Goal: Task Accomplishment & Management: Manage account settings

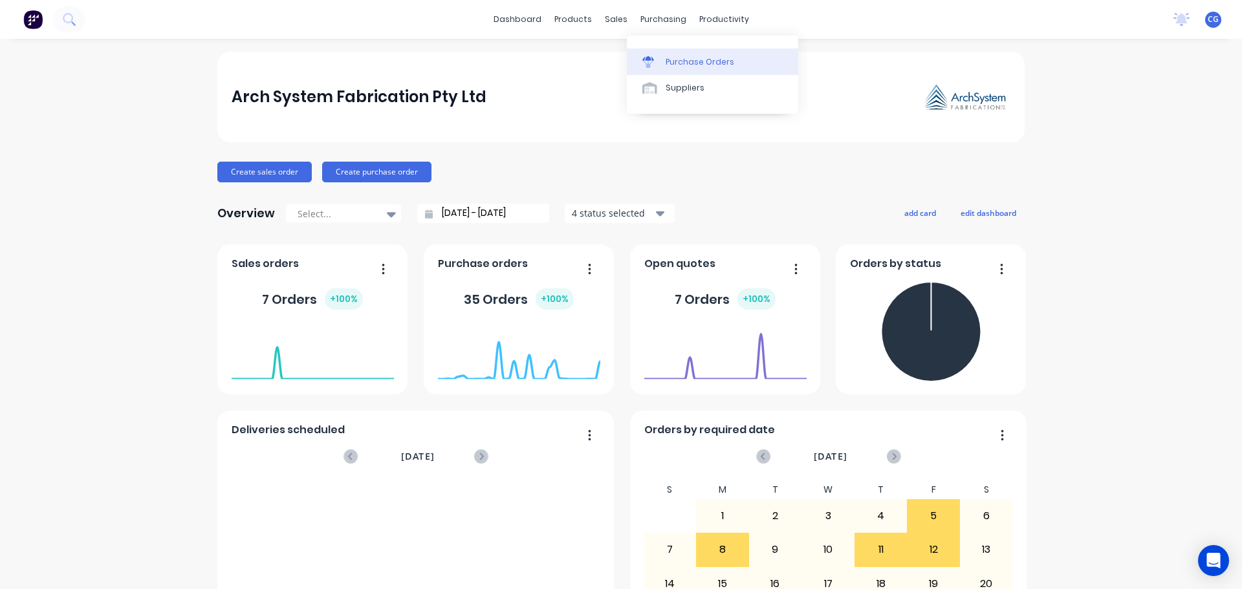
click at [680, 58] on div "Purchase Orders" at bounding box center [700, 62] width 69 height 12
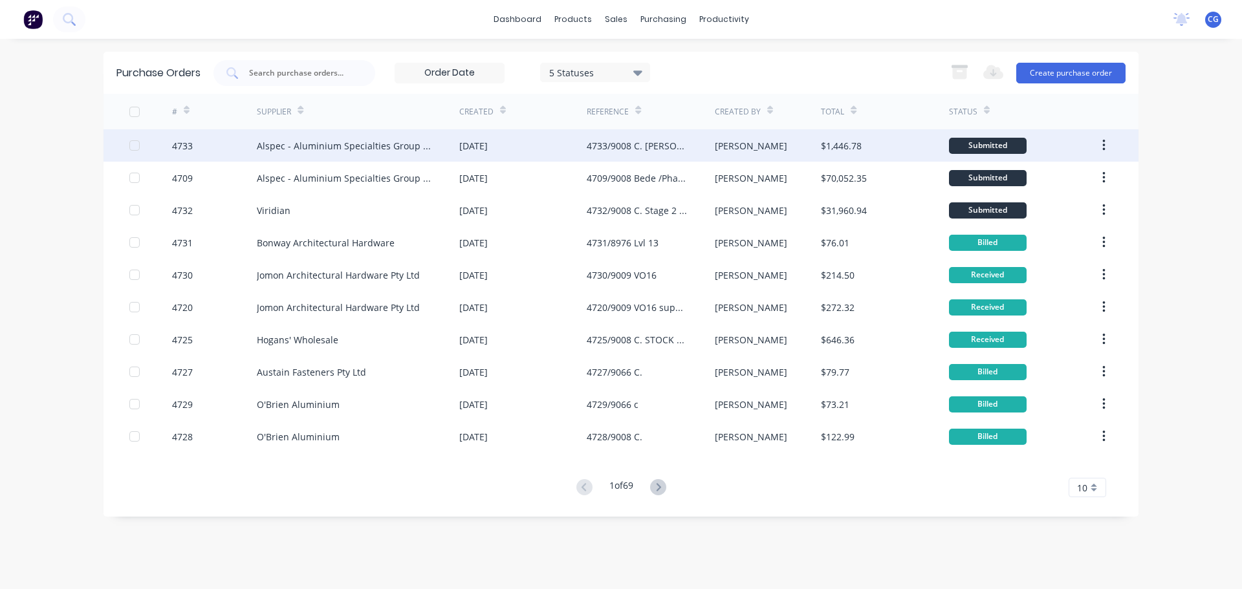
click at [329, 149] on div "Alspec - Aluminium Specialties Group Pty Ltd" at bounding box center [345, 146] width 177 height 14
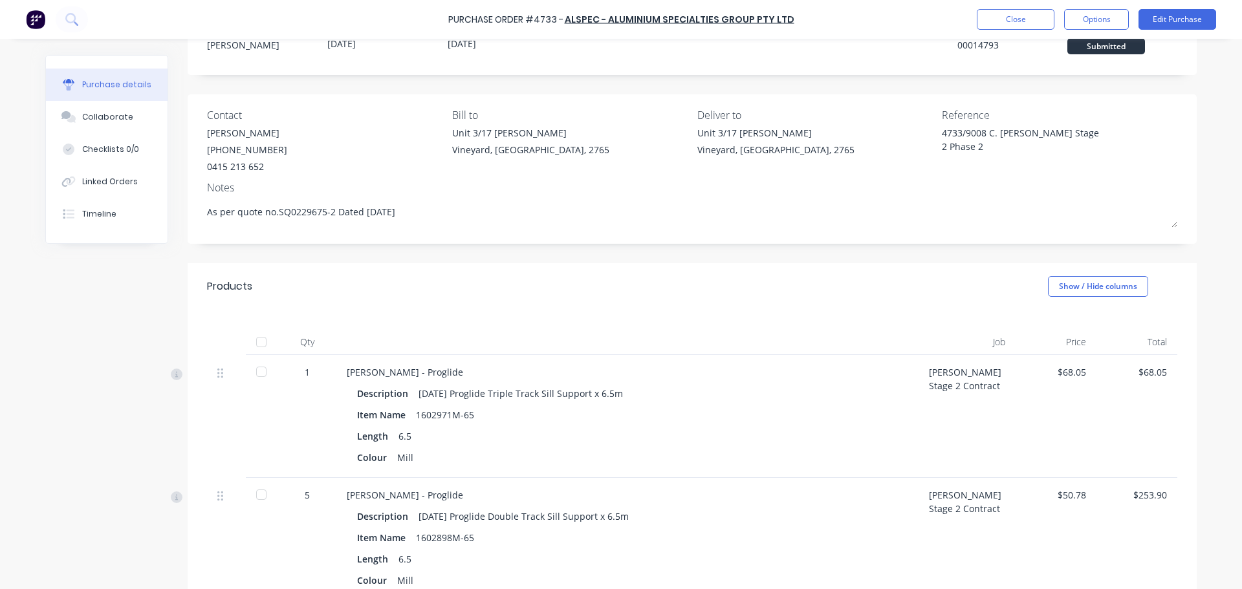
scroll to position [129, 0]
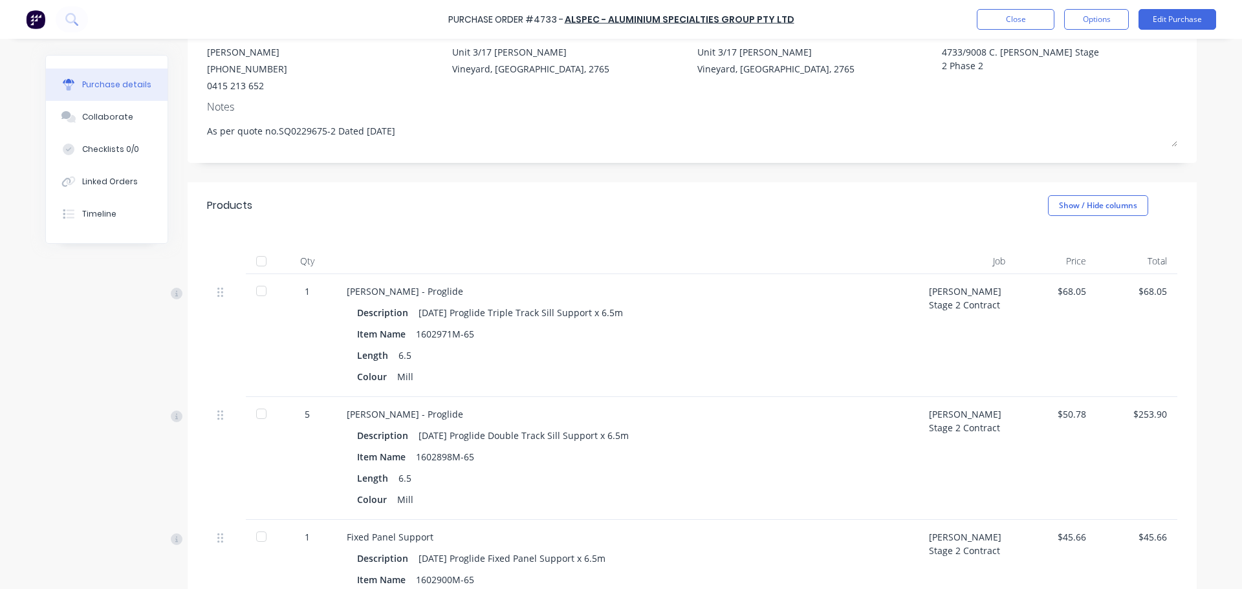
click at [415, 371] on div "Colour Mill" at bounding box center [627, 376] width 541 height 19
click at [408, 377] on div "Colour Mill" at bounding box center [627, 376] width 541 height 19
click at [1185, 20] on button "Edit Purchase" at bounding box center [1178, 19] width 78 height 21
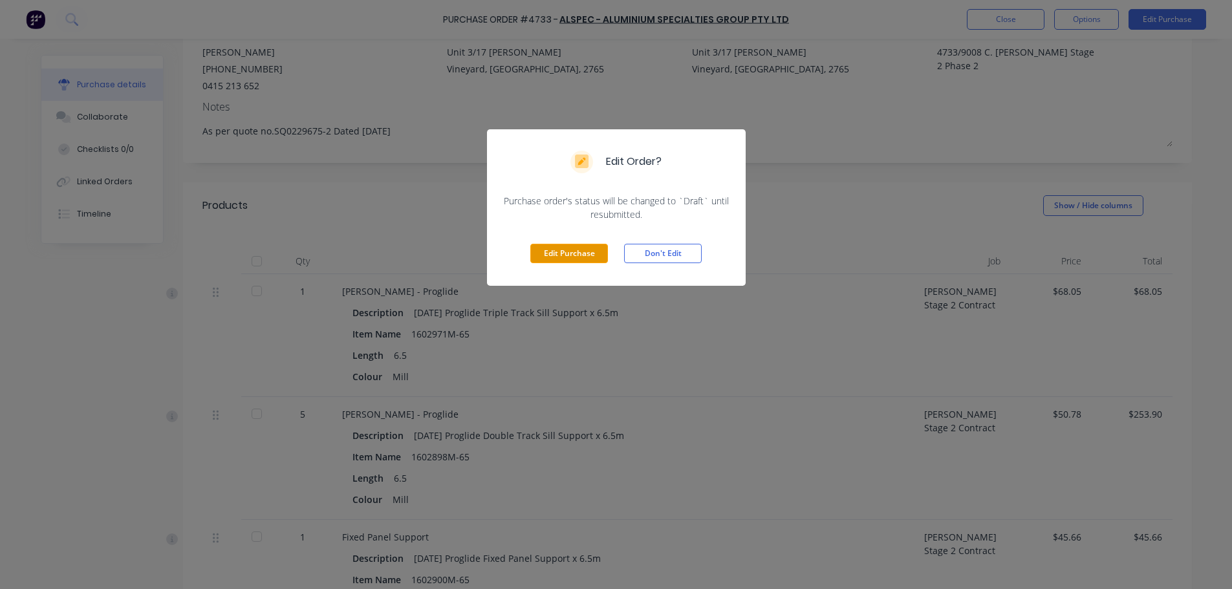
click at [586, 246] on button "Edit Purchase" at bounding box center [569, 253] width 78 height 19
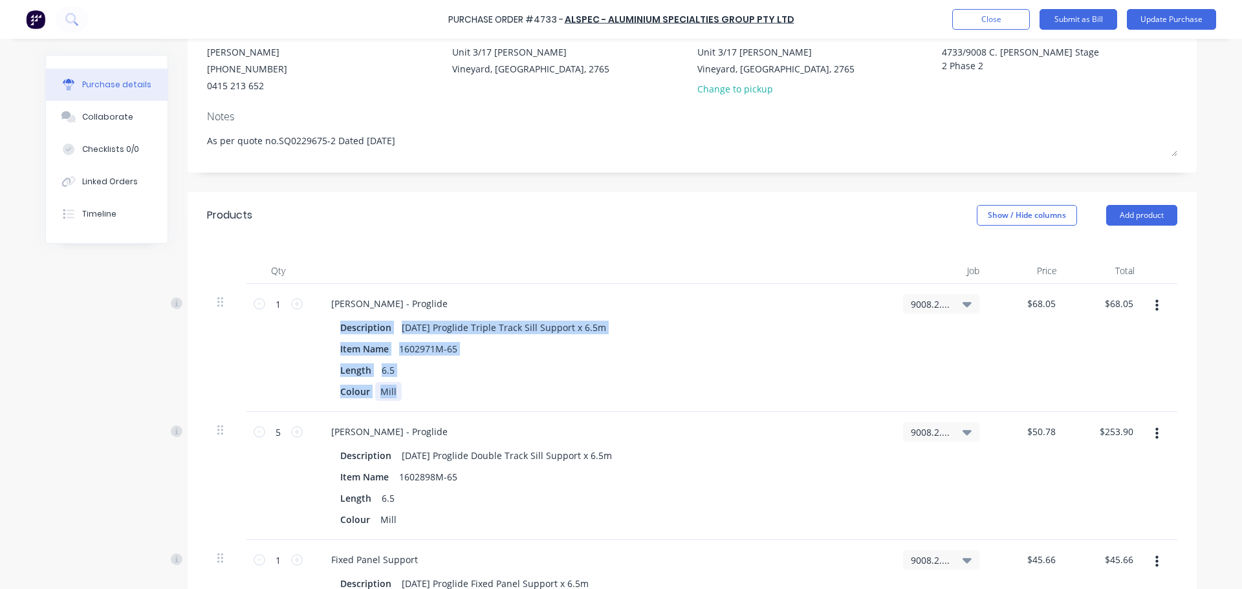
type textarea "x"
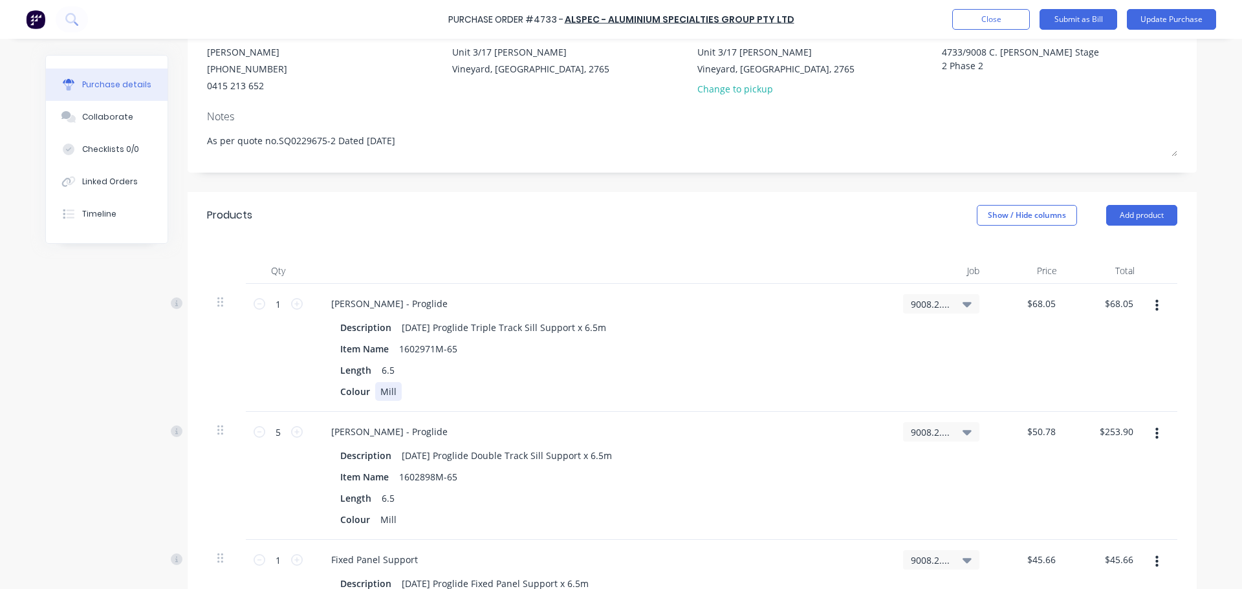
click at [404, 391] on div "Colour Mill" at bounding box center [599, 391] width 528 height 19
drag, startPoint x: 376, startPoint y: 393, endPoint x: 417, endPoint y: 392, distance: 40.8
click at [417, 392] on div "Mill Finish" at bounding box center [402, 391] width 55 height 19
copy div "Mill Finish"
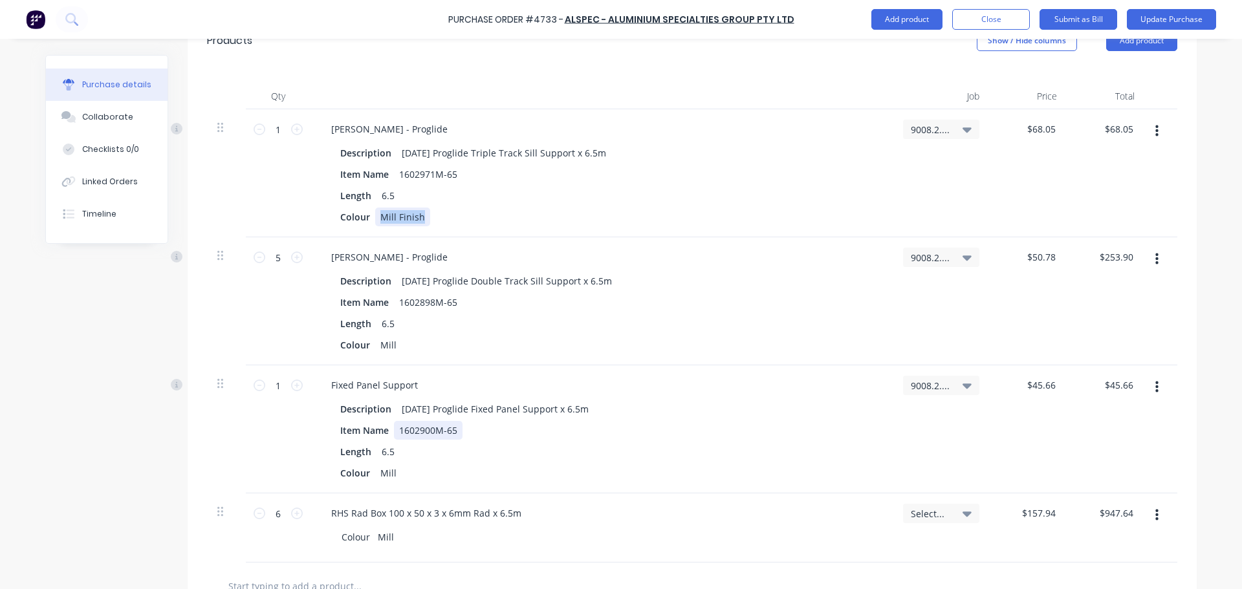
scroll to position [323, 0]
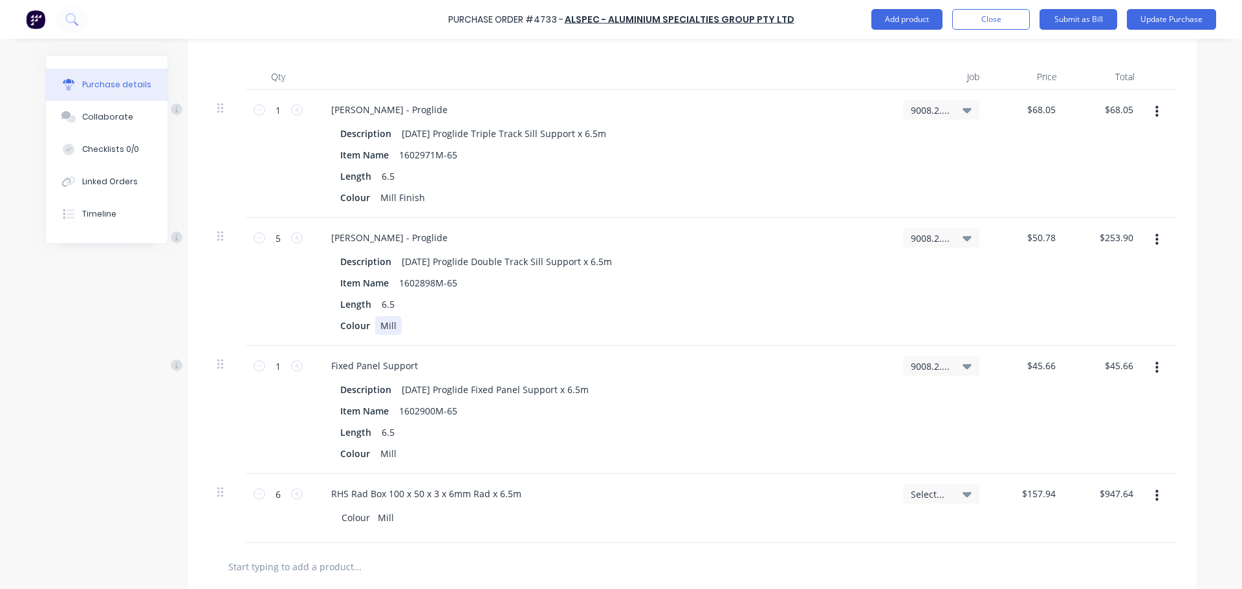
click at [377, 325] on div "Mill" at bounding box center [388, 325] width 27 height 19
type textarea "x"
drag, startPoint x: 377, startPoint y: 325, endPoint x: 387, endPoint y: 325, distance: 10.4
click at [387, 325] on div "Mill" at bounding box center [388, 325] width 27 height 19
paste div
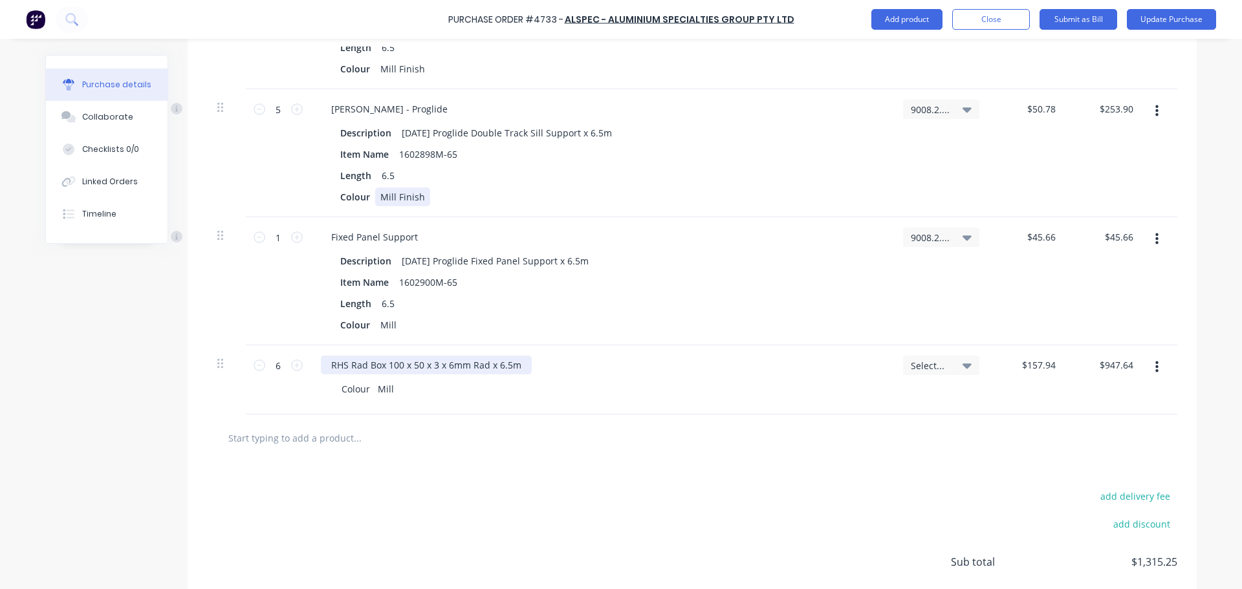
scroll to position [453, 0]
click at [379, 325] on div "Mill" at bounding box center [388, 324] width 27 height 19
type textarea "x"
drag, startPoint x: 376, startPoint y: 325, endPoint x: 392, endPoint y: 325, distance: 15.5
click at [392, 325] on div "Mill" at bounding box center [388, 324] width 27 height 19
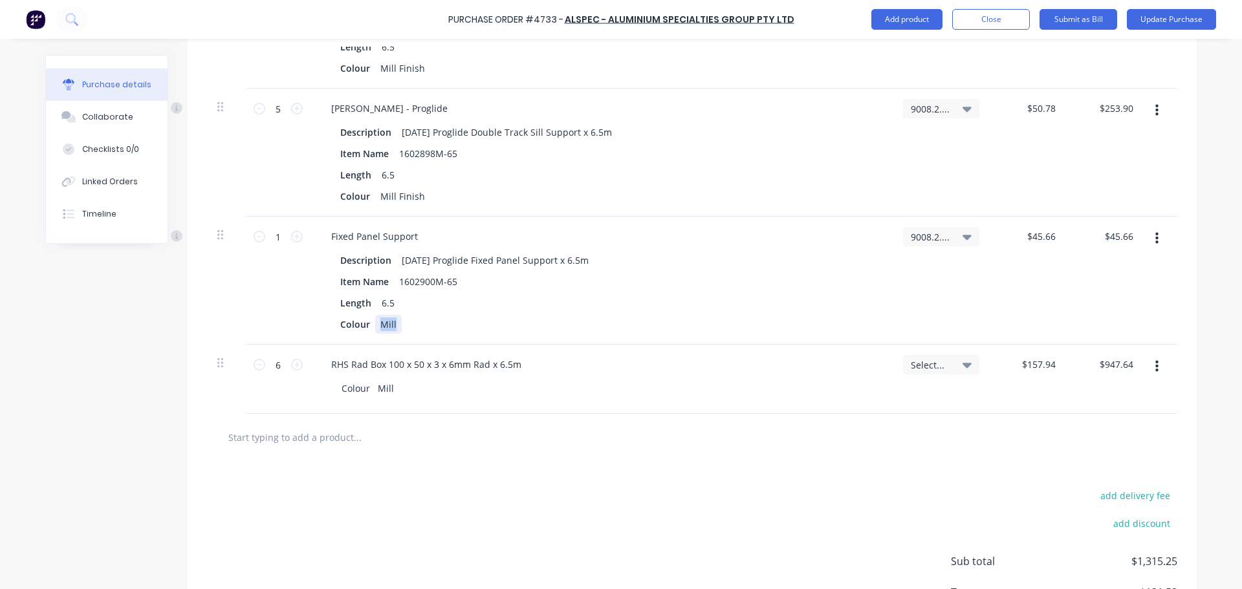
paste div
type textarea "x"
drag, startPoint x: 374, startPoint y: 387, endPoint x: 391, endPoint y: 387, distance: 16.8
click at [391, 387] on div "Colour Mill" at bounding box center [367, 388] width 73 height 19
paste div
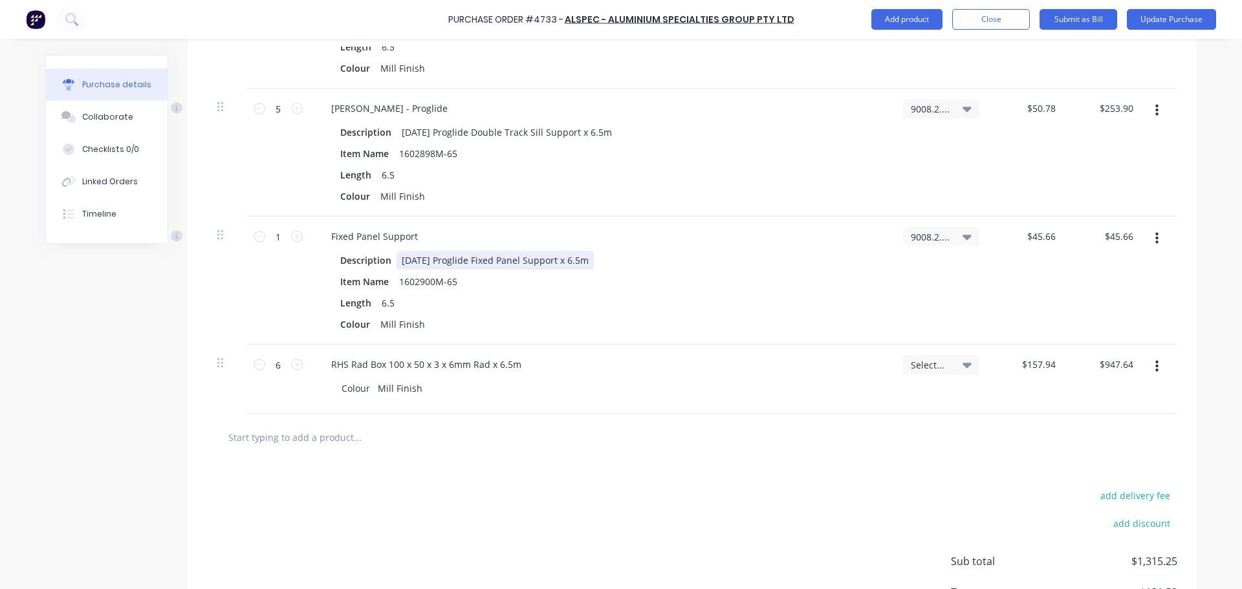
type textarea "x"
drag, startPoint x: 554, startPoint y: 263, endPoint x: 628, endPoint y: 194, distance: 101.6
click at [554, 263] on div "[DATE] Proglide Fixed Panel Support x 6.5m" at bounding box center [495, 260] width 197 height 19
type textarea "x"
click at [571, 131] on div "[DATE] Proglide Double Track Sill Support x 6.5m" at bounding box center [507, 132] width 221 height 19
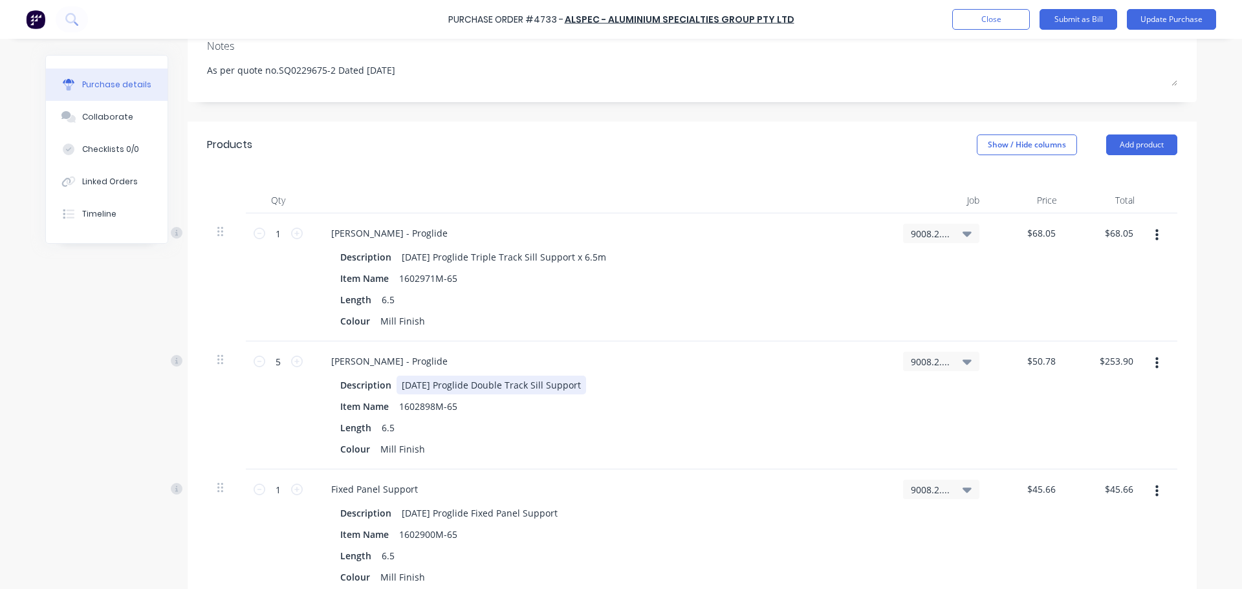
scroll to position [194, 0]
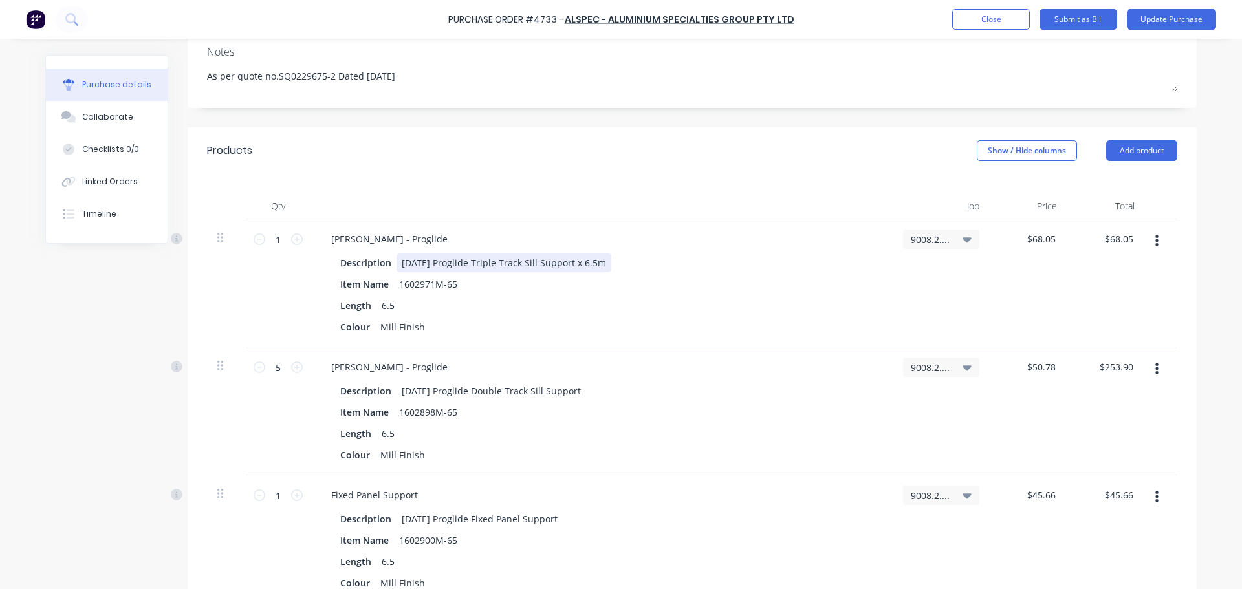
type textarea "x"
click at [568, 258] on div "[DATE] Proglide Triple Track Sill Support x 6.5m" at bounding box center [504, 263] width 215 height 19
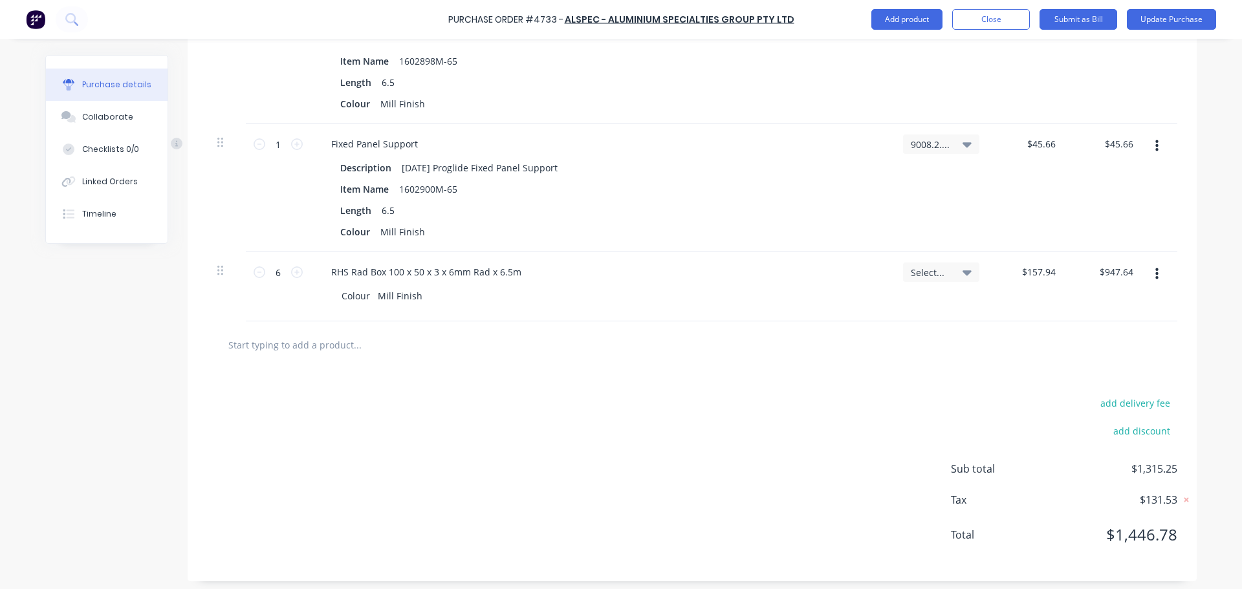
scroll to position [551, 0]
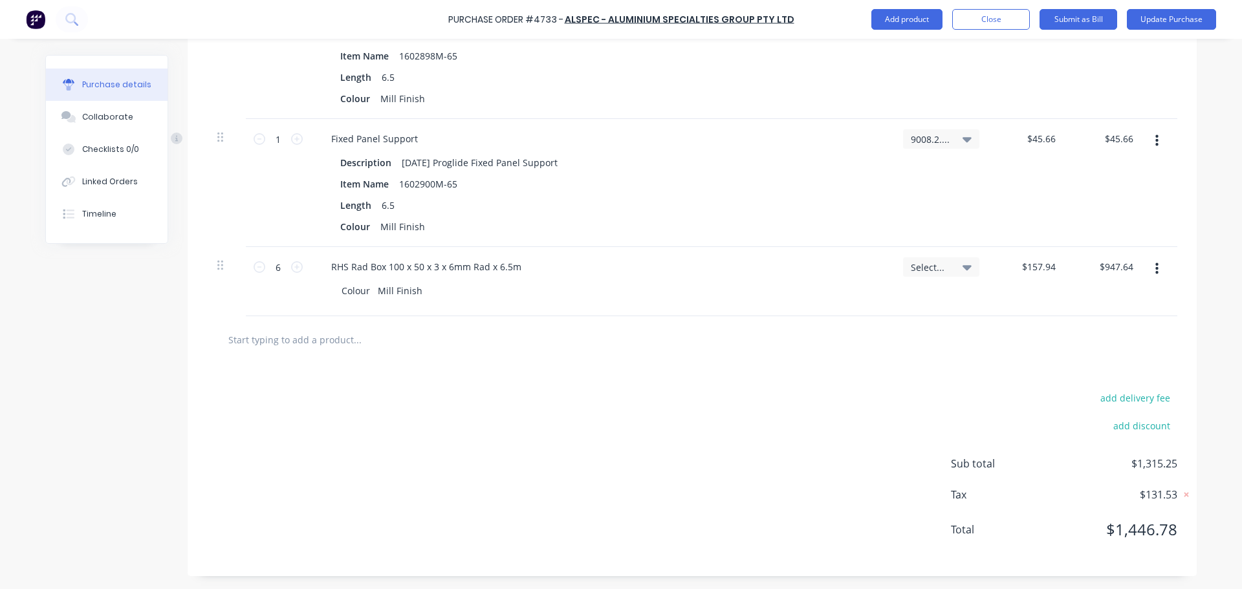
click at [807, 398] on div "add delivery fee add discount Sub total $1,315.25 Tax $131.53 Total $1,446.78" at bounding box center [692, 470] width 1009 height 213
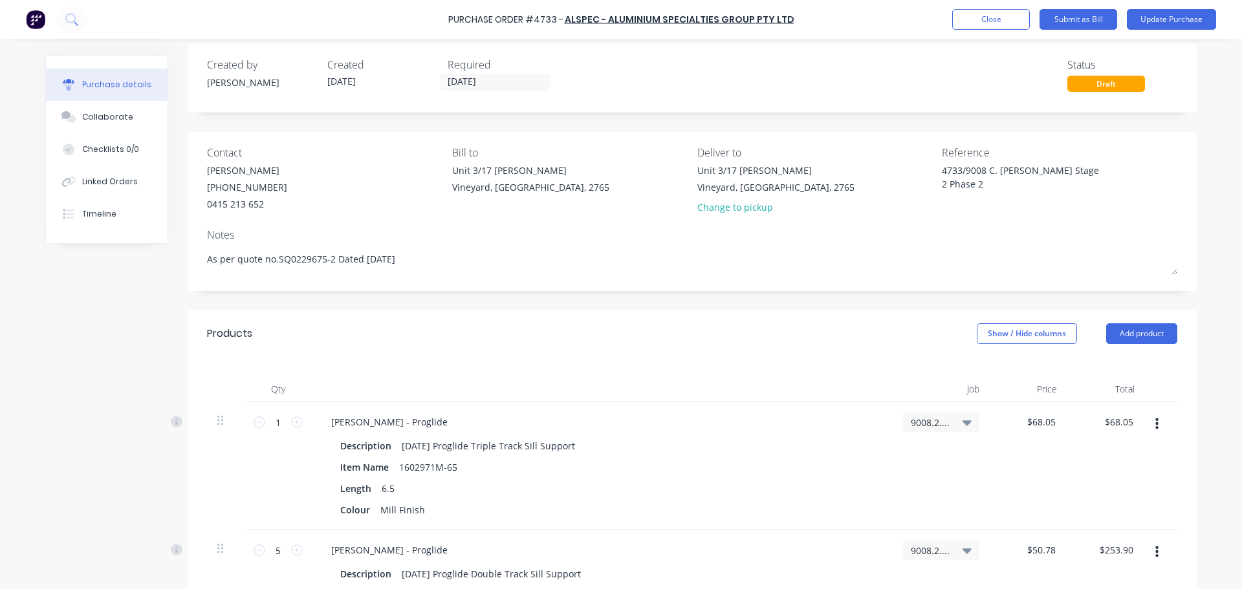
scroll to position [0, 0]
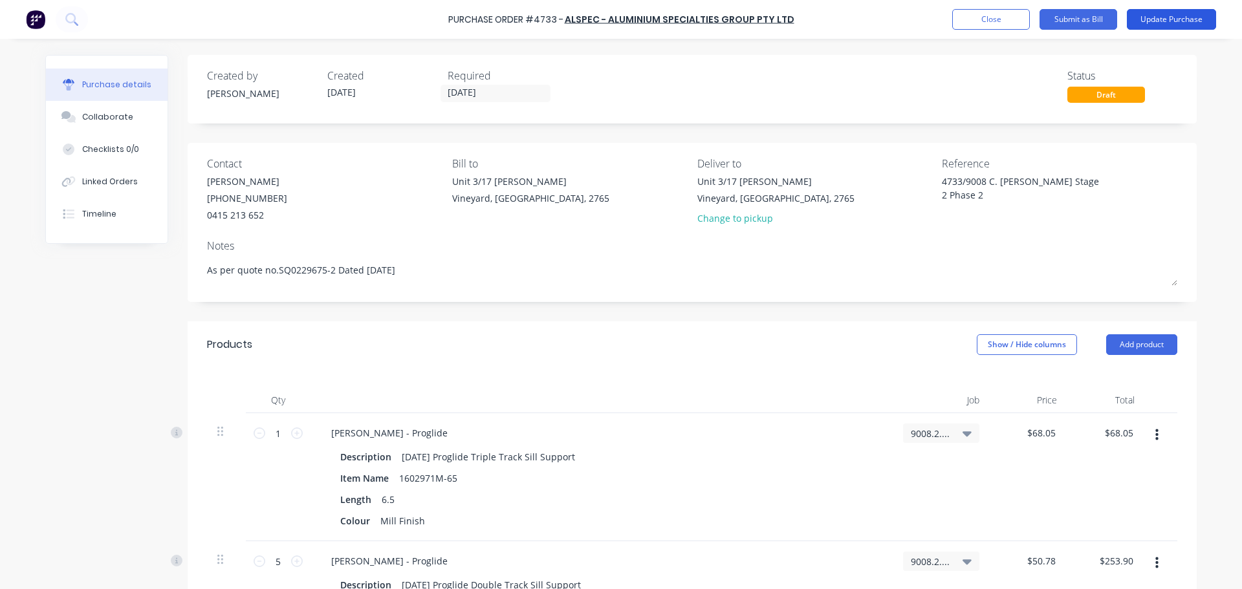
click at [1170, 20] on button "Update Purchase" at bounding box center [1171, 19] width 89 height 21
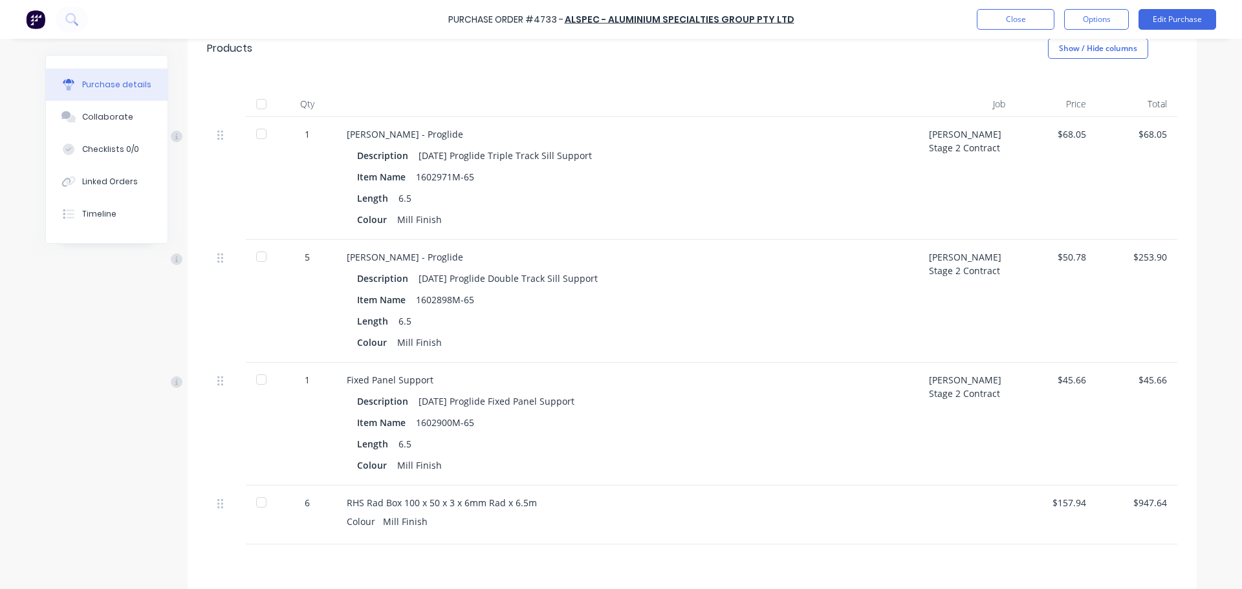
scroll to position [168, 0]
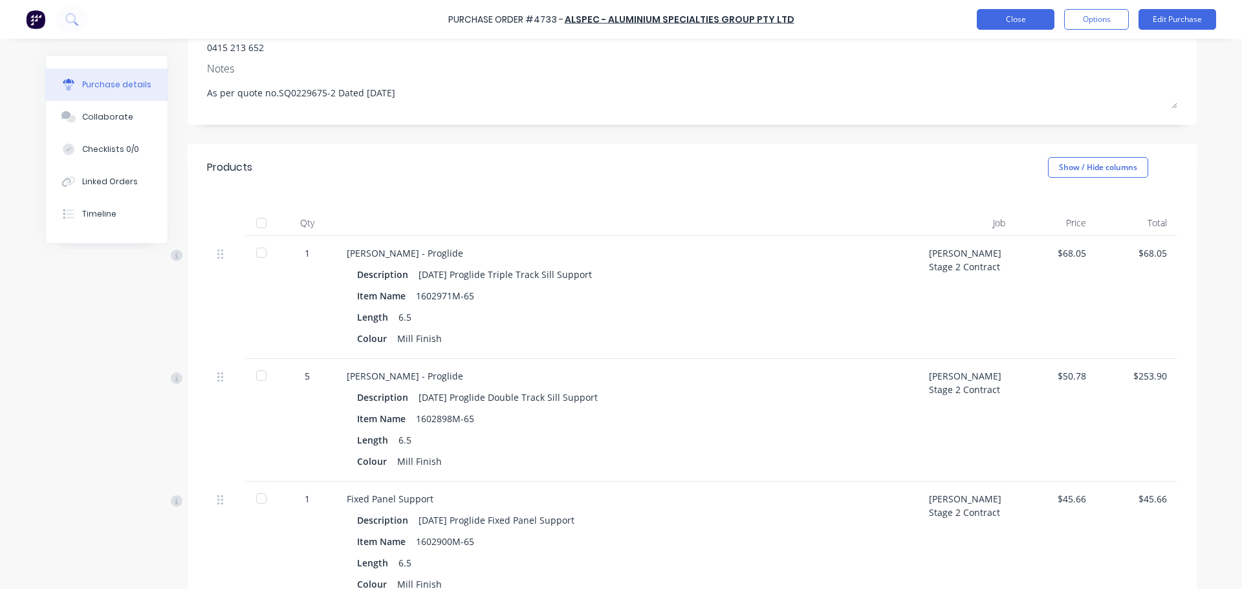
click at [1008, 19] on button "Close" at bounding box center [1016, 19] width 78 height 21
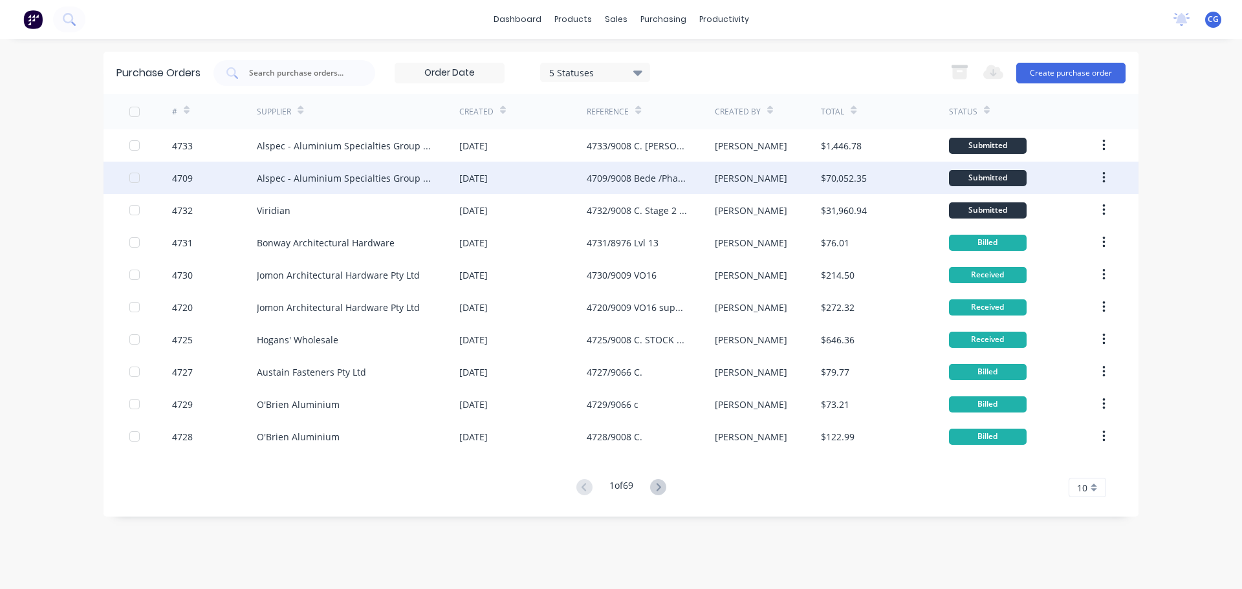
click at [333, 176] on div "Alspec - Aluminium Specialties Group Pty Ltd" at bounding box center [345, 178] width 177 height 14
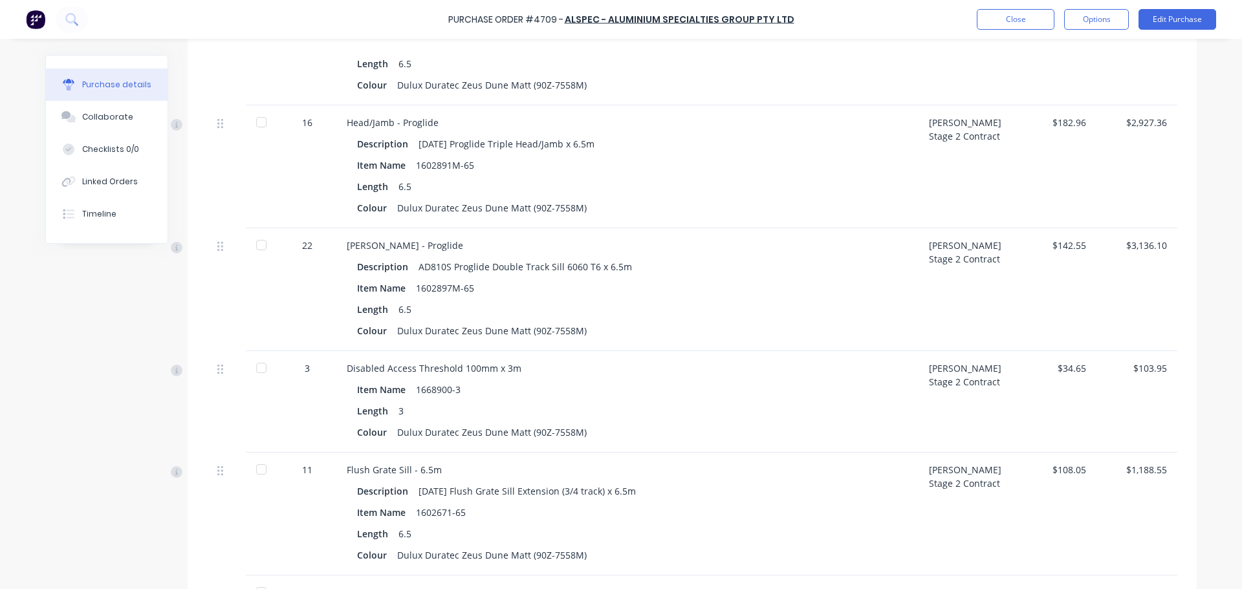
scroll to position [2911, 0]
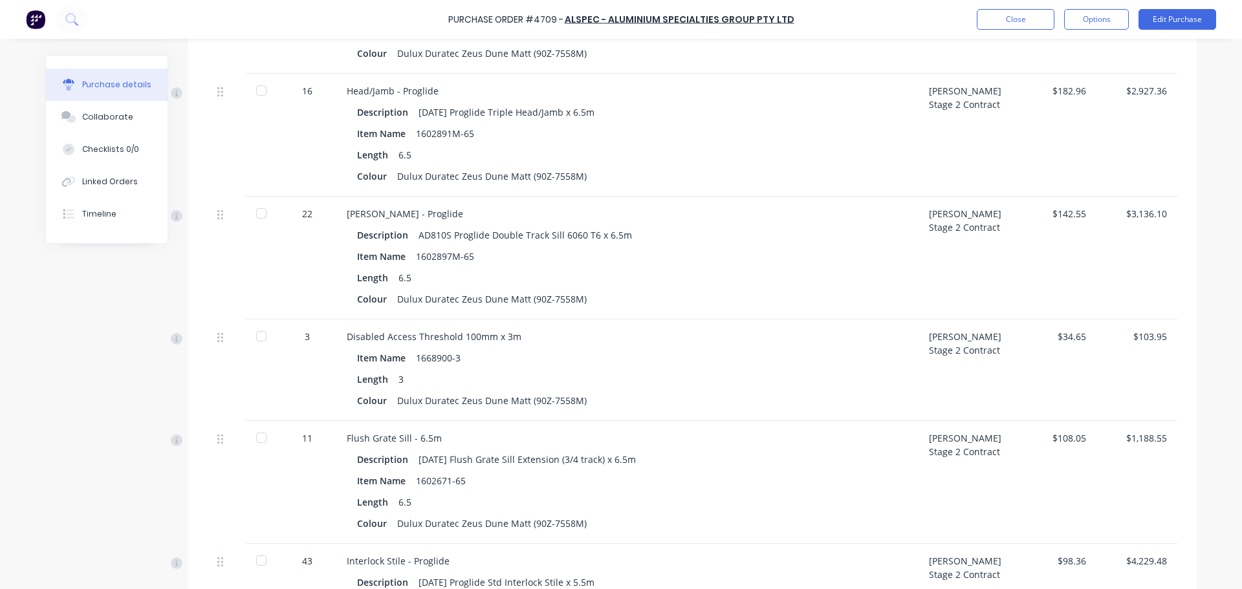
click at [470, 347] on div "Disabled Access Threshold 100mm x 3m Item Name 1668900-3 Length 3 Colour Dulux …" at bounding box center [627, 371] width 582 height 102
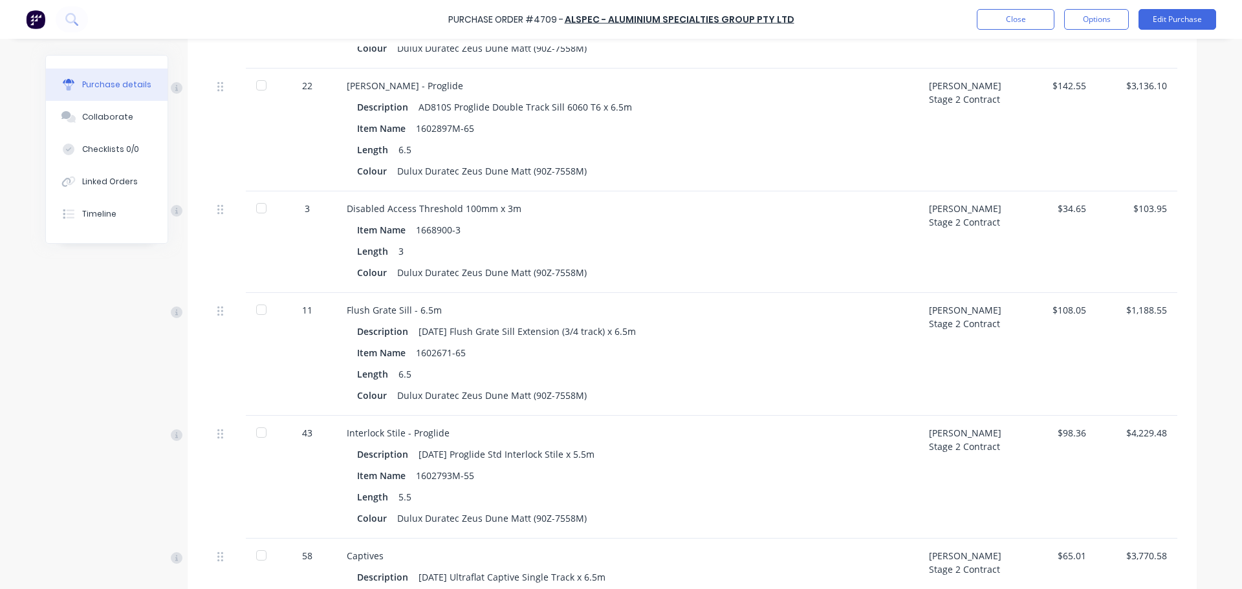
scroll to position [3040, 0]
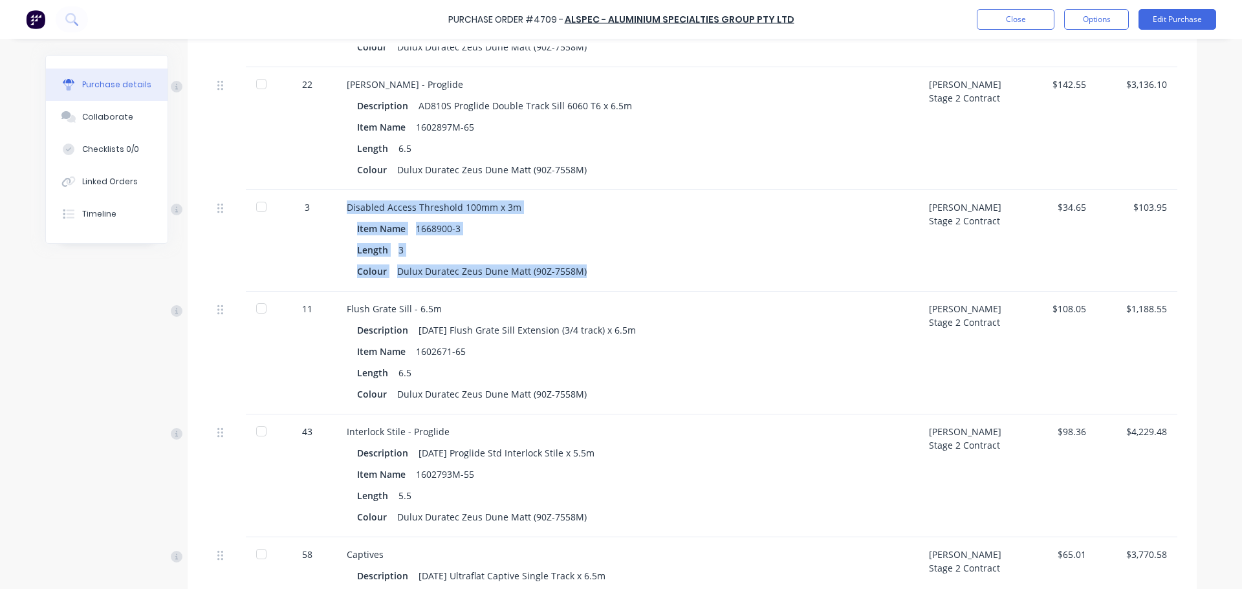
drag, startPoint x: 345, startPoint y: 204, endPoint x: 602, endPoint y: 273, distance: 266.4
click at [602, 273] on div "Disabled Access Threshold 100mm x 3m Item Name 1668900-3 Length 3 Colour Dulux …" at bounding box center [627, 241] width 582 height 102
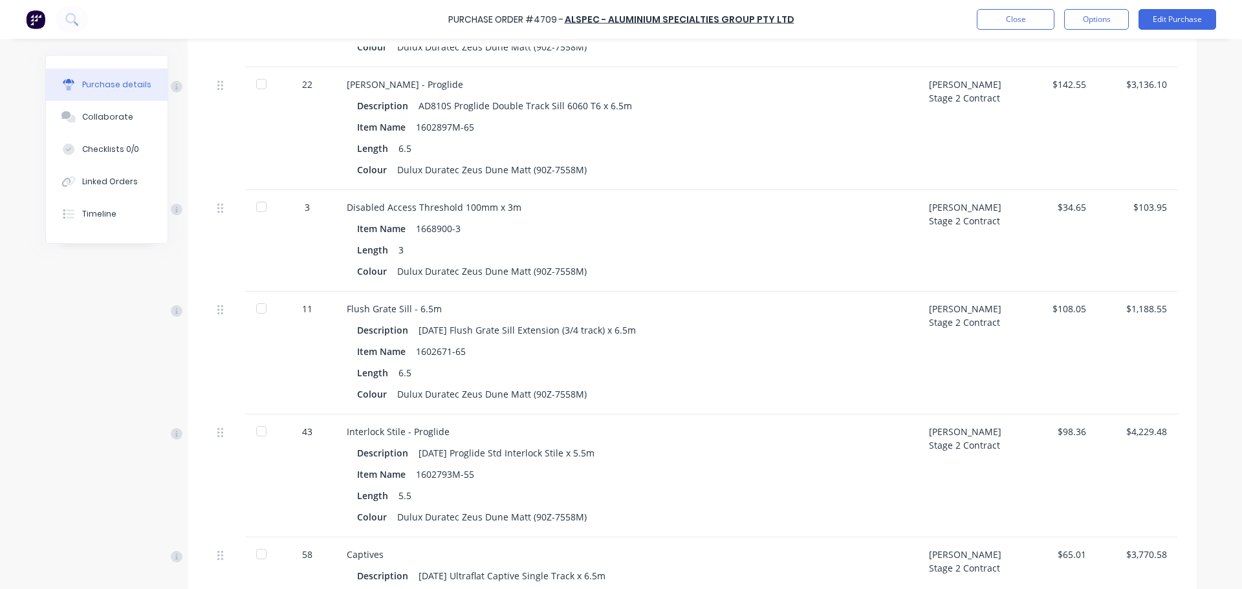
click at [683, 330] on div "Description [DATE] Flush Grate Sill Extension (3/4 track) x 6.5m" at bounding box center [627, 330] width 541 height 19
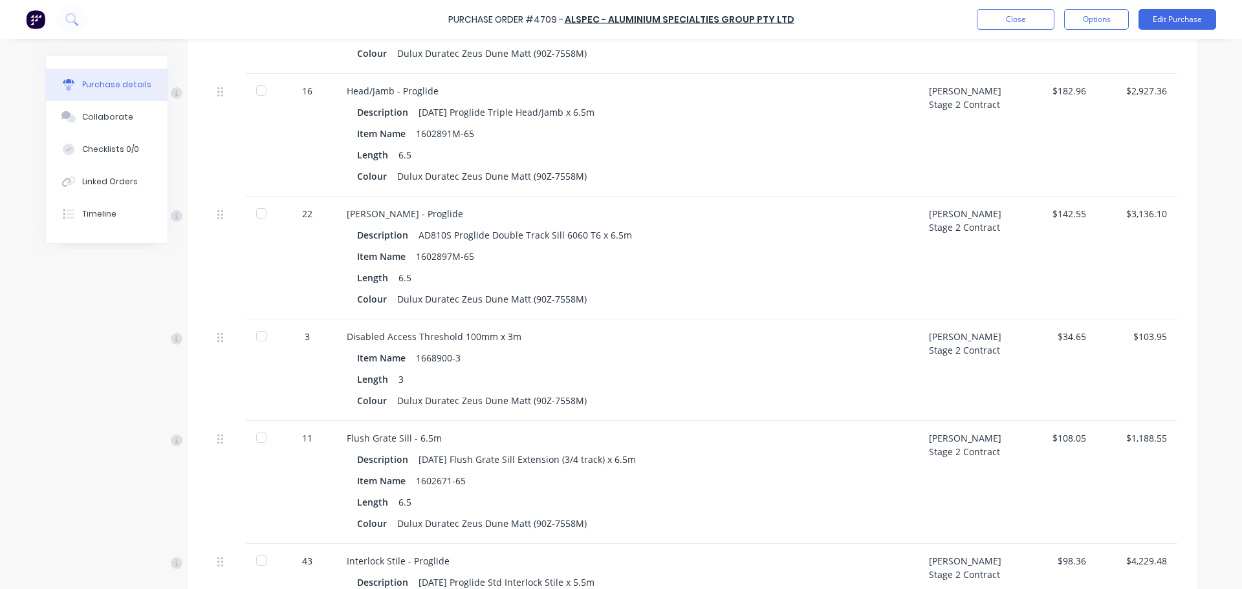
scroll to position [2895, 0]
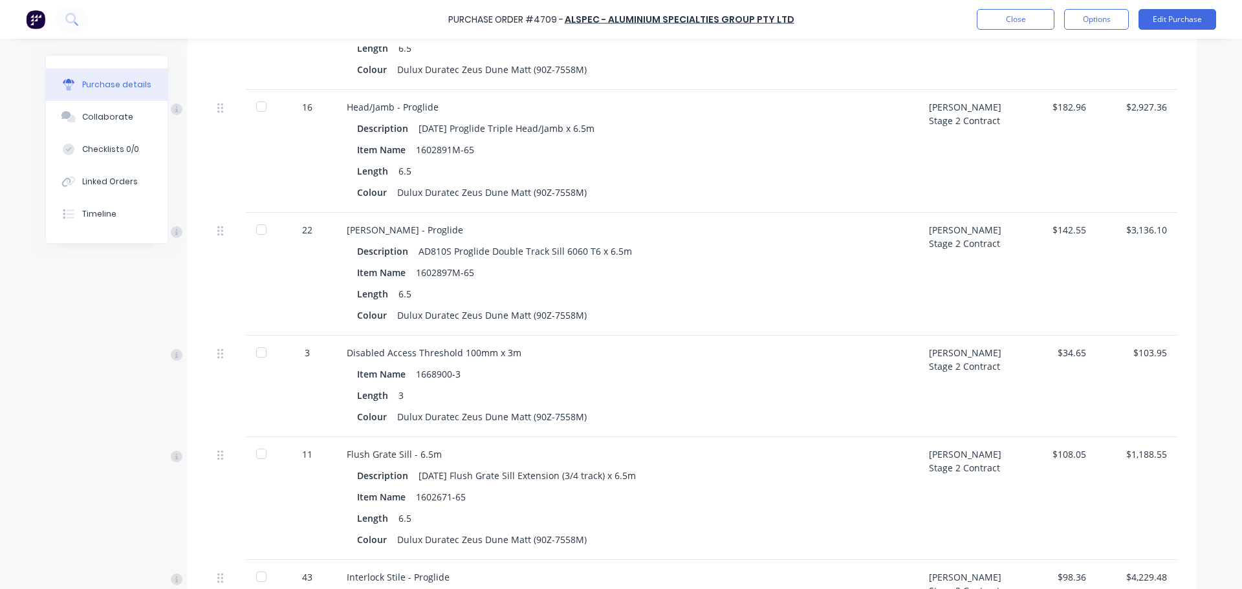
click at [477, 374] on div "Item Name 1668900-3" at bounding box center [627, 374] width 541 height 19
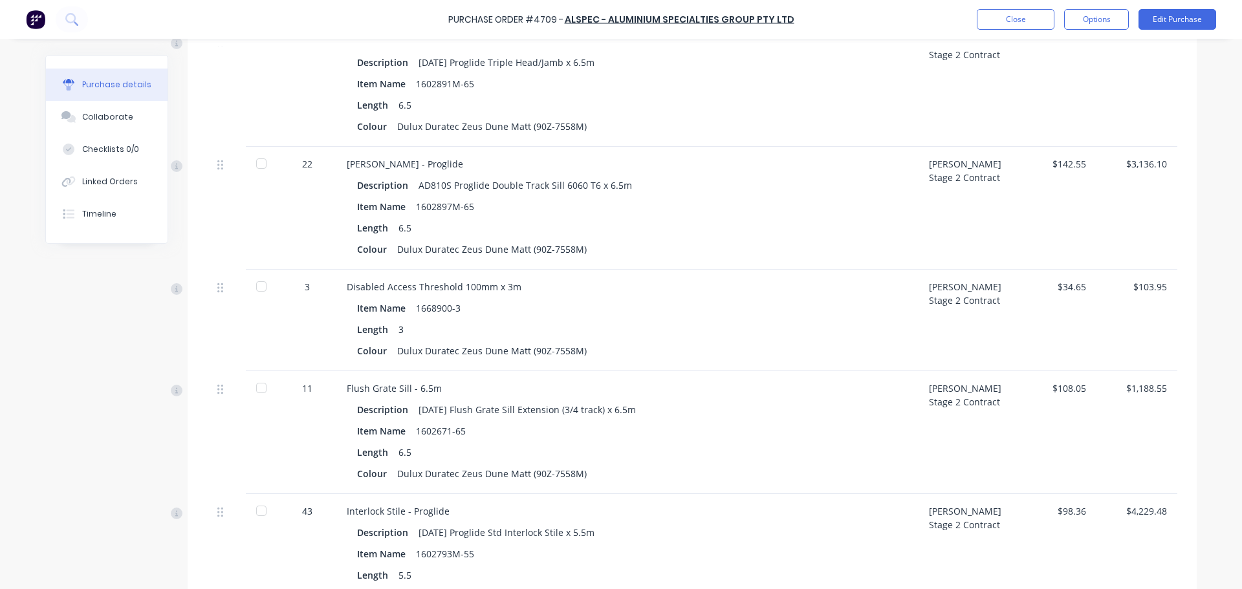
scroll to position [2960, 0]
click at [1063, 289] on div "$34.65" at bounding box center [1056, 288] width 60 height 14
drag, startPoint x: 1052, startPoint y: 292, endPoint x: 1091, endPoint y: 287, distance: 39.8
click at [1091, 287] on div "3 Disabled Access Threshold 100mm x 3m Item Name 1668900-3 Length 3 Colour Dulu…" at bounding box center [692, 322] width 970 height 102
click at [1090, 300] on div "$34.65" at bounding box center [1056, 322] width 81 height 102
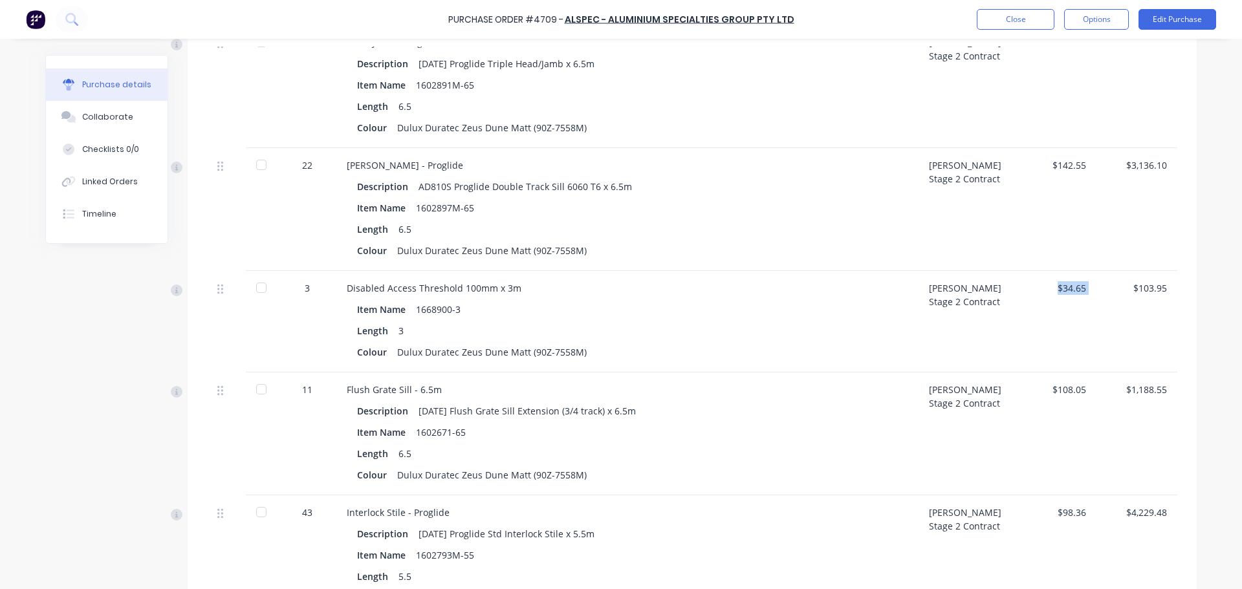
click at [1078, 291] on div "$34.65" at bounding box center [1056, 288] width 60 height 14
drag, startPoint x: 1065, startPoint y: 289, endPoint x: 1165, endPoint y: 115, distance: 200.8
click at [1073, 289] on div "$34.65" at bounding box center [1056, 288] width 60 height 14
click at [1177, 12] on button "Edit Purchase" at bounding box center [1178, 19] width 78 height 21
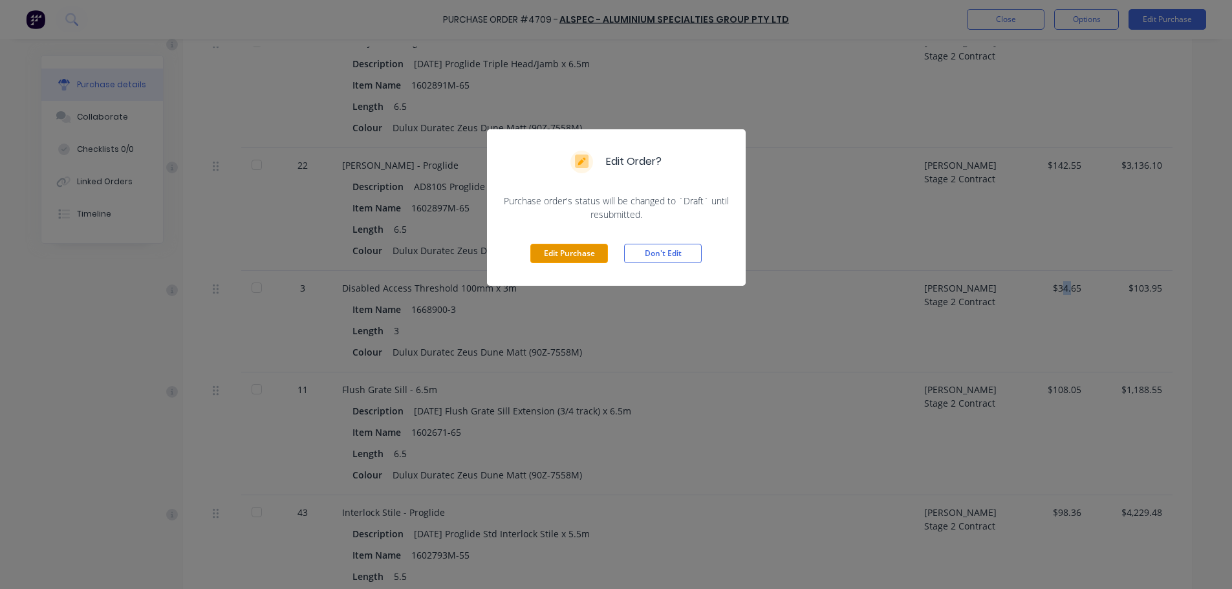
click at [551, 260] on button "Edit Purchase" at bounding box center [569, 253] width 78 height 19
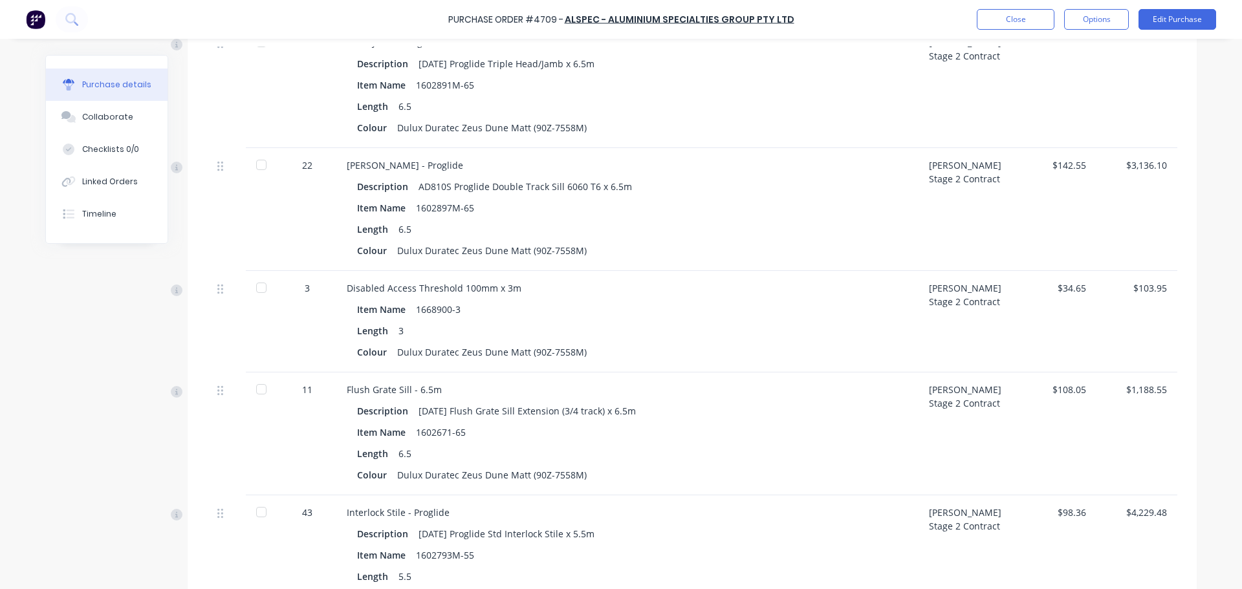
click at [1060, 286] on div "$34.65" at bounding box center [1056, 288] width 60 height 14
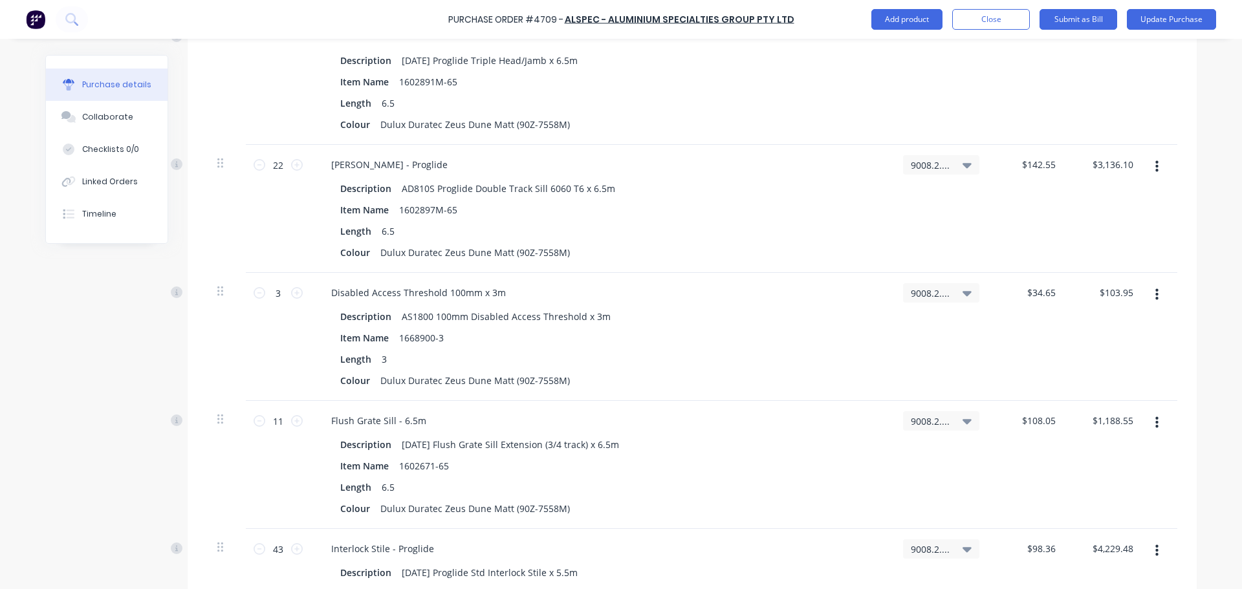
scroll to position [3099, 0]
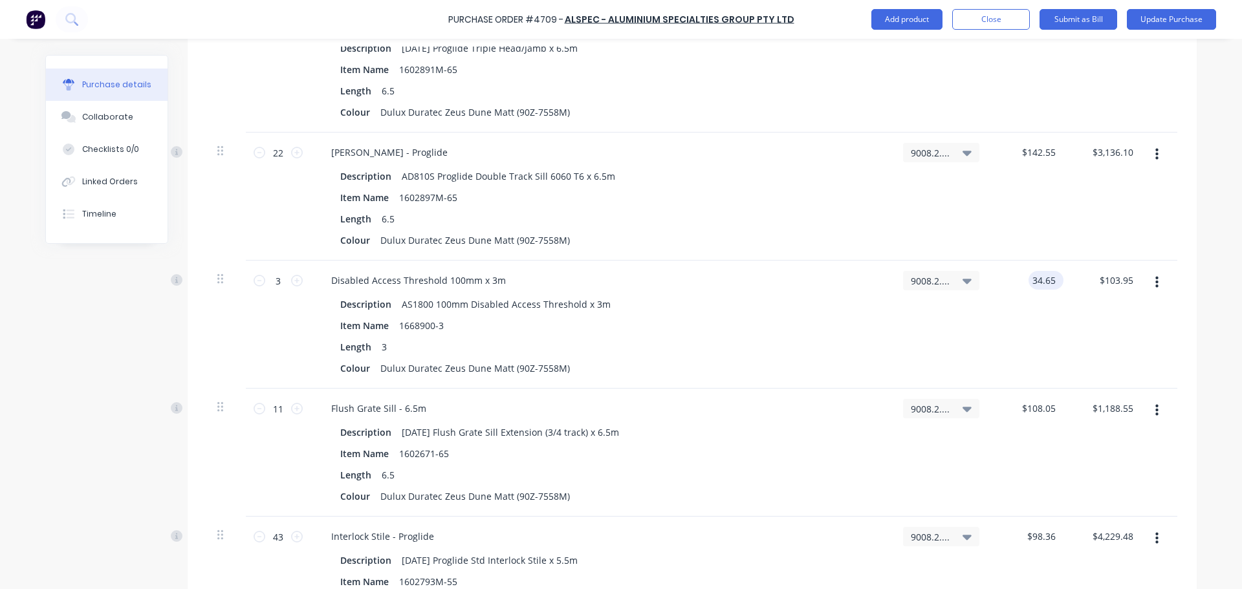
type textarea "x"
drag, startPoint x: 1023, startPoint y: 284, endPoint x: 1053, endPoint y: 281, distance: 29.9
click at [1053, 281] on input "34.65" at bounding box center [1044, 280] width 30 height 19
type input "0"
type textarea "x"
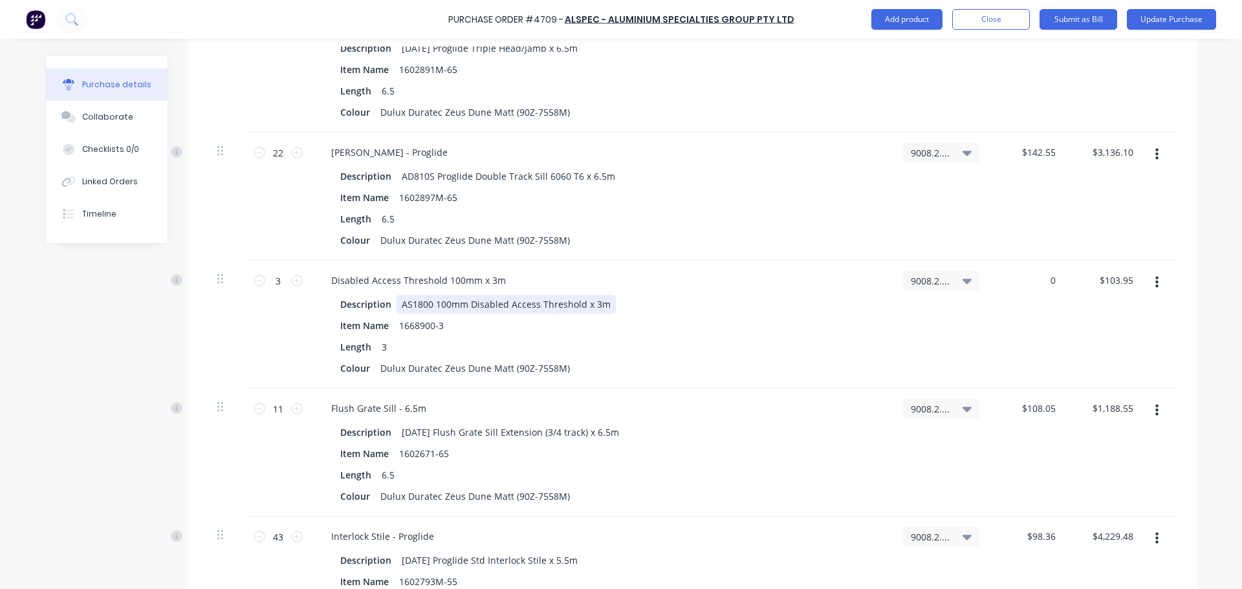
type input "$0.00"
click at [519, 309] on div "AS1800 100mm Disabled Access Threshold x 3m" at bounding box center [506, 304] width 219 height 19
type textarea "x"
click at [483, 274] on div "Disabled Access Threshold 100mm x 3m" at bounding box center [418, 280] width 195 height 19
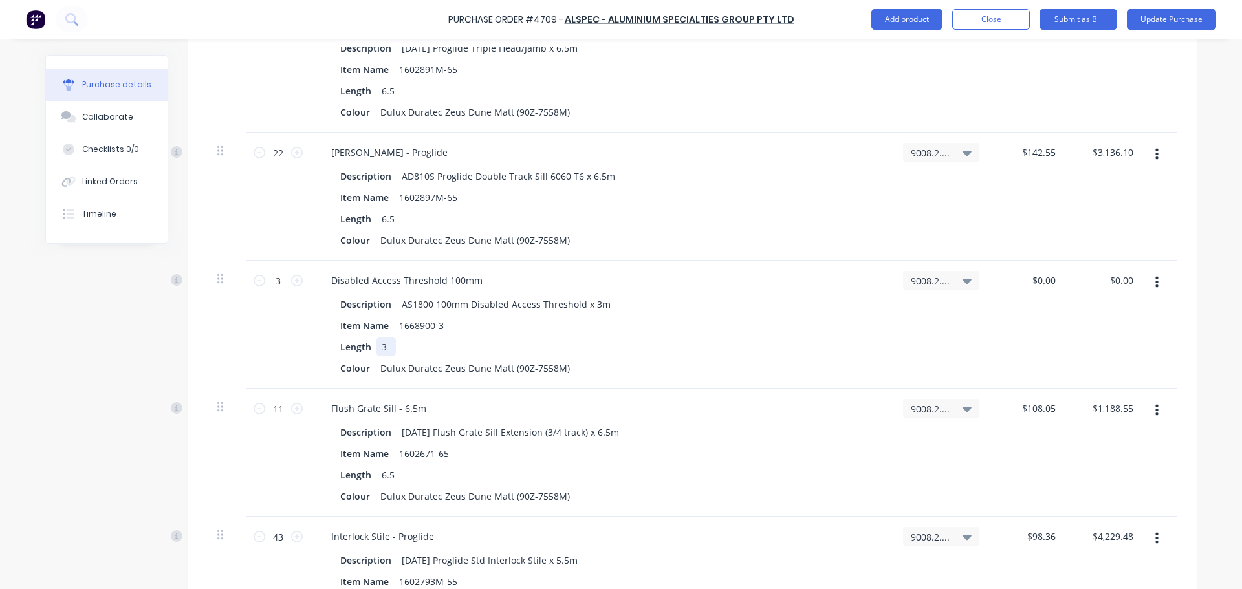
type textarea "x"
drag, startPoint x: 375, startPoint y: 344, endPoint x: 389, endPoint y: 344, distance: 13.6
click at [389, 344] on div "3" at bounding box center [385, 347] width 19 height 19
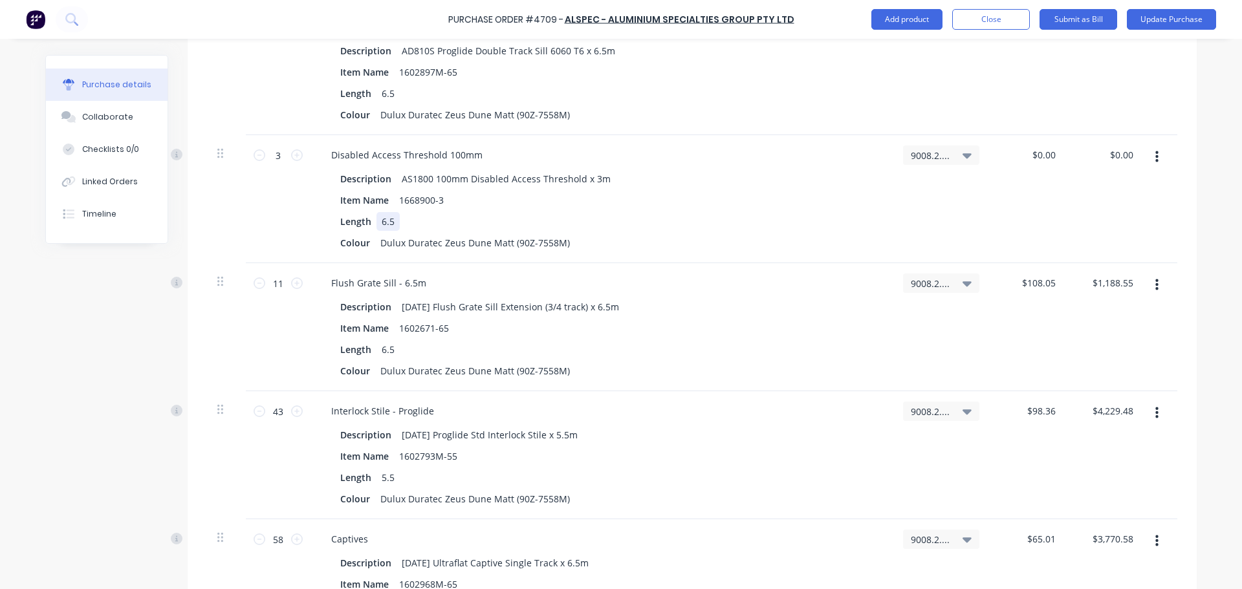
scroll to position [3228, 0]
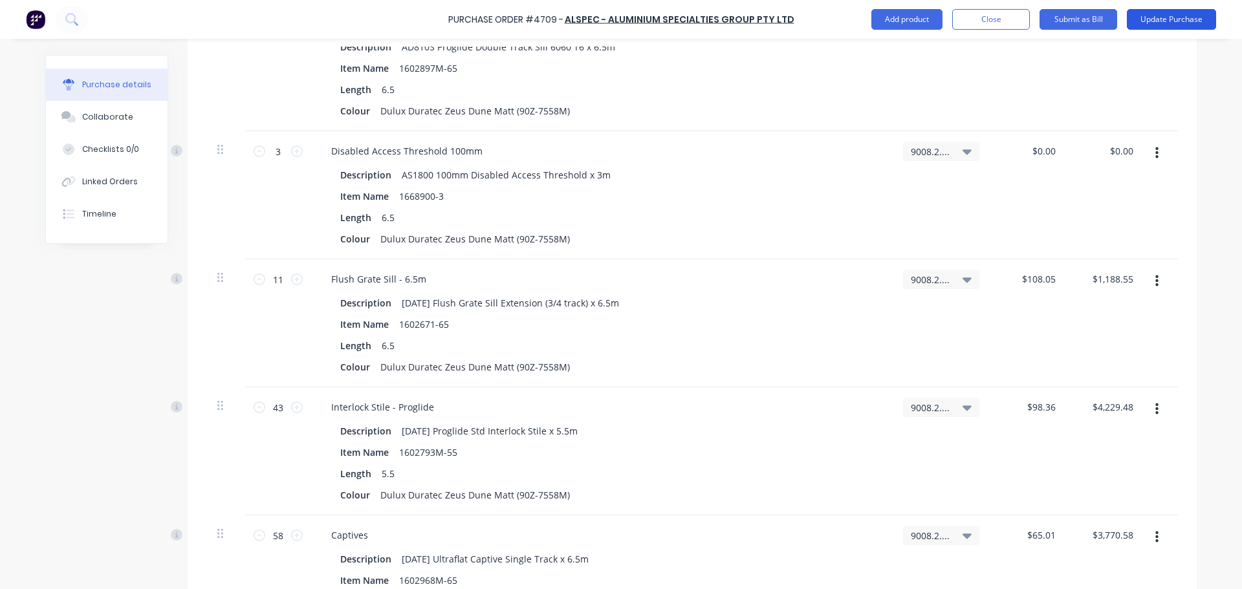
click at [1154, 19] on button "Update Purchase" at bounding box center [1171, 19] width 89 height 21
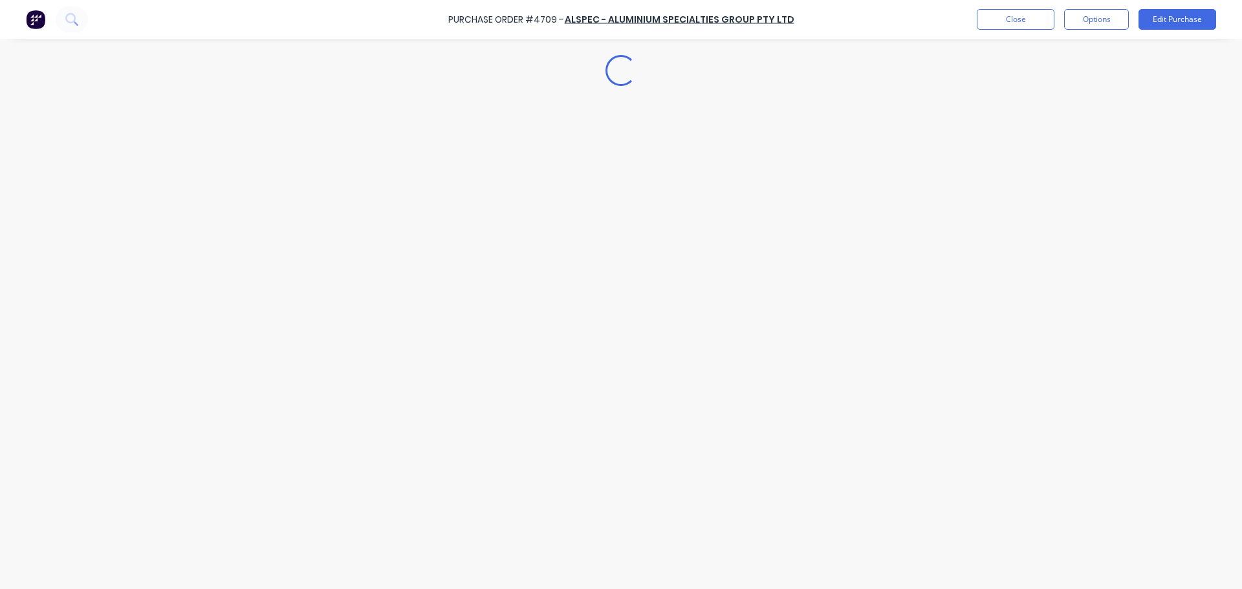
scroll to position [0, 0]
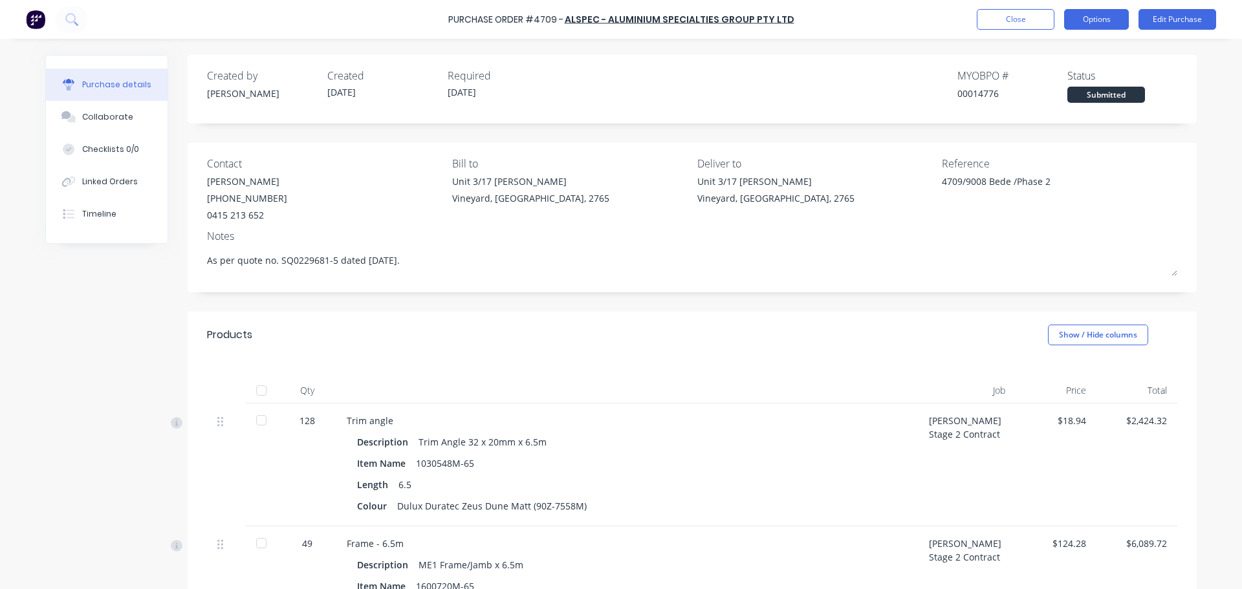
click at [1093, 12] on button "Options" at bounding box center [1096, 19] width 65 height 21
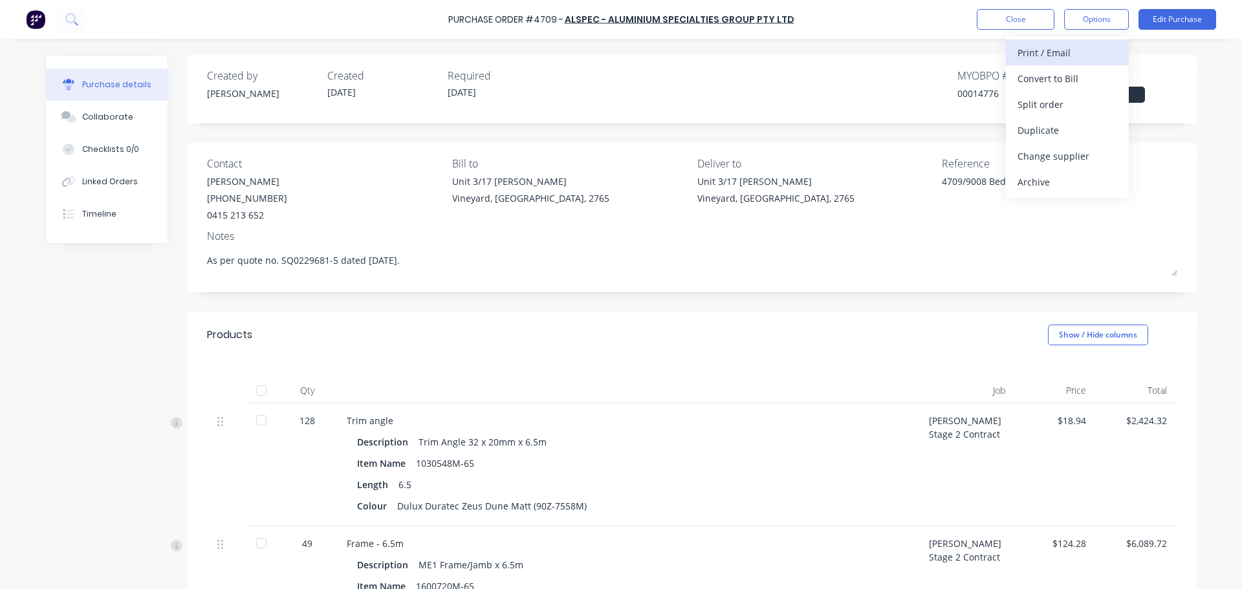
click at [1058, 52] on div "Print / Email" at bounding box center [1068, 52] width 100 height 19
click at [1051, 79] on div "With pricing" at bounding box center [1068, 78] width 100 height 19
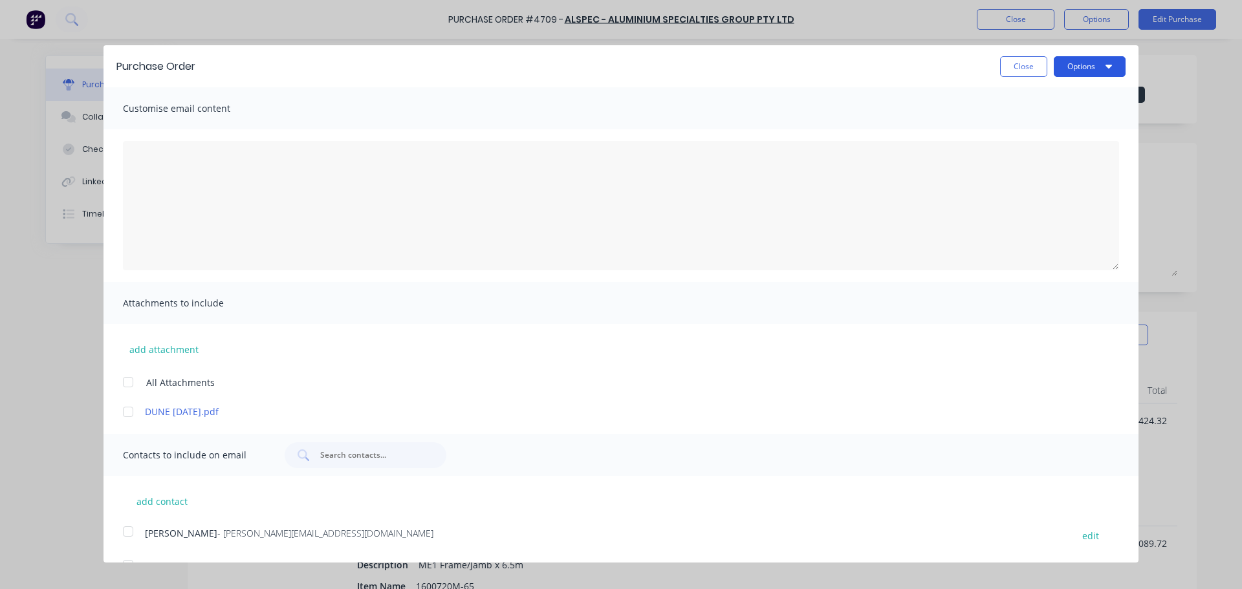
click at [1106, 67] on icon "button" at bounding box center [1109, 67] width 6 height 4
click at [1018, 102] on div "Print" at bounding box center [1064, 99] width 100 height 19
click at [1016, 59] on button "Close" at bounding box center [1023, 66] width 47 height 21
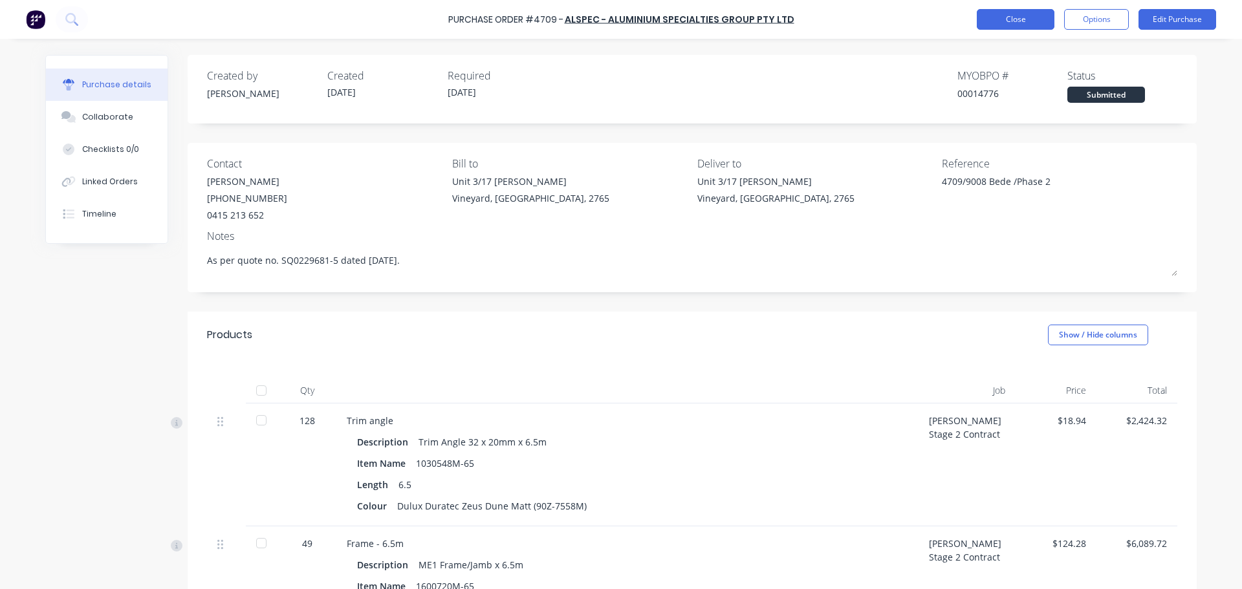
click at [1021, 21] on button "Close" at bounding box center [1016, 19] width 78 height 21
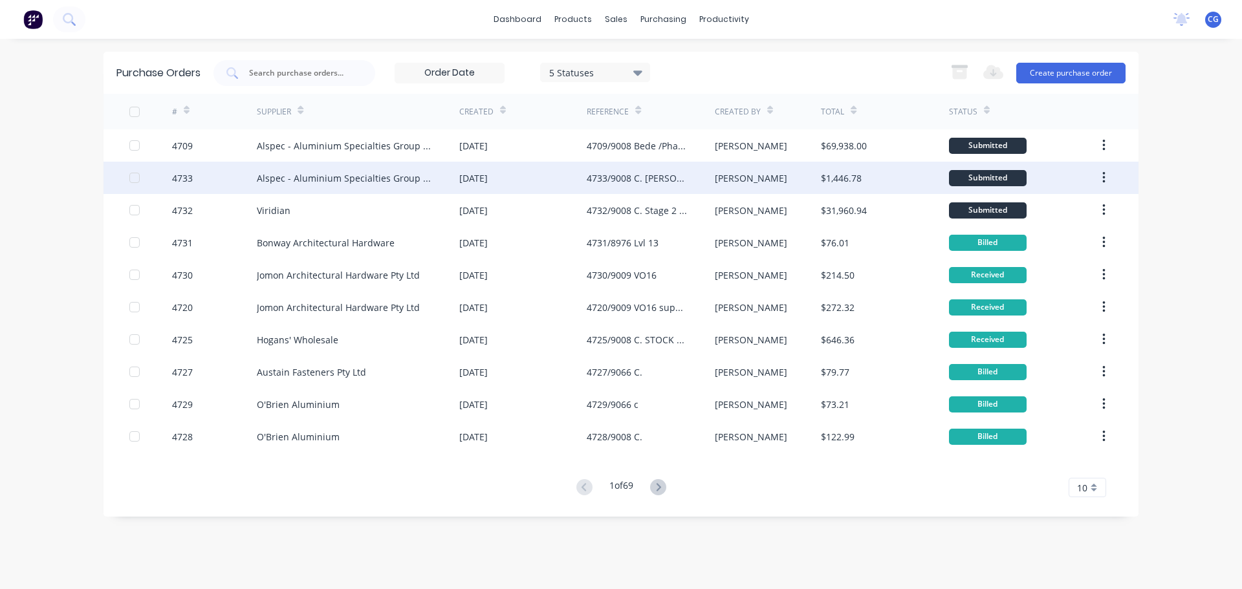
click at [348, 178] on div "Alspec - Aluminium Specialties Group Pty Ltd" at bounding box center [345, 178] width 177 height 14
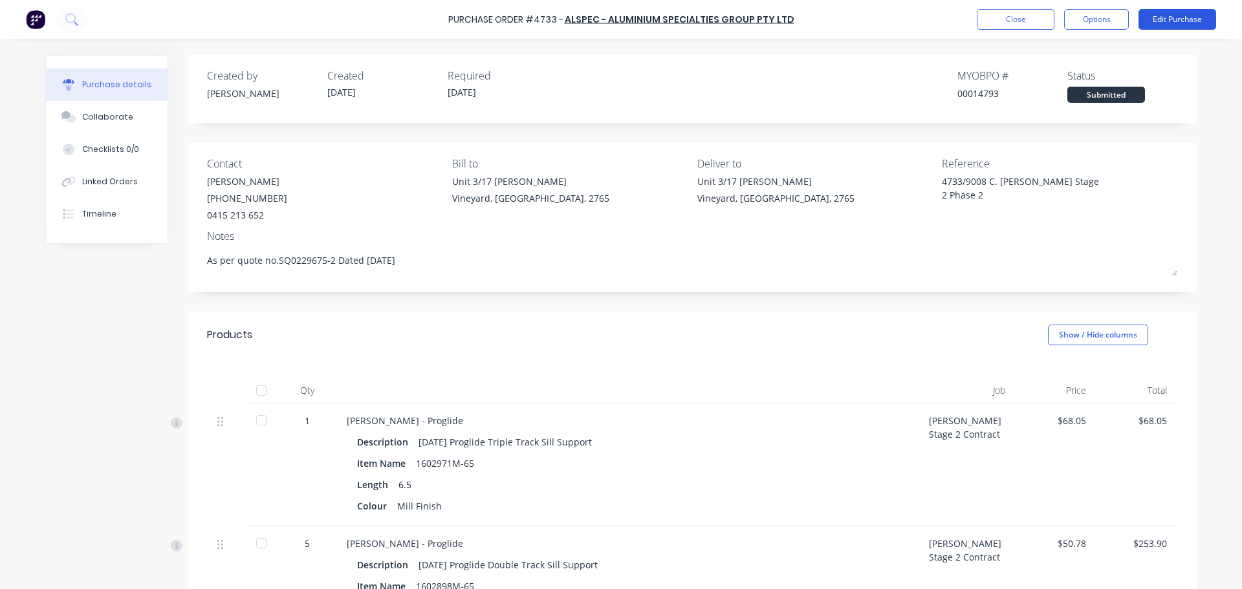
click at [1183, 14] on button "Edit Purchase" at bounding box center [1178, 19] width 78 height 21
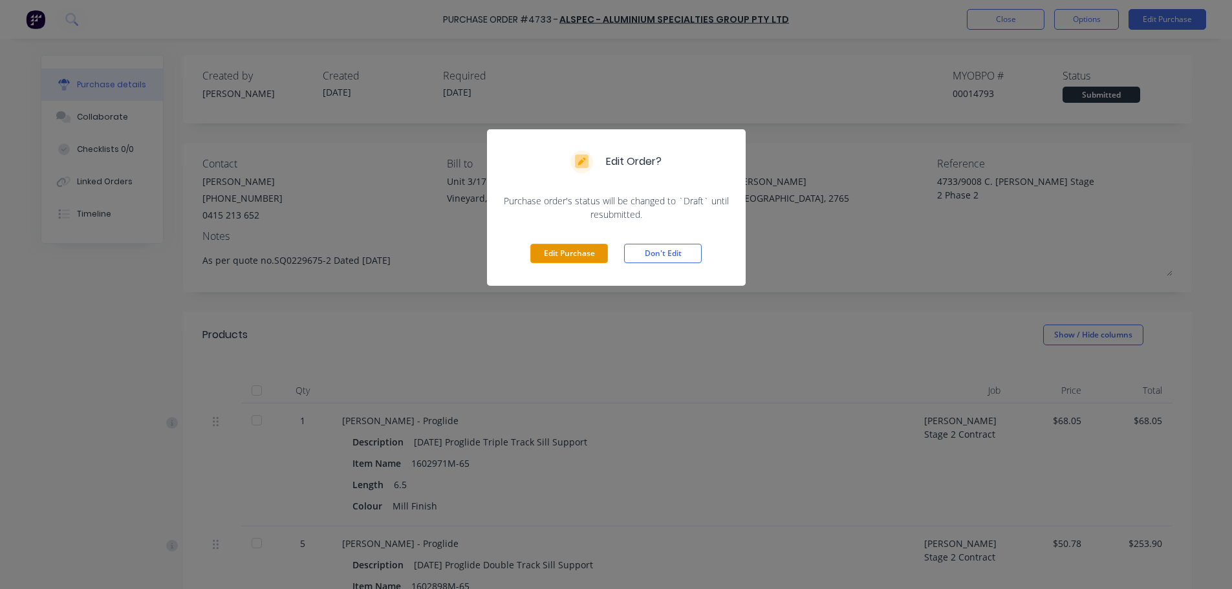
click at [568, 254] on button "Edit Purchase" at bounding box center [569, 253] width 78 height 19
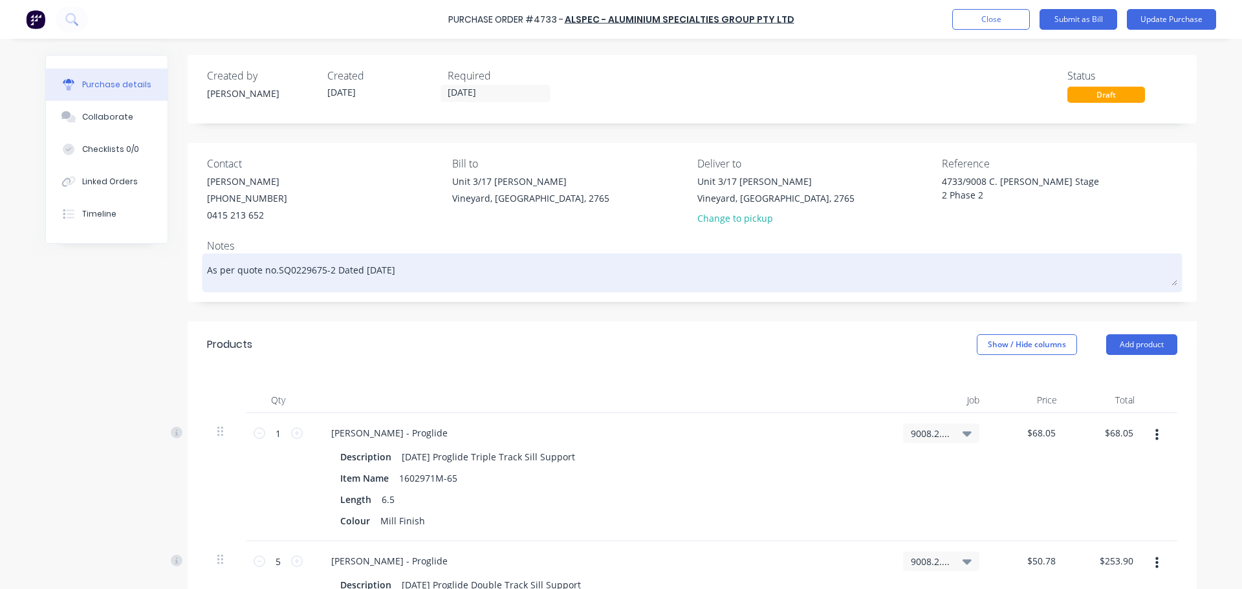
click at [361, 268] on textarea "As per quote no.SQ0229675-2 Dated [DATE]" at bounding box center [692, 271] width 970 height 29
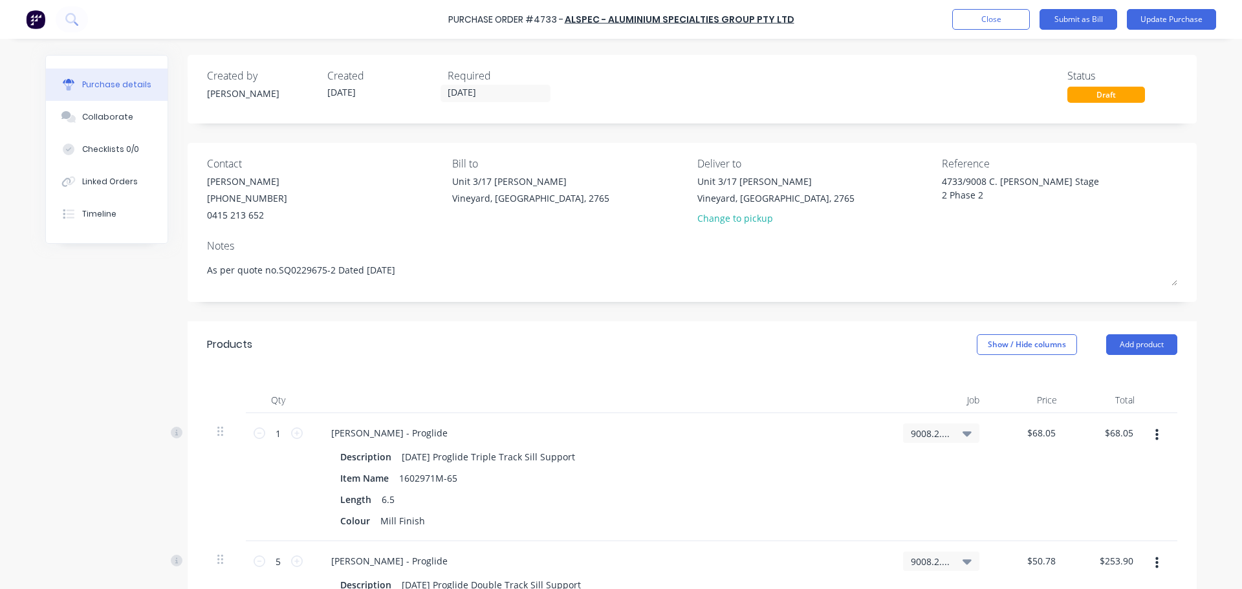
type textarea "x"
type textarea "As per quote no.SQ0229675-2 Dated 0.6.2025"
type textarea "x"
type textarea "As per quote no.SQ0229675-2 Dated .6.2025"
type textarea "x"
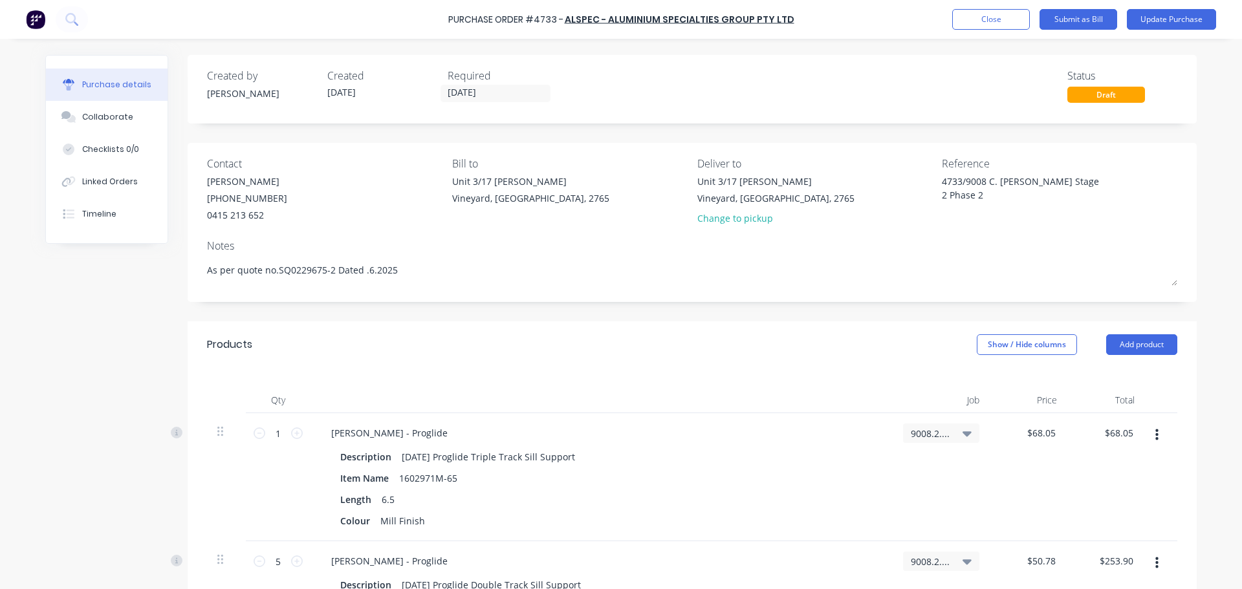
type textarea "As per quote no.SQ0229675-2 Dated [DATE]"
type textarea "x"
type textarea "As per quote no.SQ0229675-2 Dated [DATE]"
type textarea "x"
type textarea "As per quote no.SQ0229675-2 Dated [DATE]"
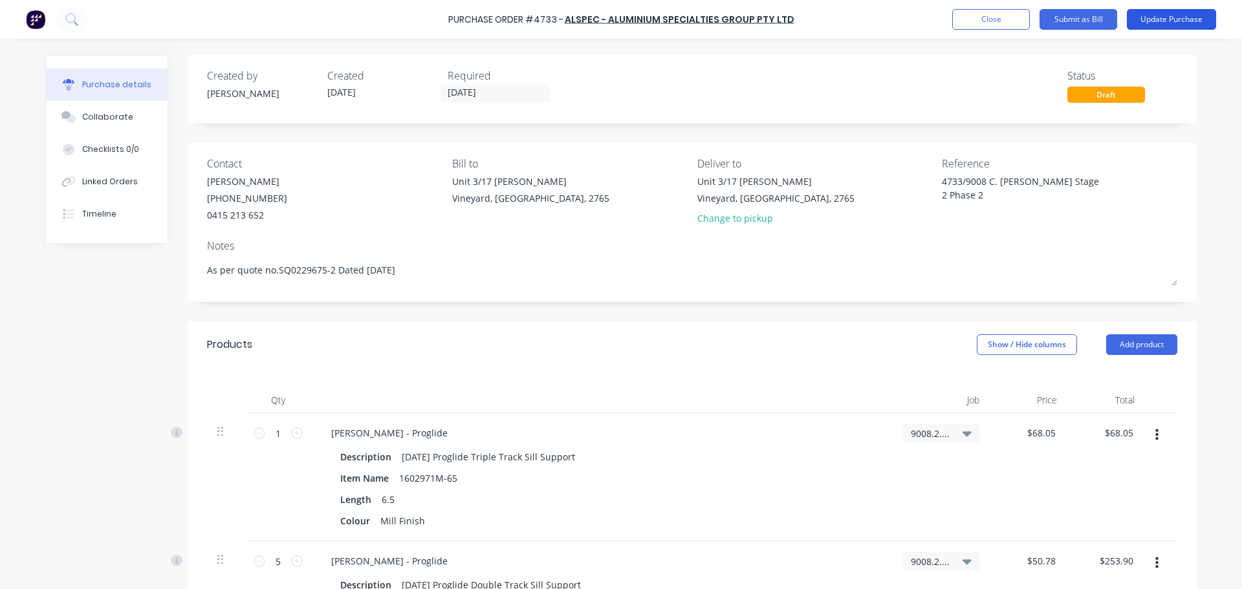
click at [1166, 18] on button "Update Purchase" at bounding box center [1171, 19] width 89 height 21
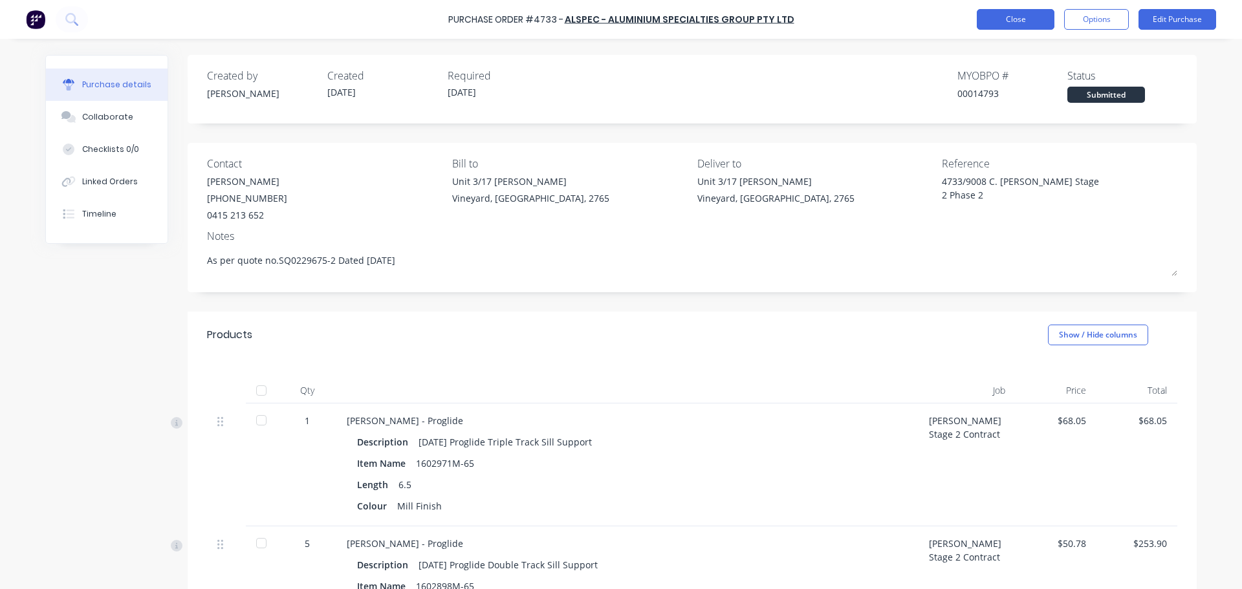
click at [1007, 9] on button "Close" at bounding box center [1016, 19] width 78 height 21
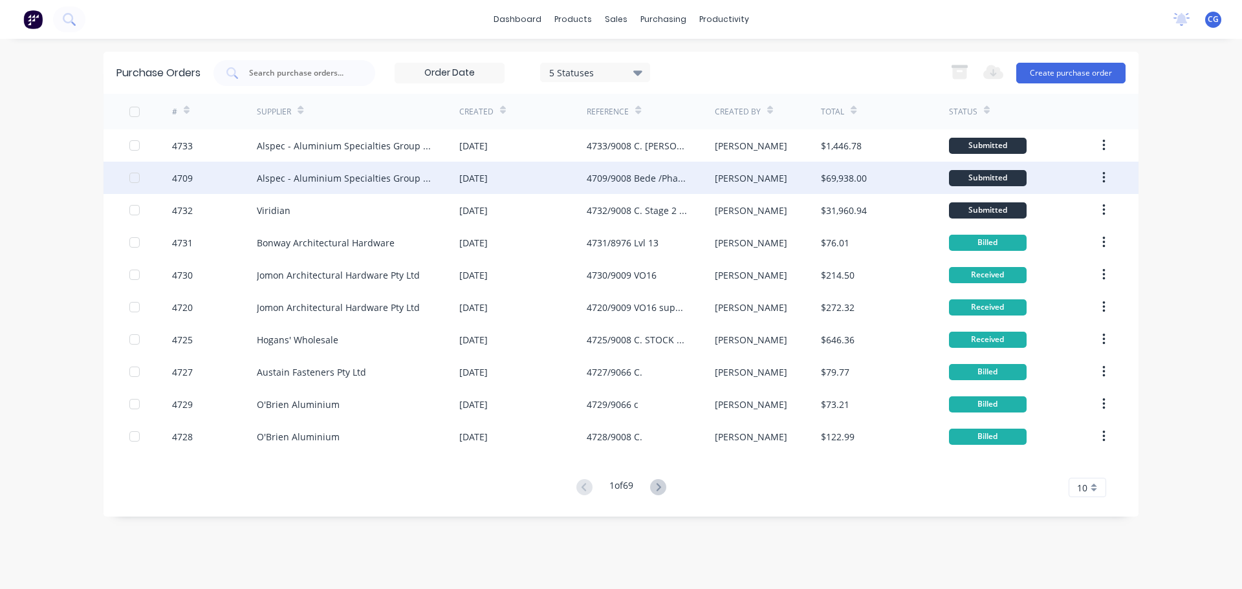
click at [644, 177] on div "4709/9008 Bede /Phase 2" at bounding box center [638, 178] width 102 height 14
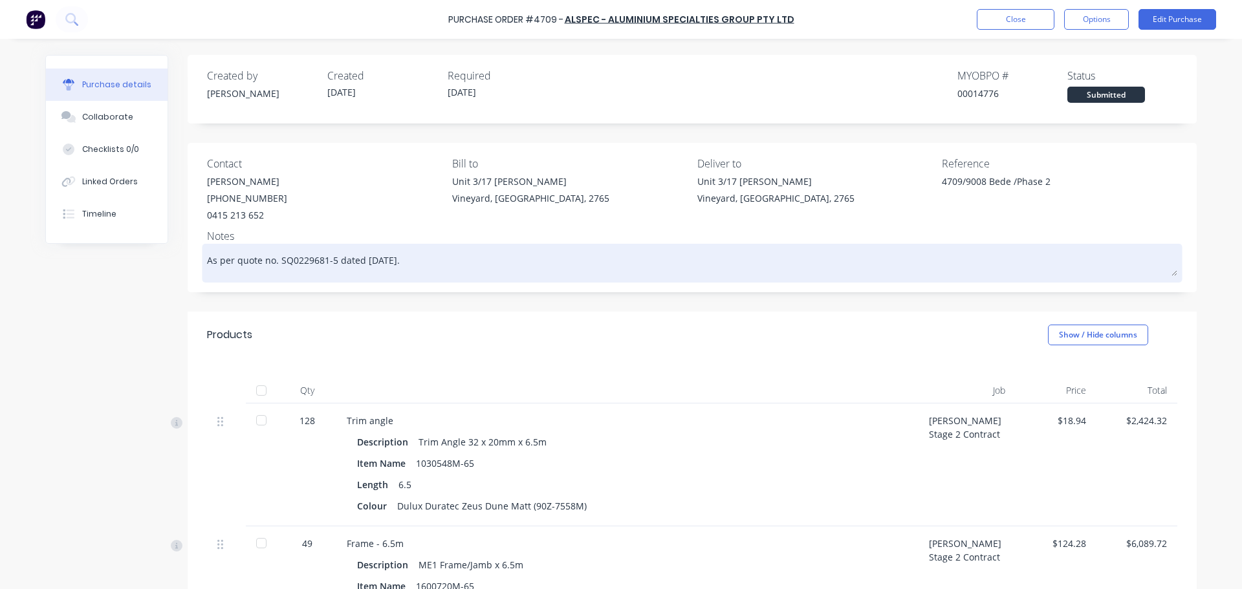
click at [426, 264] on textarea "As per quote no. SQ0229681-5 dated [DATE]." at bounding box center [692, 261] width 970 height 29
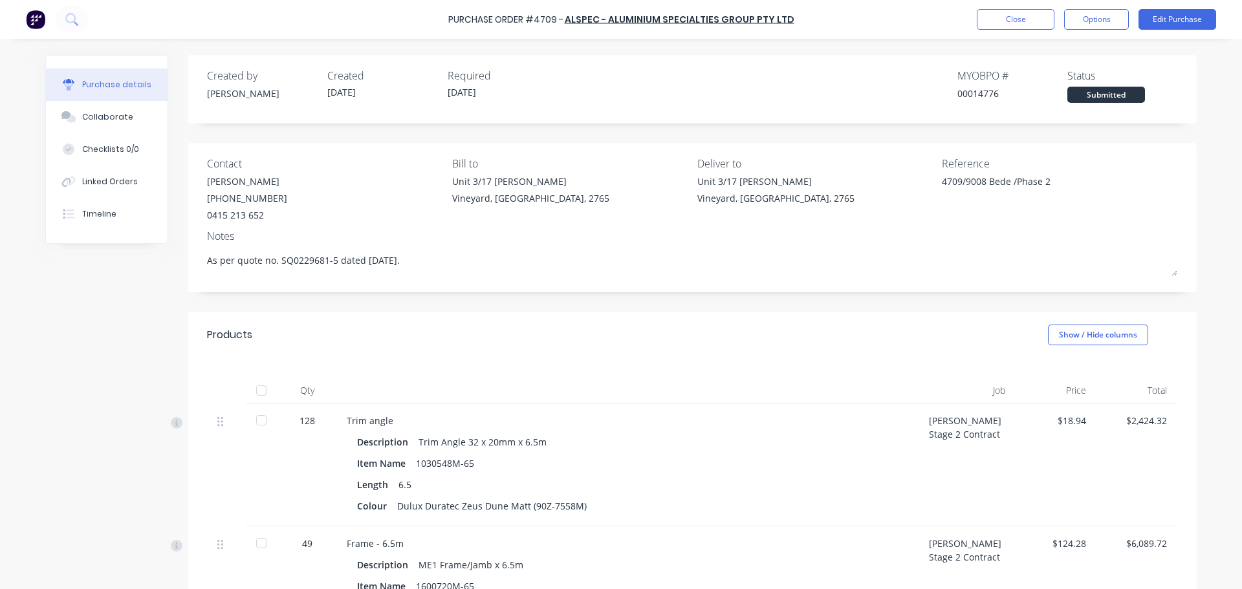
type textarea "x"
type textarea "As per quote no. SQ0229681-5 dated [DATE]."
type textarea "x"
type textarea "As per quote no. SQ0229681-5 dated [DATE]. P"
type textarea "x"
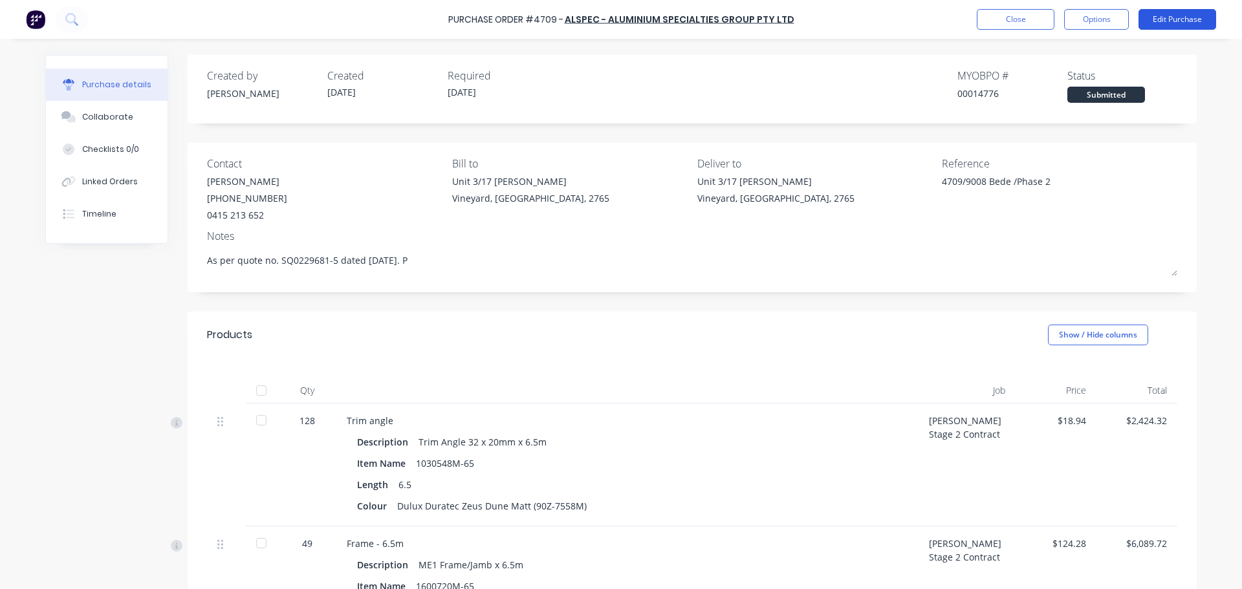
type textarea "As per quote no. SQ0229681-5 dated [DATE]. P"
click at [1172, 25] on button "Edit Purchase" at bounding box center [1178, 19] width 78 height 21
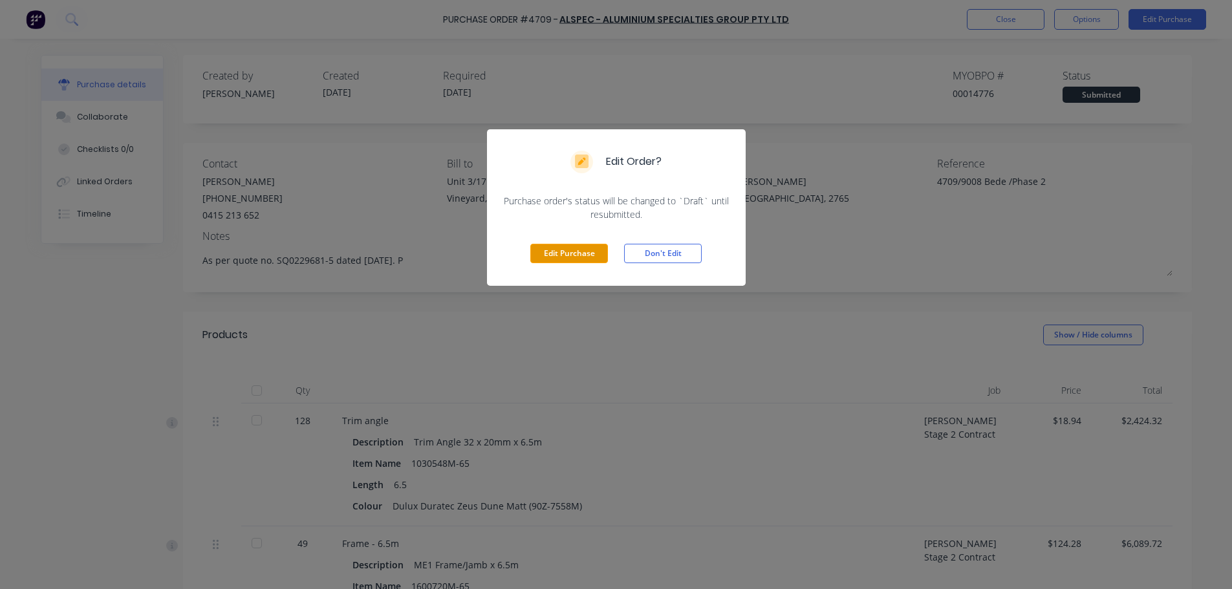
click at [561, 258] on button "Edit Purchase" at bounding box center [569, 253] width 78 height 19
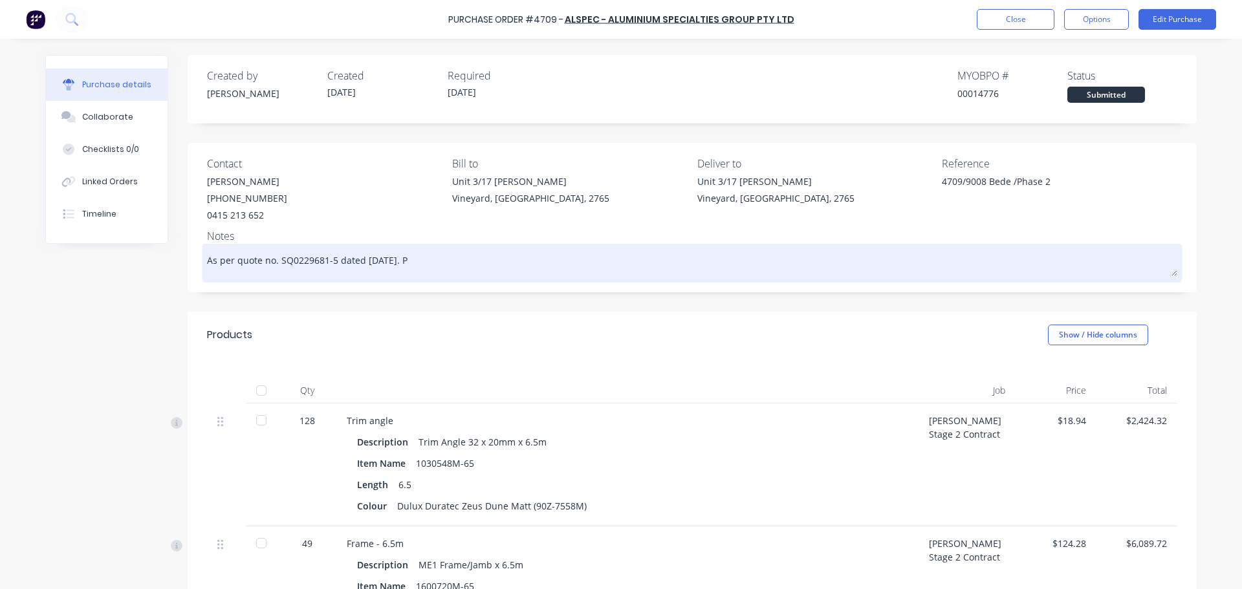
click at [430, 261] on textarea "As per quote no. SQ0229681-5 dated [DATE]. P" at bounding box center [692, 261] width 970 height 29
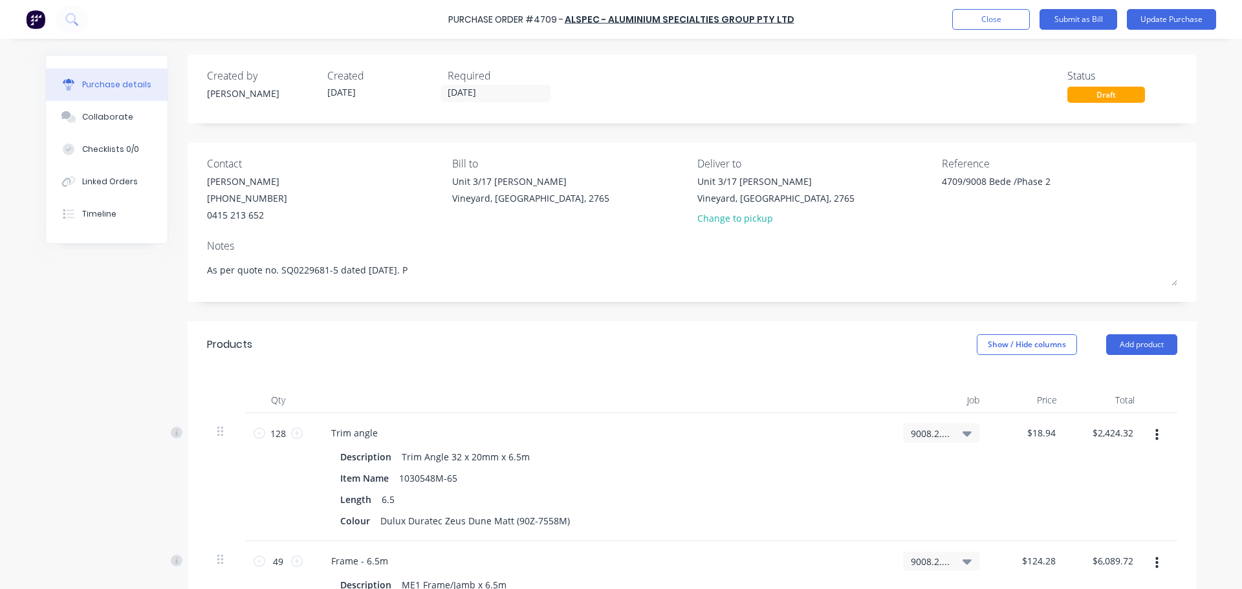
type textarea "x"
type textarea "As per quote no. SQ0229681-5 dated [DATE]."
type textarea "x"
type textarea "As per quote no. SQ0229681-5 dated [DATE]."
type textarea "x"
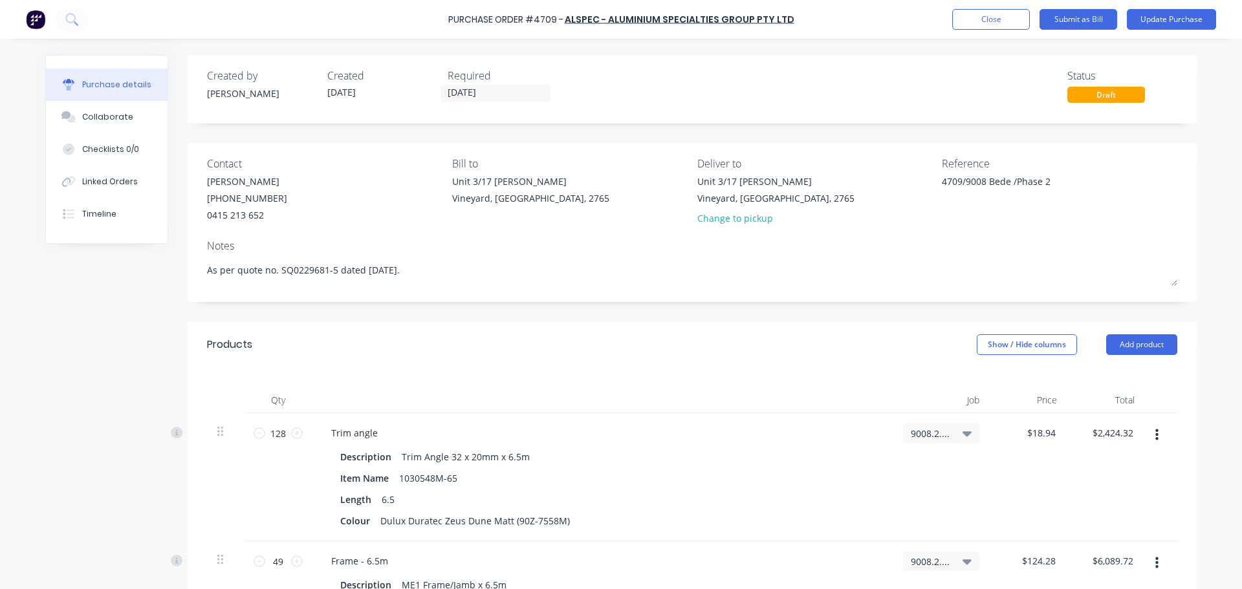
type textarea "As per quote no. SQ0229681-5 dated [DATE]. P"
type textarea "x"
type textarea "As per quote no. SQ0229681-5 dated [DATE]. PL"
type textarea "x"
type textarea "As per quote no. SQ0229681-5 dated [DATE]. PLE"
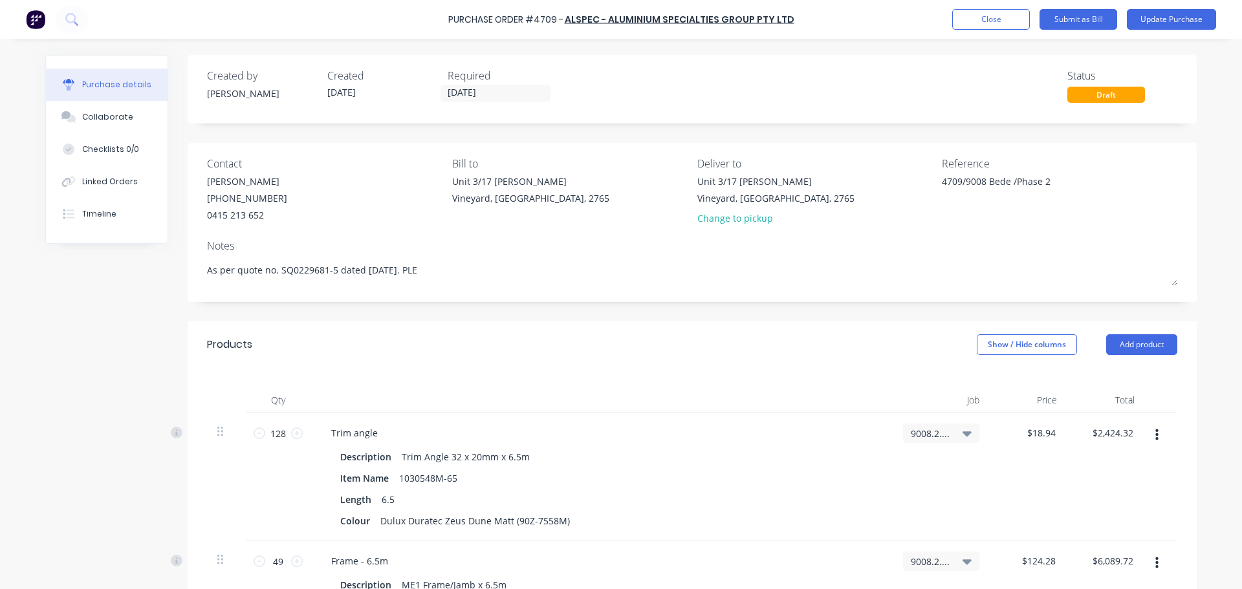
type textarea "x"
type textarea "As per quote no. SQ0229681-5 dated [DATE]. PLEA"
type textarea "x"
type textarea "As per quote no. SQ0229681-5 dated [DATE]. PLEAS"
type textarea "x"
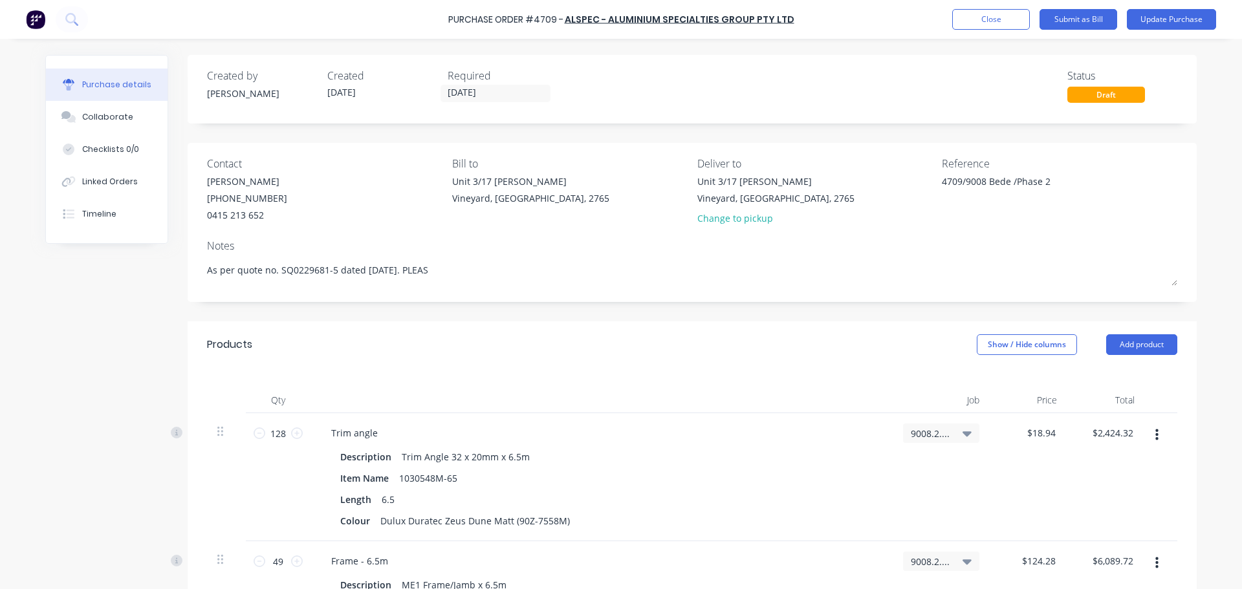
type textarea "As per quote no. SQ0229681-5 dated [DATE]. PLEASE"
type textarea "x"
type textarea "As per quote no. SQ0229681-5 dated [DATE]. PLEASE"
type textarea "x"
type textarea "As per quote no. SQ0229681-5 dated [DATE]. PLEASE M"
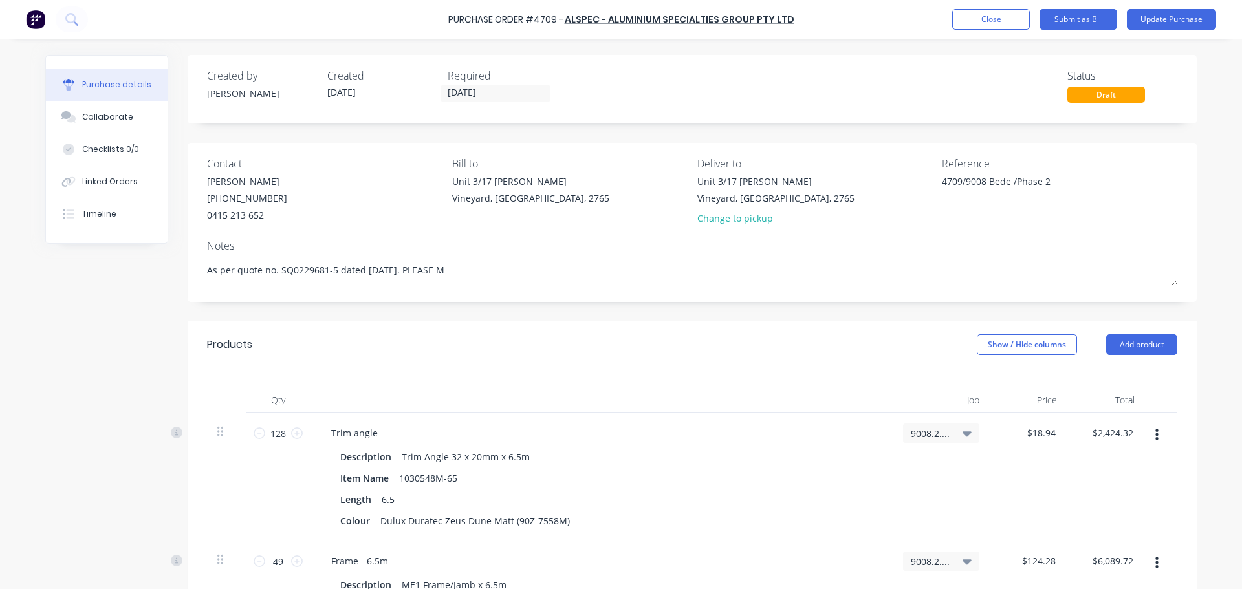
type textarea "x"
type textarea "As per quote no. SQ0229681-5 dated [DATE]. PLEASE MA"
type textarea "x"
type textarea "As per quote no. SQ0229681-5 dated [DATE]. PLEASE MAK"
type textarea "x"
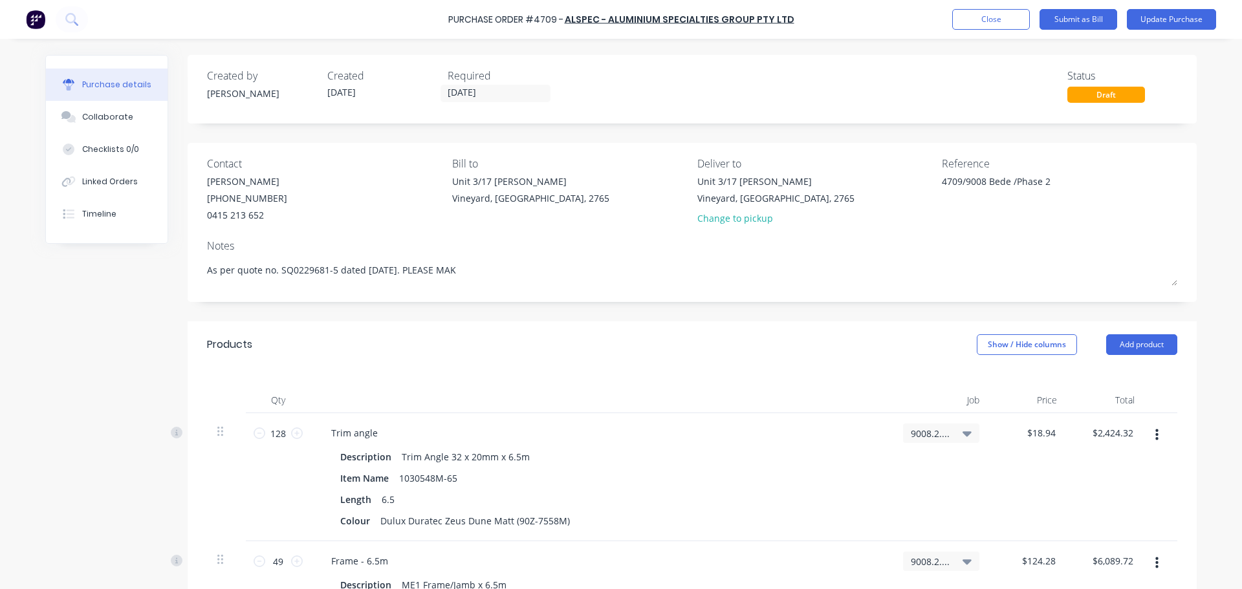
type textarea "As per quote no. SQ0229681-5 dated [DATE]. PLEASE MAKE"
type textarea "x"
type textarea "As per quote no. SQ0229681-5 dated [DATE]. PLEASE MAKE"
type textarea "x"
type textarea "As per quote no. SQ0229681-5 dated [DATE]. PLEASE MAKE S"
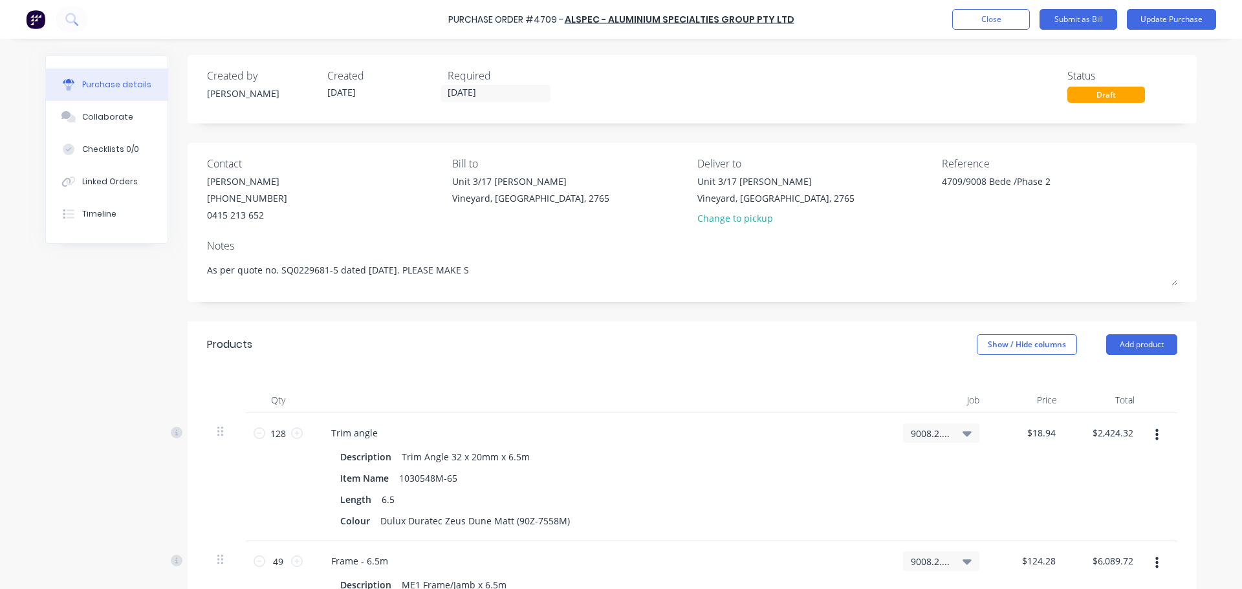
type textarea "x"
type textarea "As per quote no. SQ0229681-5 dated [DATE]. PLEASE MAKE SU"
type textarea "x"
type textarea "As per quote no. SQ0229681-5 dated [DATE]. PLEASE MAKE SUR"
type textarea "x"
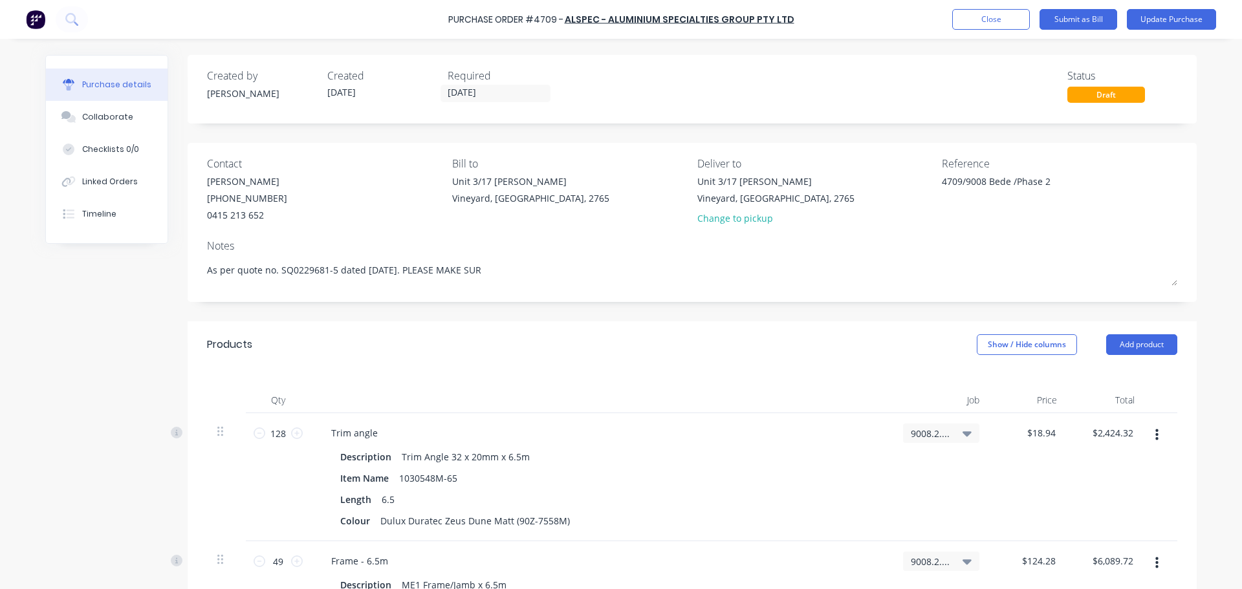
type textarea "As per quote no. SQ0229681-5 dated [DATE]. PLEASE MAKE SURE"
type textarea "x"
type textarea "As per quote no. SQ0229681-5 dated [DATE]. PLEASE MAKE SURE"
type textarea "x"
type textarea "As per quote no. SQ0229681-5 dated [DATE]. PLEASE MAKE SURE T"
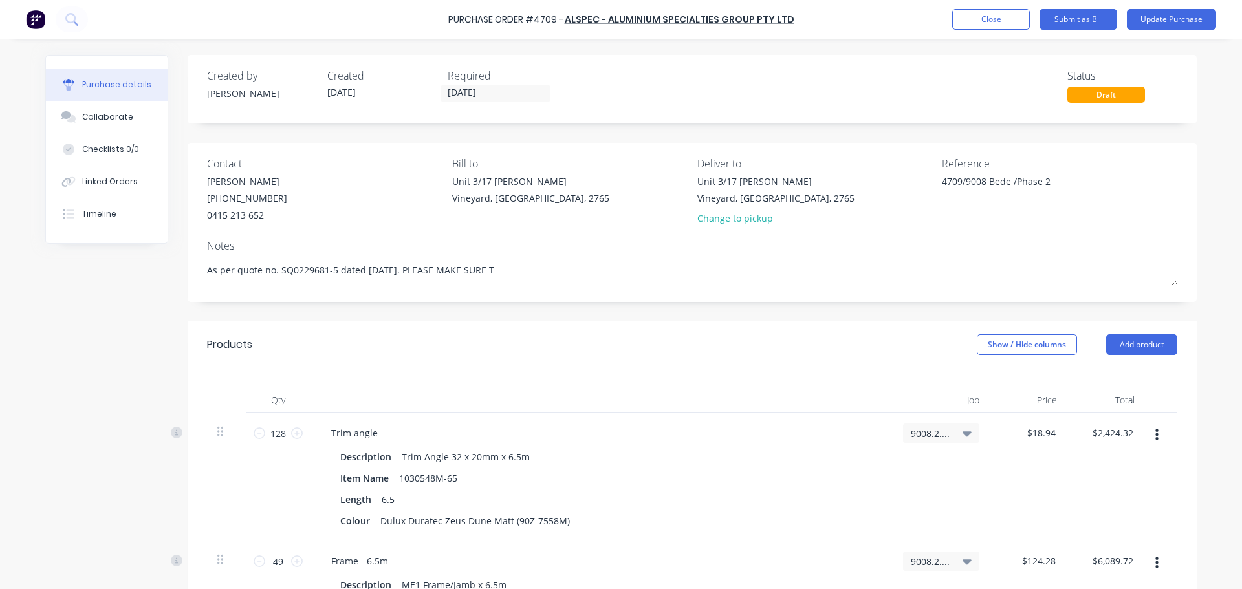
type textarea "x"
type textarea "As per quote no. SQ0229681-5 dated [DATE]. PLEASE MAKE SURE TH"
type textarea "x"
type textarea "As per quote no. SQ0229681-5 dated [DATE]. PLEASE MAKE SURE THE"
type textarea "x"
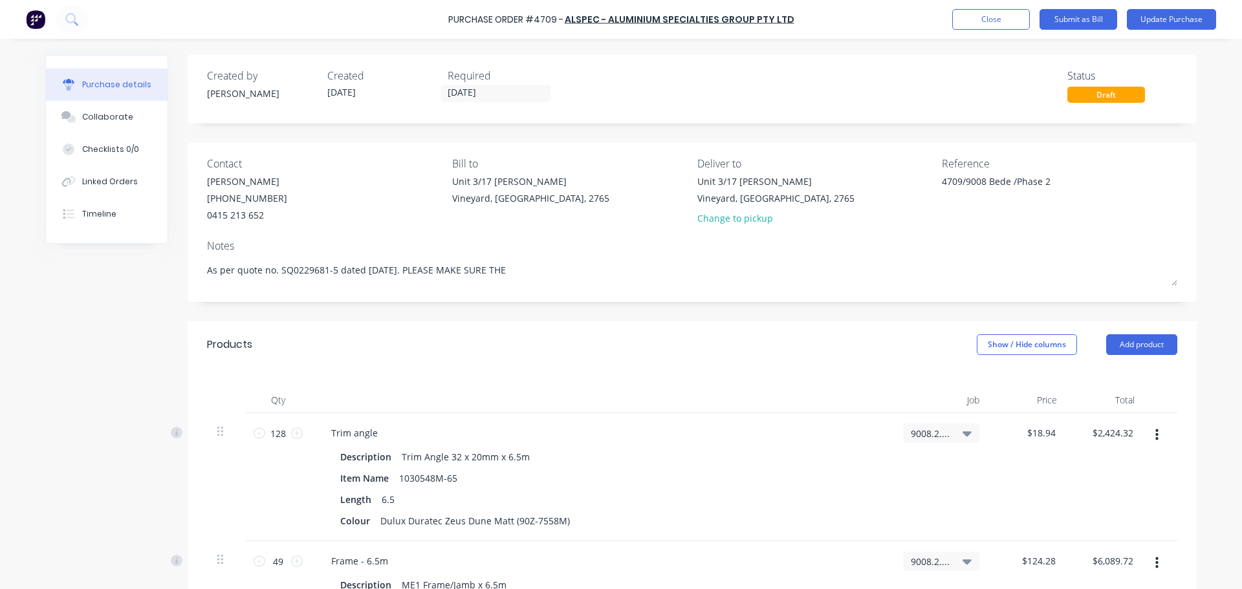
type textarea "As per quote no. SQ0229681-5 dated [DATE]. PLEASE MAKE SURE THE"
type textarea "x"
type textarea "As per quote no. SQ0229681-5 dated [DATE]. PLEASE MAKE SURE THE C"
type textarea "x"
type textarea "As per quote no. SQ0229681-5 dated [DATE]. PLEASE MAKE SURE THE CO"
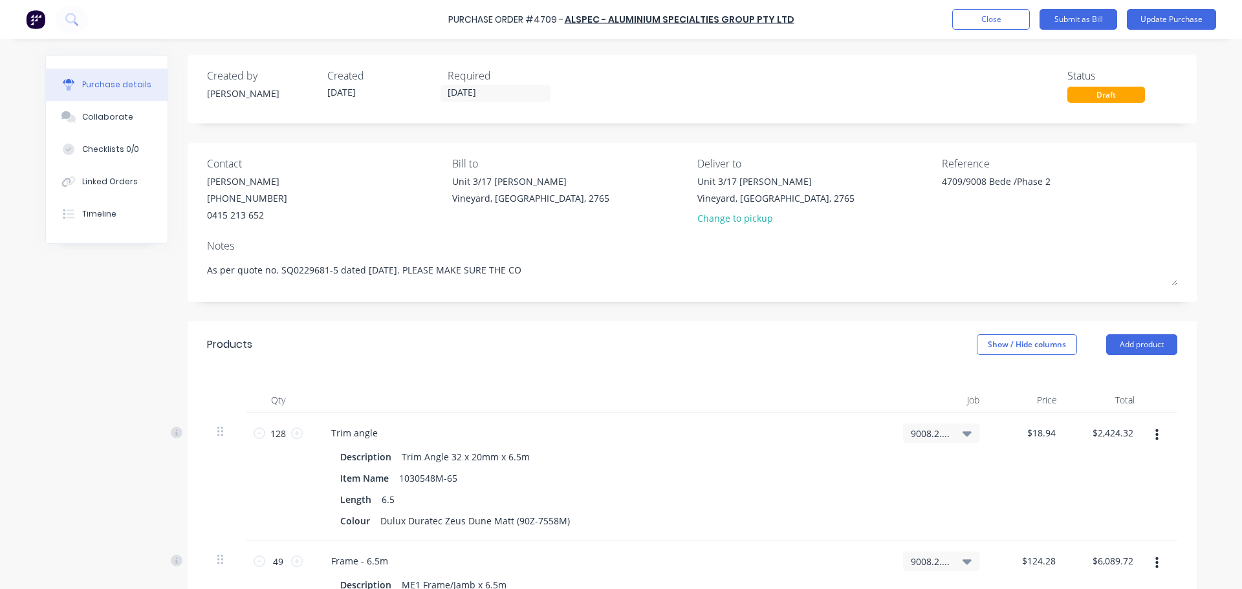
type textarea "x"
type textarea "As per quote no. SQ0229681-5 dated [DATE]. PLEASE MAKE SURE THE COL"
type textarea "x"
type textarea "As per quote no. SQ0229681-5 dated [DATE]. PLEASE MAKE SURE THE COLO"
type textarea "x"
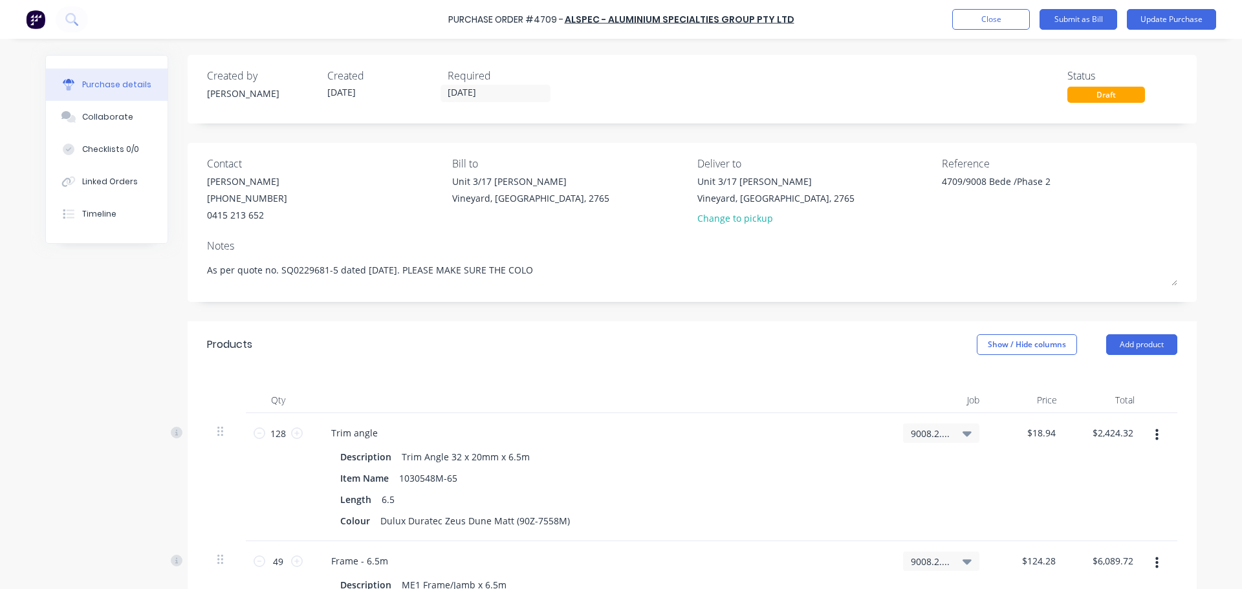
type textarea "As per quote no. SQ0229681-5 dated [DATE]. PLEASE MAKE SURE THE COLOU"
type textarea "x"
type textarea "As per quote no. SQ0229681-5 dated [DATE]. PLEASE MAKE SURE THE COLOUR"
type textarea "x"
type textarea "As per quote no. SQ0229681-5 dated [DATE]. PLEASE MAKE SURE THE COLOUR"
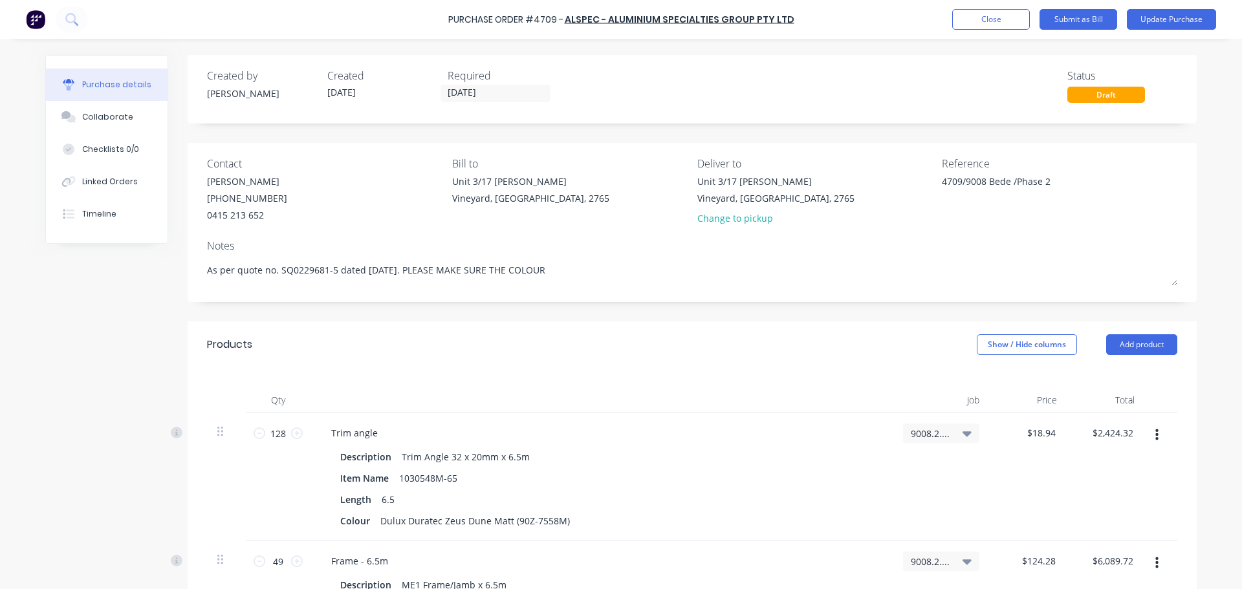
type textarea "x"
type textarea "As per quote no. SQ0229681-5 dated [DATE]. PLEASE MAKE SURE THE COLOUR I"
type textarea "x"
type textarea "As per quote no. SQ0229681-5 dated [DATE]. PLEASE MAKE SURE THE COLOUR IS"
type textarea "x"
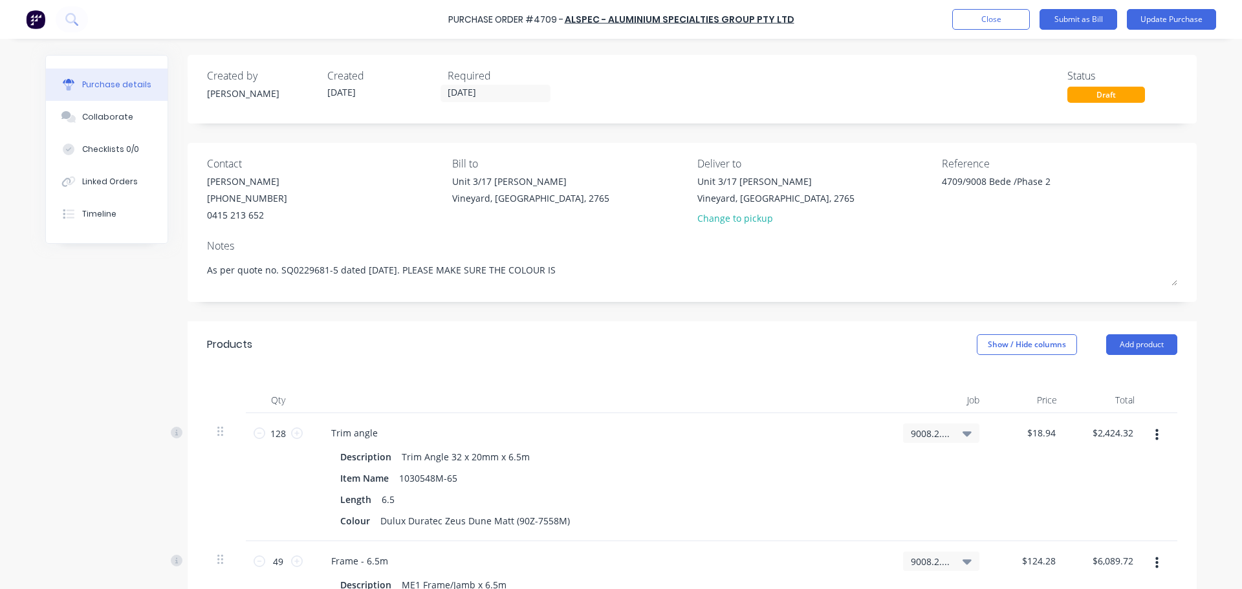
type textarea "As per quote no. SQ0229681-5 dated [DATE]. PLEASE MAKE SURE THE COLOUR IS"
type textarea "x"
type textarea "As per quote no. SQ0229681-5 dated [DATE]. PLEASE MAKE SURE THE COLOUR IS"
type textarea "x"
type textarea "As per quote no. SQ0229681-5 dated [DATE]. PLEASE MAKE SURE THE COLOUR I"
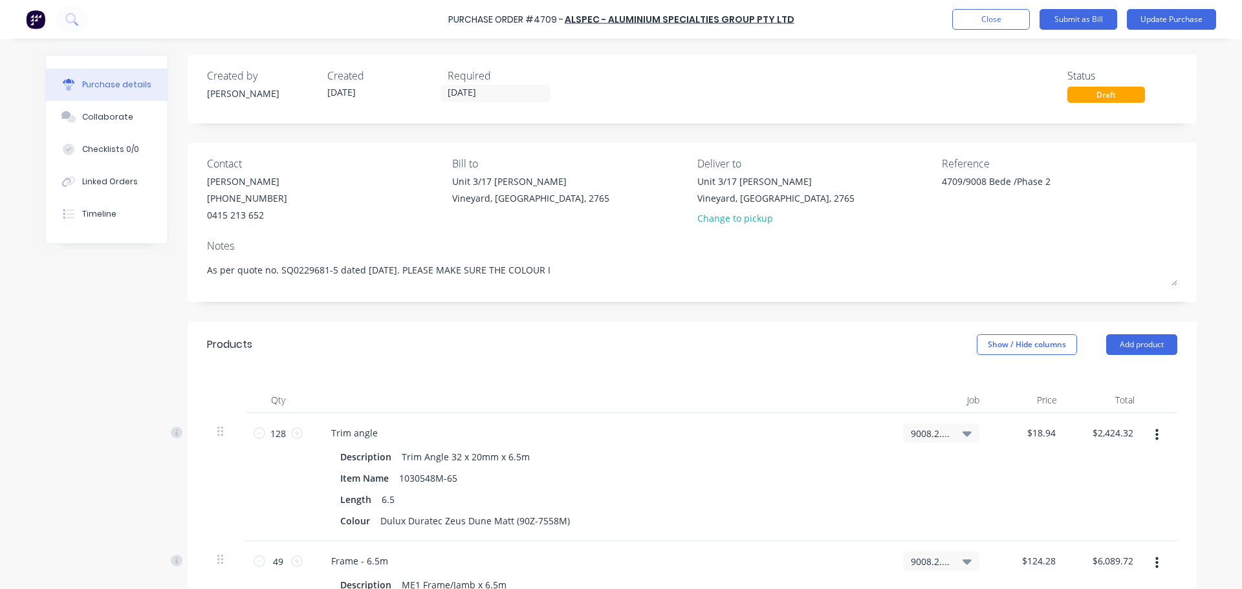
type textarea "x"
type textarea "As per quote no. SQ0229681-5 dated [DATE]. PLEASE MAKE SURE THE COLOUR"
type textarea "x"
type textarea "As per quote no. SQ0229681-5 dated [DATE]. PLEASE MAKE SURE THE COLOUR"
type textarea "x"
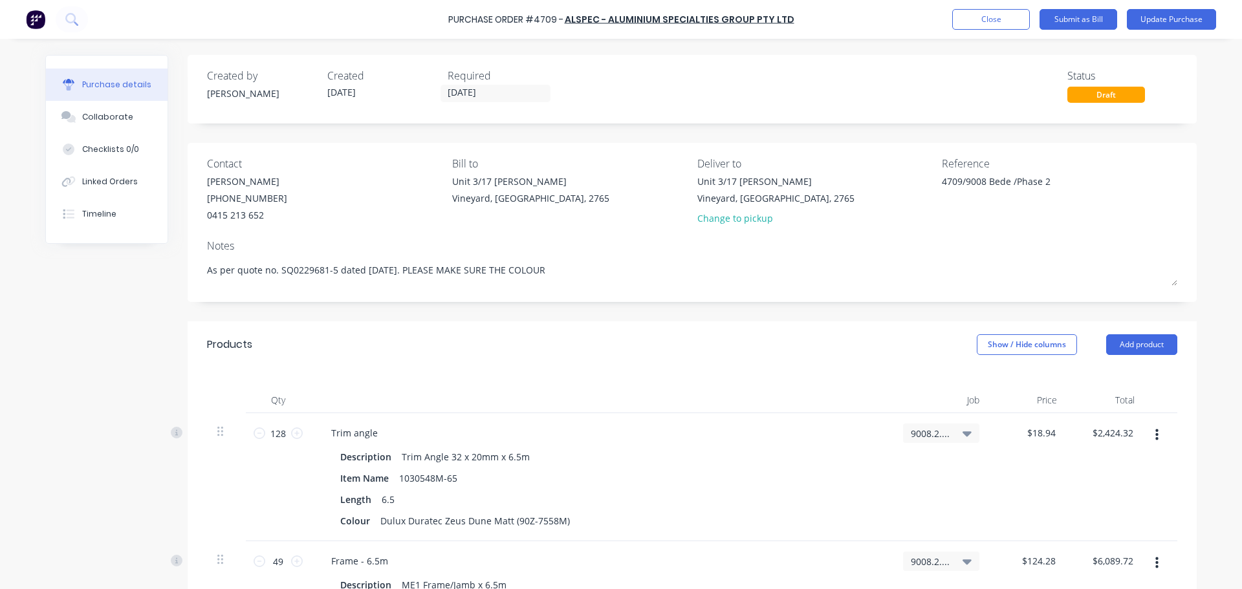
type textarea "As per quote no. SQ0229681-5 dated [DATE]. PLEASE MAKE SURE THE COLOU"
type textarea "x"
type textarea "As per quote no. SQ0229681-5 dated [DATE]. PLEASE MAKE SURE THE COLO"
type textarea "x"
type textarea "As per quote no. SQ0229681-5 dated [DATE]. PLEASE MAKE SURE THE COL"
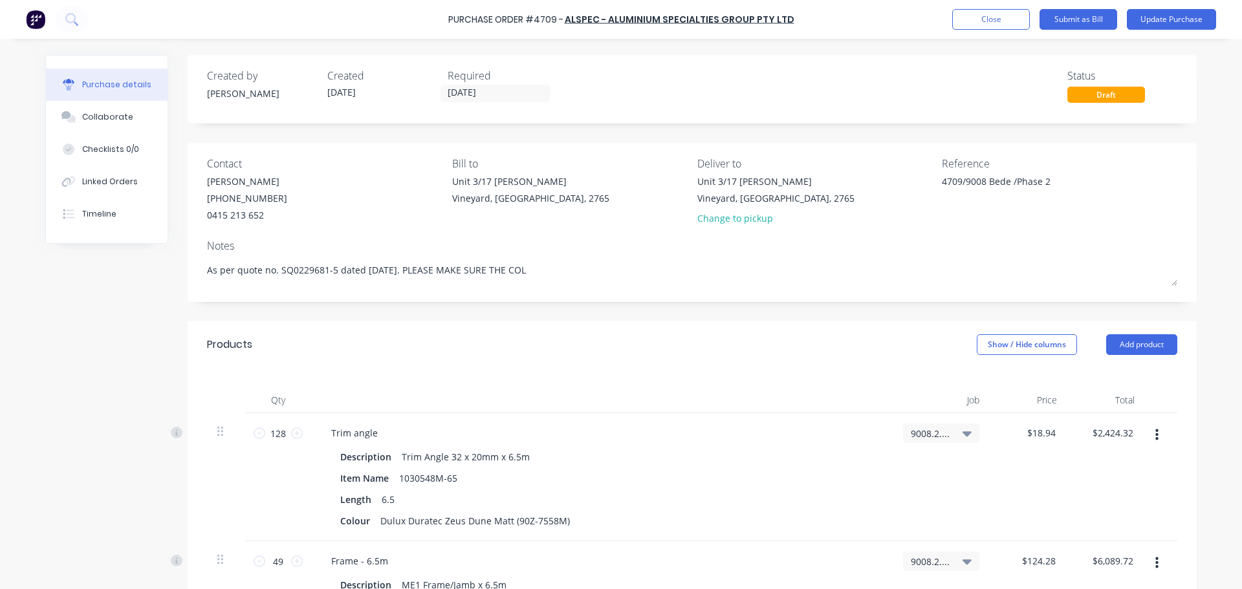
type textarea "x"
type textarea "As per quote no. SQ0229681-5 dated [DATE]. PLEASE MAKE SURE THE CO"
type textarea "x"
type textarea "As per quote no. SQ0229681-5 dated [DATE]. PLEASE MAKE SURE THE C"
type textarea "x"
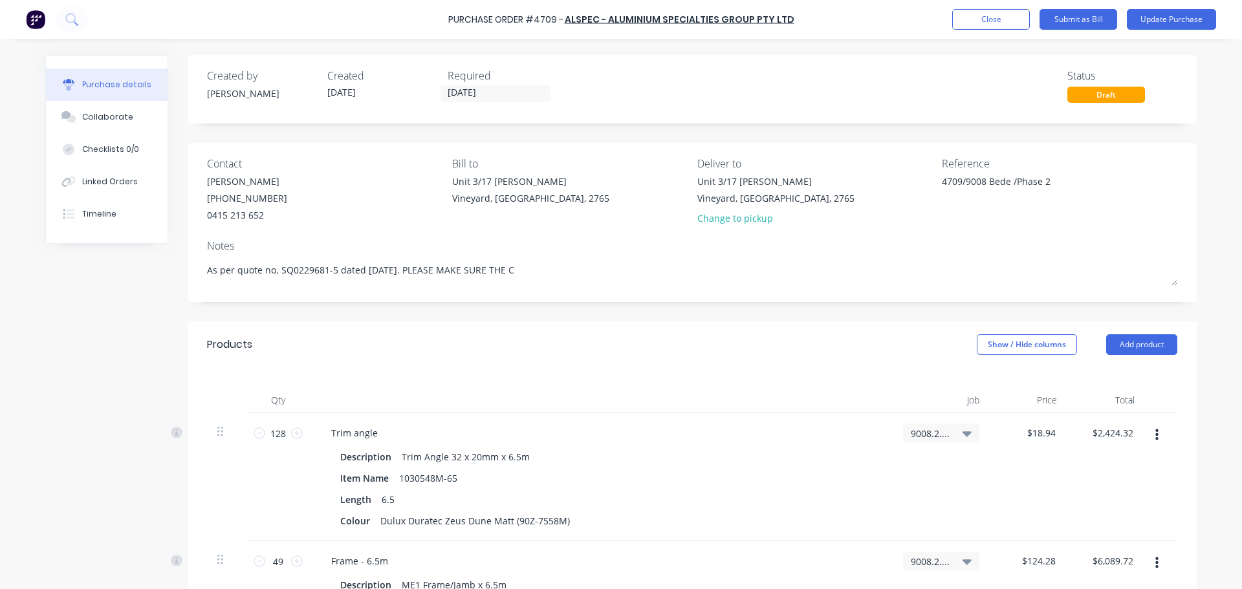
type textarea "As per quote no. SQ0229681-5 dated [DATE]. PLEASE MAKE SURE THE"
type textarea "x"
type textarea "As per quote no. SQ0229681-5 dated [DATE]. PLEASE MAKE SURE THE"
type textarea "x"
type textarea "As per quote no. SQ0229681-5 dated [DATE]. PLEASE MAKE SURE TH"
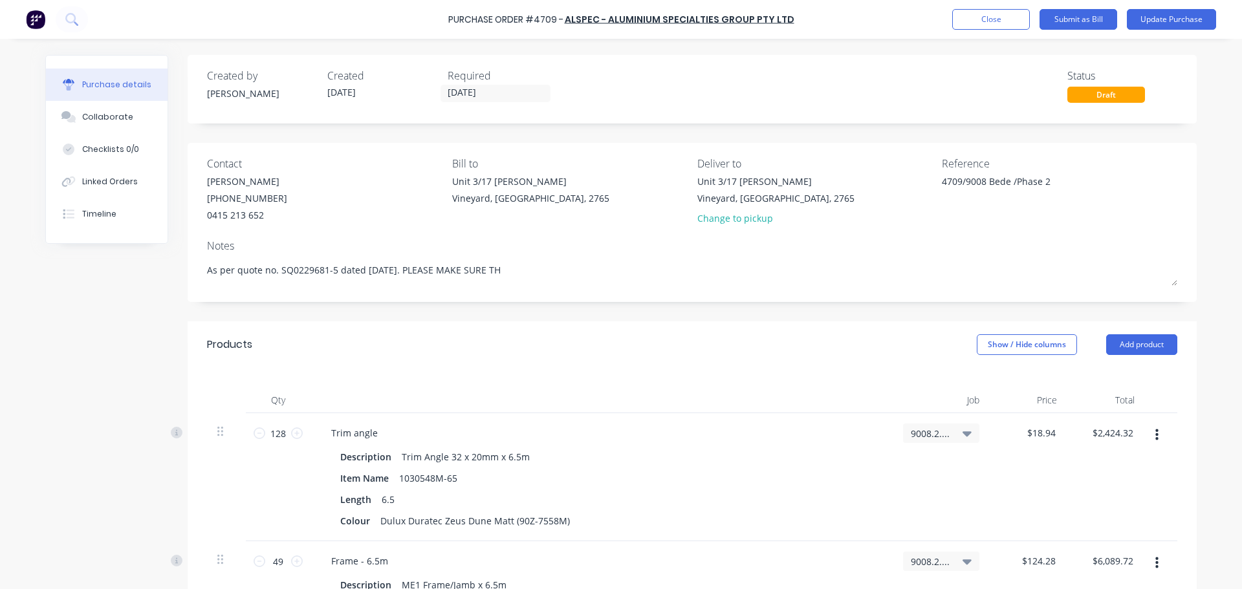
type textarea "x"
type textarea "As per quote no. SQ0229681-5 dated [DATE]. PLEASE MAKE SURE T"
type textarea "x"
type textarea "As per quote no. SQ0229681-5 dated [DATE]. PLEASE MAKE SURE"
type textarea "x"
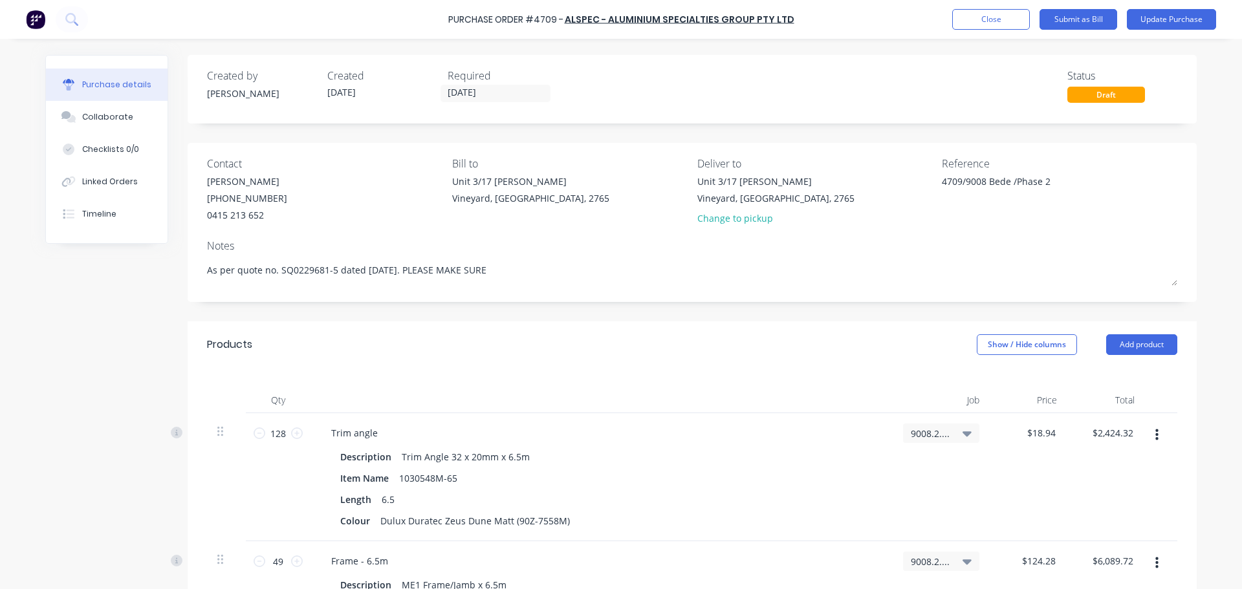
type textarea "As per quote no. SQ0229681-5 dated [DATE]. PLEASE MAKE SURE"
type textarea "x"
type textarea "As per quote no. SQ0229681-5 dated [DATE]. PLEASE MAKE SUR"
type textarea "x"
type textarea "As per quote no. SQ0229681-5 dated [DATE]. PLEASE MAKE SU"
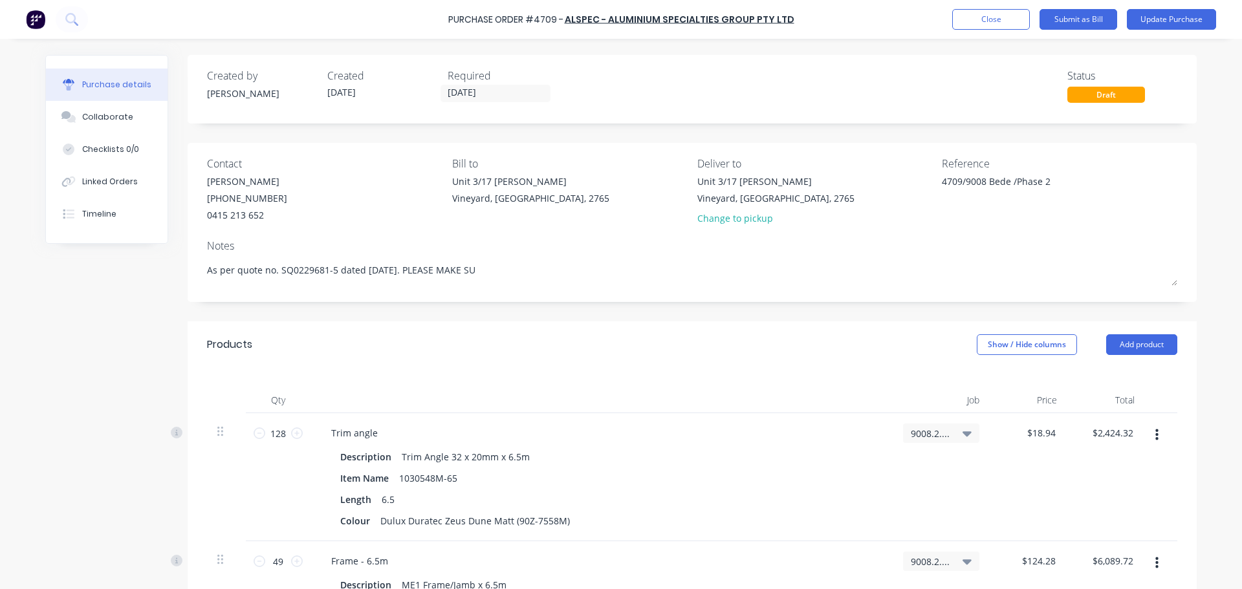
type textarea "x"
type textarea "As per quote no. SQ0229681-5 dated [DATE]. PLEASE MAKE S"
type textarea "x"
type textarea "As per quote no. SQ0229681-5 dated [DATE]. PLEASE MAKE"
type textarea "x"
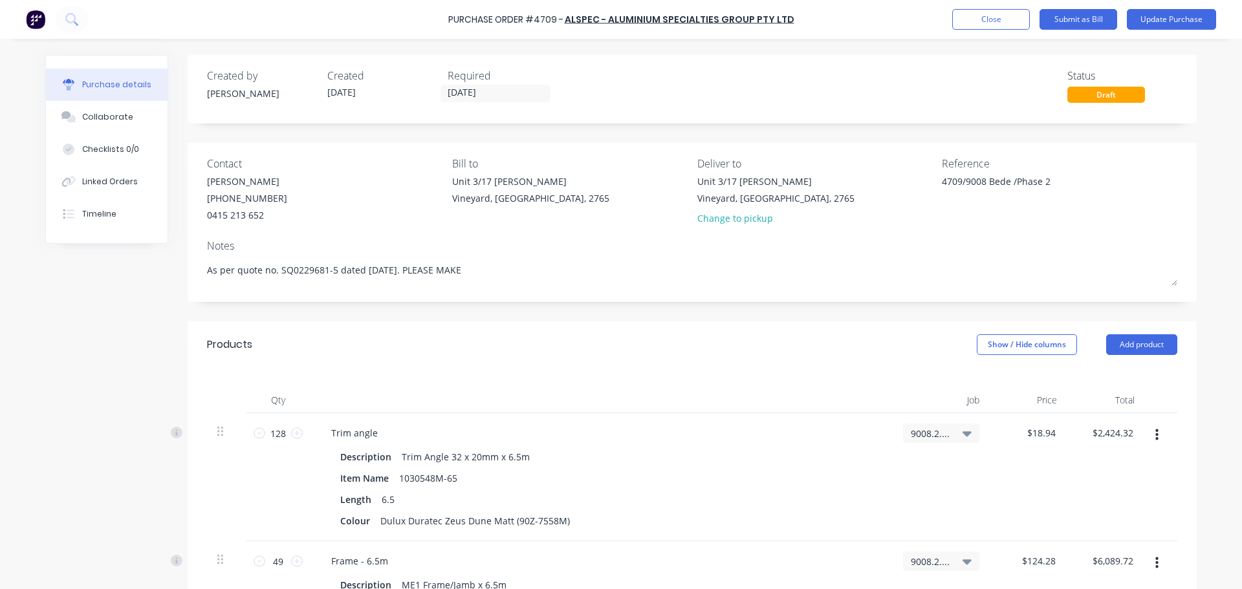
type textarea "As per quote no. SQ0229681-5 dated [DATE]. PLEASE MAKE"
type textarea "x"
type textarea "As per quote no. SQ0229681-5 dated [DATE]. PLEASE MAK"
type textarea "x"
type textarea "As per quote no. SQ0229681-5 dated [DATE]. PLEASE MA"
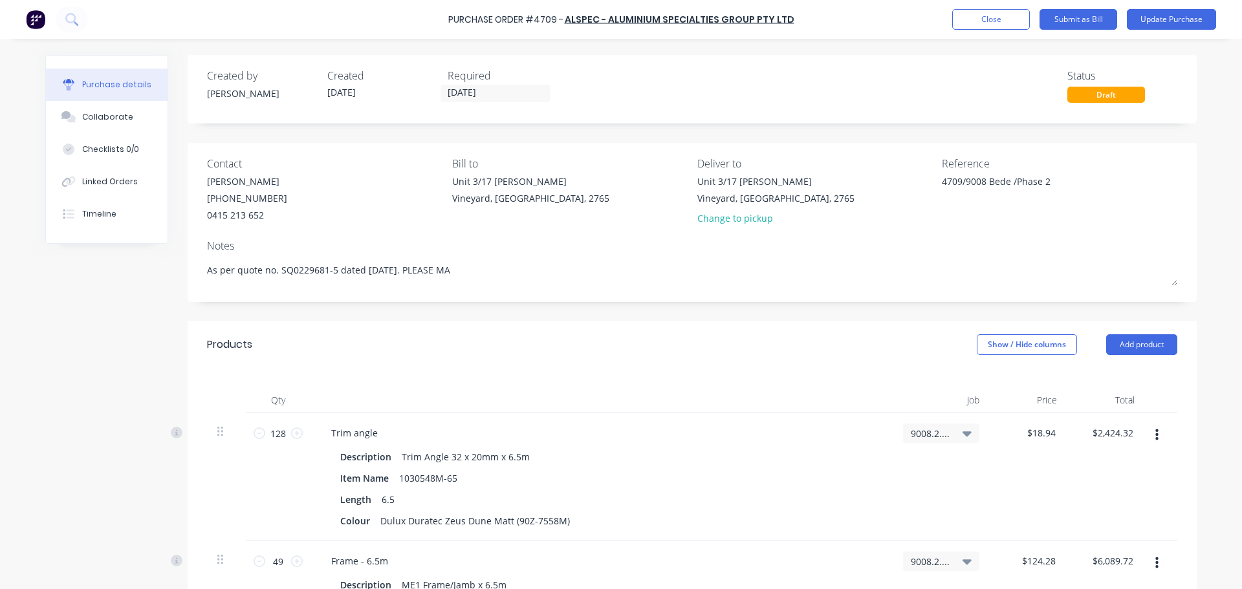
type textarea "x"
type textarea "As per quote no. SQ0229681-5 dated [DATE]. PLEASE M"
type textarea "x"
type textarea "As per quote no. SQ0229681-5 dated [DATE]. PLEASE"
type textarea "x"
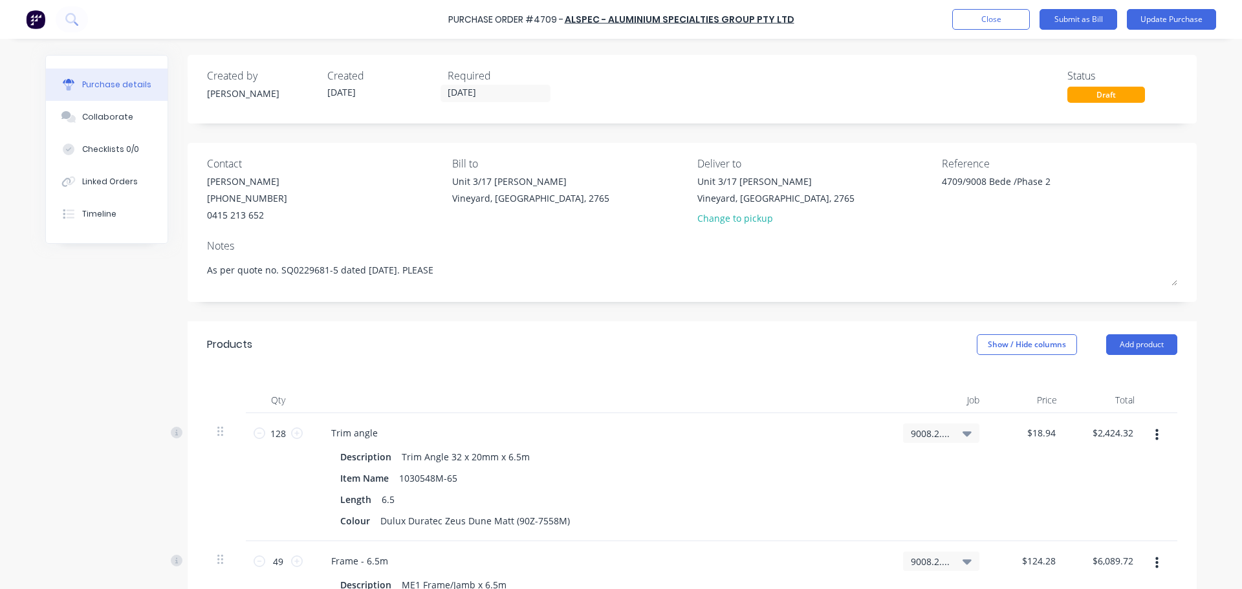
type textarea "As per quote no. SQ0229681-5 dated [DATE]. PLEASE"
type textarea "x"
type textarea "As per quote no. SQ0229681-5 dated [DATE]. PLEAS"
type textarea "x"
type textarea "As per quote no. SQ0229681-5 dated [DATE]. PLEA"
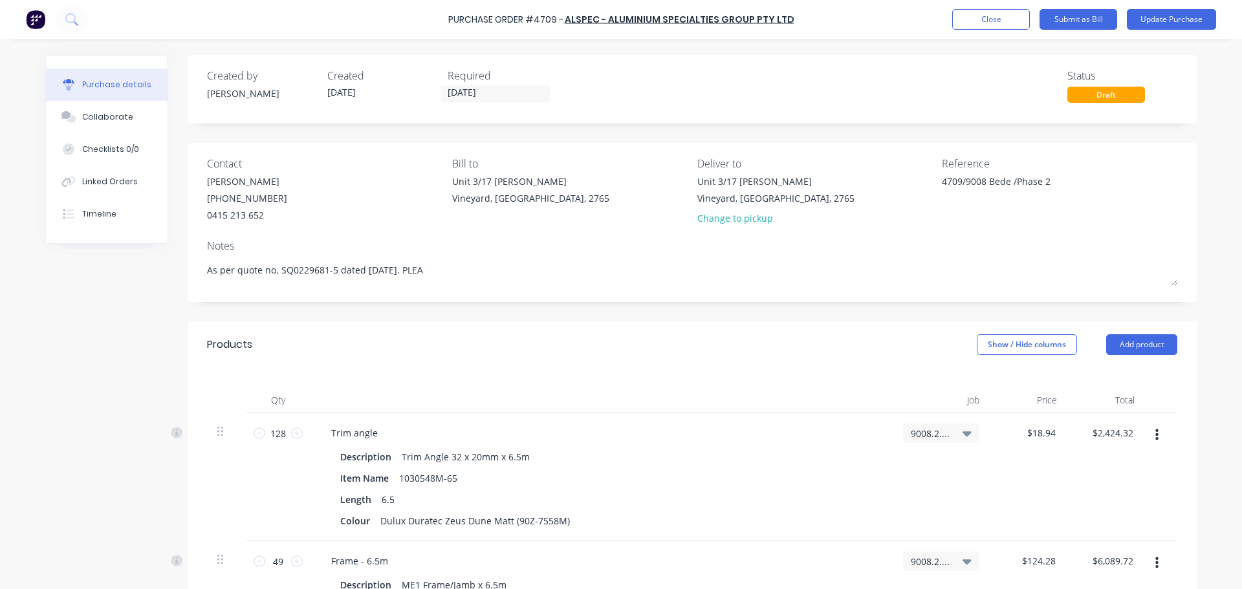
type textarea "x"
type textarea "As per quote no. SQ0229681-5 dated [DATE]. PLE"
type textarea "x"
type textarea "As per quote no. SQ0229681-5 dated [DATE]. PL"
type textarea "x"
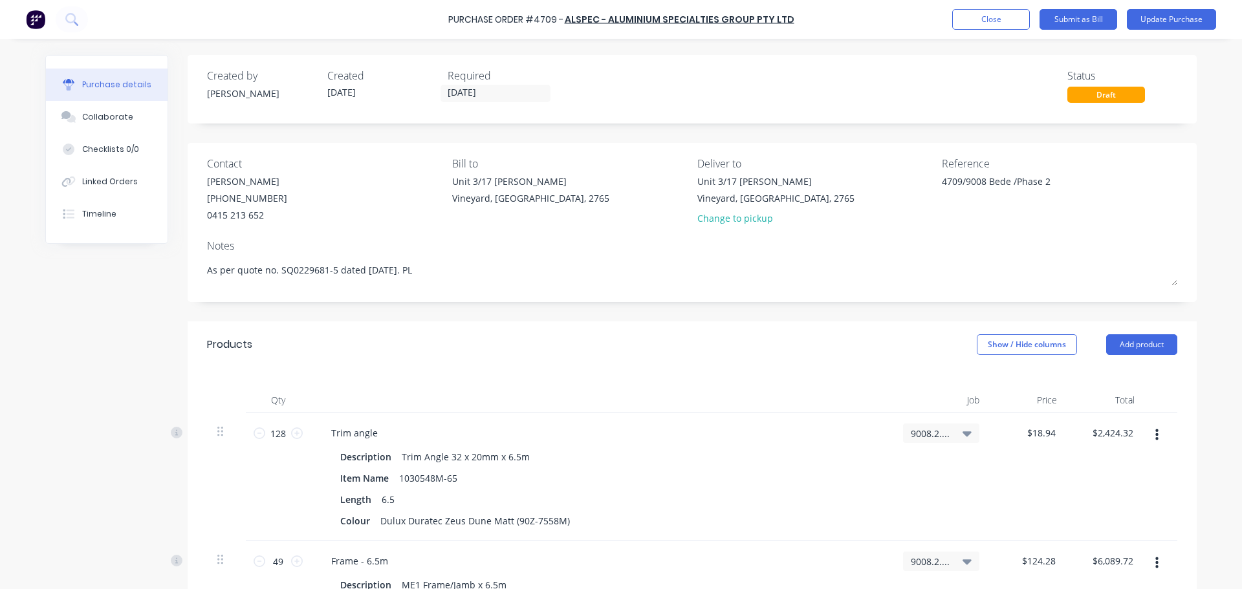
type textarea "As per quote no. SQ0229681-5 dated [DATE]. P"
type textarea "x"
type textarea "As per quote no. SQ0229681-5 dated [DATE]."
type textarea "x"
type textarea "As per quote no. SQ0229681-5 dated [DATE]. C"
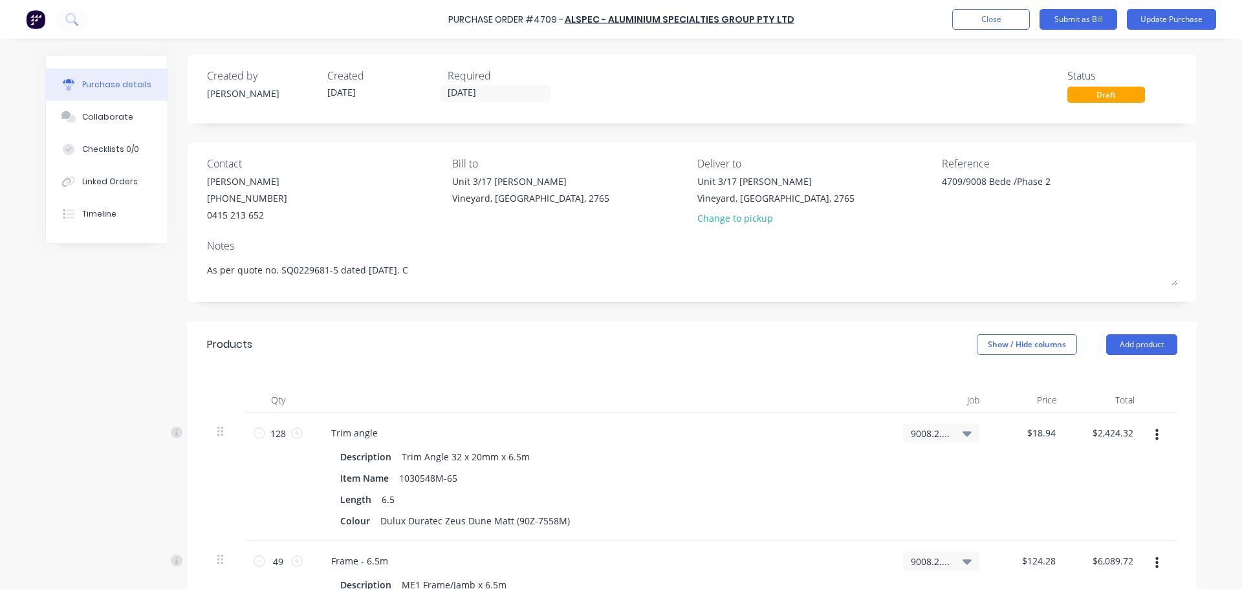
type textarea "x"
type textarea "As per quote no. SQ0229681-5 dated [DATE]. CO"
type textarea "x"
type textarea "As per quote no. SQ0229681-5 dated [DATE]. COL"
type textarea "x"
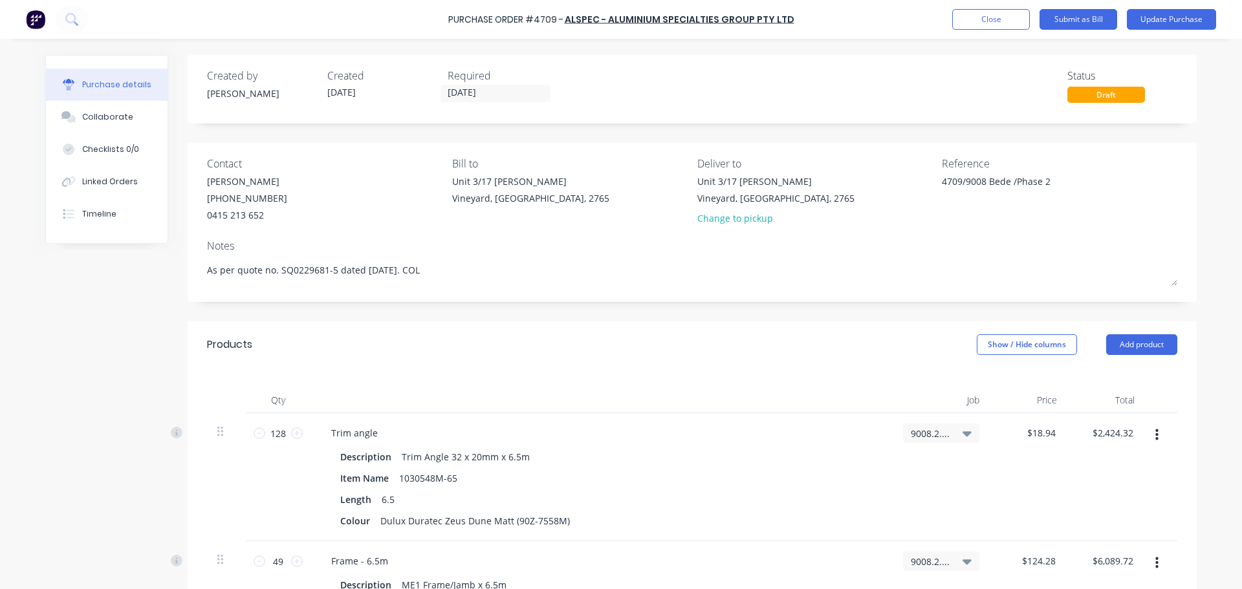
type textarea "As per quote no. SQ0229681-5 dated [DATE]. COLO"
type textarea "x"
type textarea "As per quote no. SQ0229681-5 dated [DATE]. [GEOGRAPHIC_DATA]"
type textarea "x"
type textarea "As per quote no. SQ0229681-5 dated [DATE]. COLOUR"
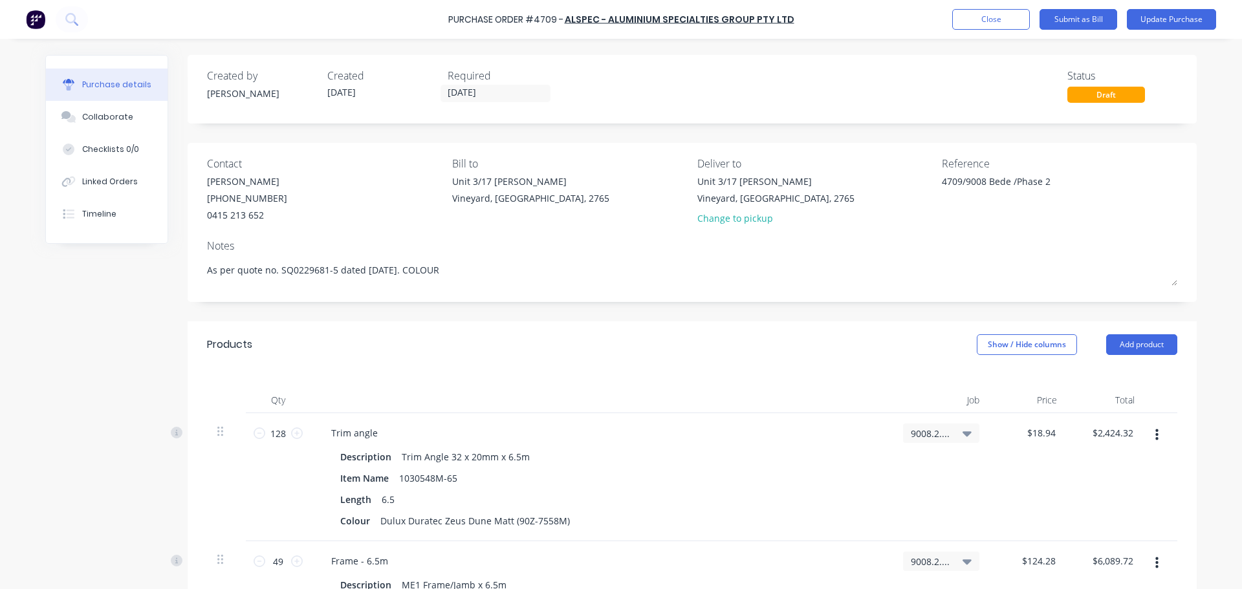
type textarea "x"
type textarea "As per quote no. SQ0229681-5 dated [DATE]. COLOUR"
type textarea "x"
type textarea "As per quote no. SQ0229681-5 dated [DATE]. COLOUR I"
type textarea "x"
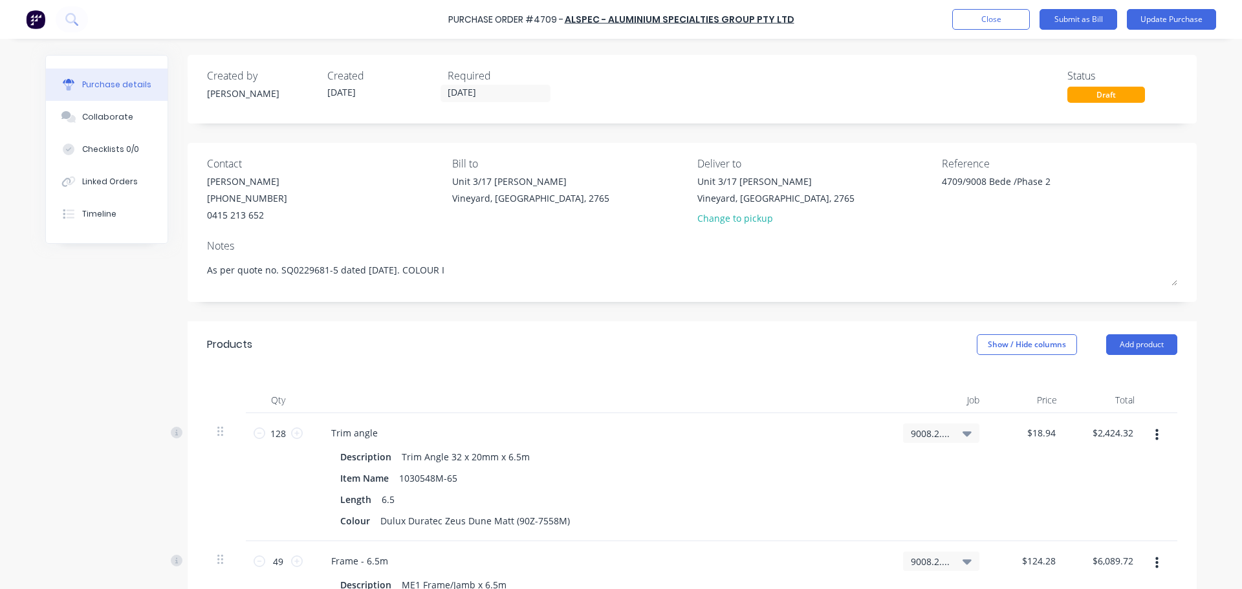
type textarea "As per quote no. SQ0229681-5 dated [DATE]. COLOUR IS"
type textarea "x"
type textarea "As per quote no. SQ0229681-5 dated [DATE]. COLOUR IS"
type textarea "x"
type textarea "As per quote no. SQ0229681-5 dated [DATE]. COLOUR IS"
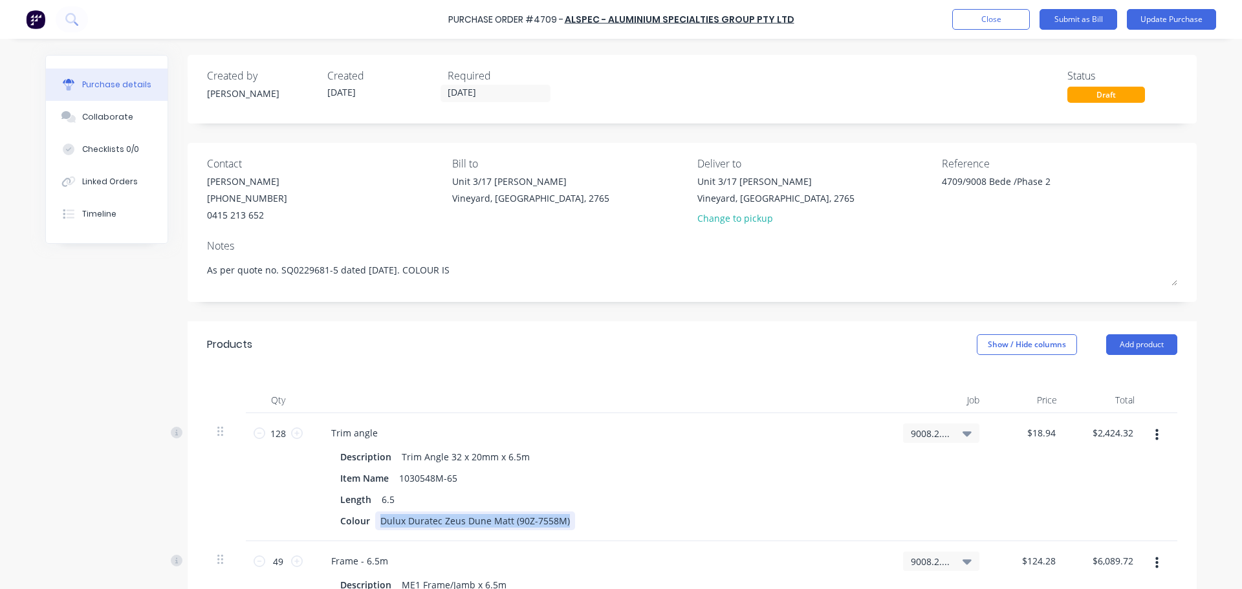
drag, startPoint x: 376, startPoint y: 522, endPoint x: 560, endPoint y: 520, distance: 184.4
click at [560, 520] on div "Dulux Duratec Zeus Dune Matt (90Z-7558M)" at bounding box center [475, 521] width 200 height 19
copy div "Dulux Duratec Zeus Dune Matt (90Z-7558M)"
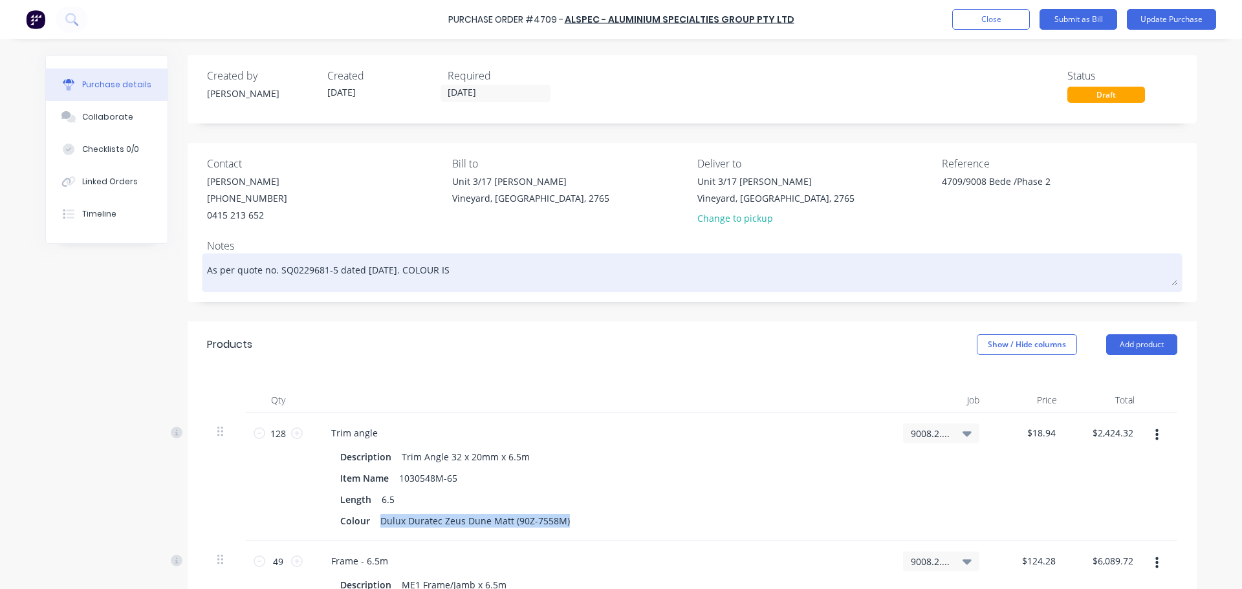
click at [483, 259] on textarea "As per quote no. SQ0229681-5 dated [DATE]. COLOUR IS" at bounding box center [692, 271] width 970 height 29
paste textarea "Dulux Duratec Zeus Dune Matt (90Z-7558M)"
type textarea "x"
type textarea "As per quote no. SQ0229681-5 dated [DATE]. COLOUR IS Dulux Duratec Zeus Dune Ma…"
drag, startPoint x: 457, startPoint y: 272, endPoint x: 475, endPoint y: 252, distance: 26.5
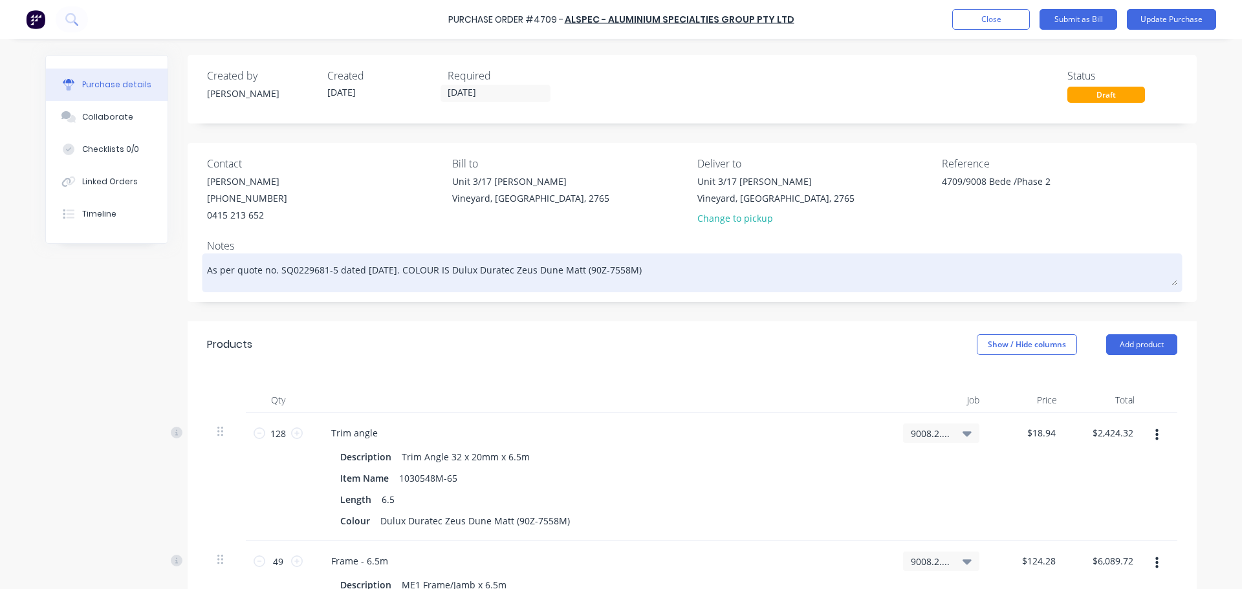
click at [457, 272] on textarea "As per quote no. SQ0229681-5 dated [DATE]. COLOUR IS Dulux Duratec Zeus Dune Ma…" at bounding box center [692, 271] width 970 height 29
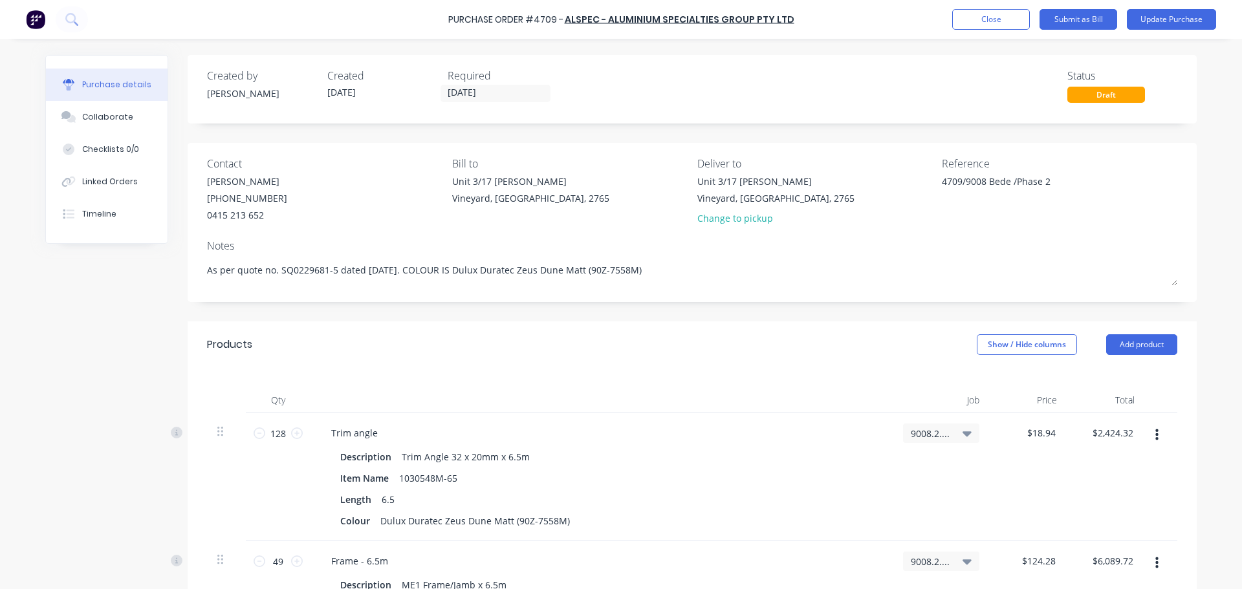
type textarea "x"
type textarea "As per quote no. SQ0229681-5 dated [DATE]. COLOUR IS DULulux Duratec Zeus Dune …"
type textarea "x"
type textarea "As per quote no. SQ0229681-5 dated [DATE]. COLOUR IS DULUulux Duratec Zeus Dune…"
type textarea "x"
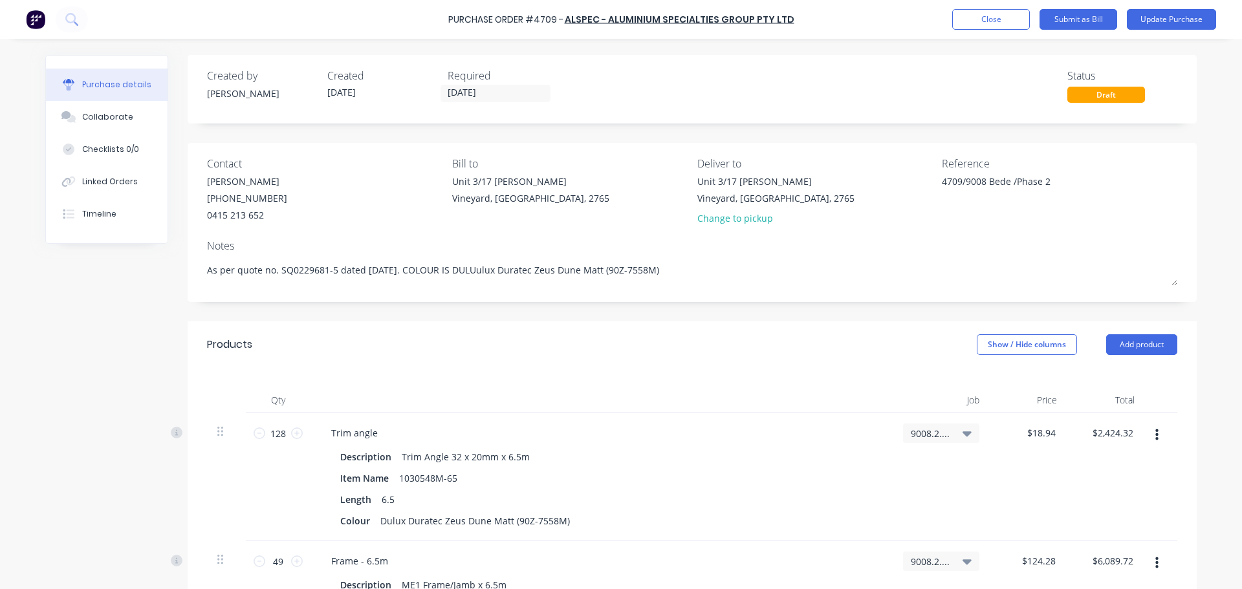
type textarea "As per quote no. SQ0229681-5 dated [DATE]. COLOUR IS DULUXulux Duratec Zeus Dun…"
type textarea "x"
type textarea "As per quote no. SQ0229681-5 dated [DATE]. COLOUR IS DULUX ulux Duratec Zeus Du…"
type textarea "x"
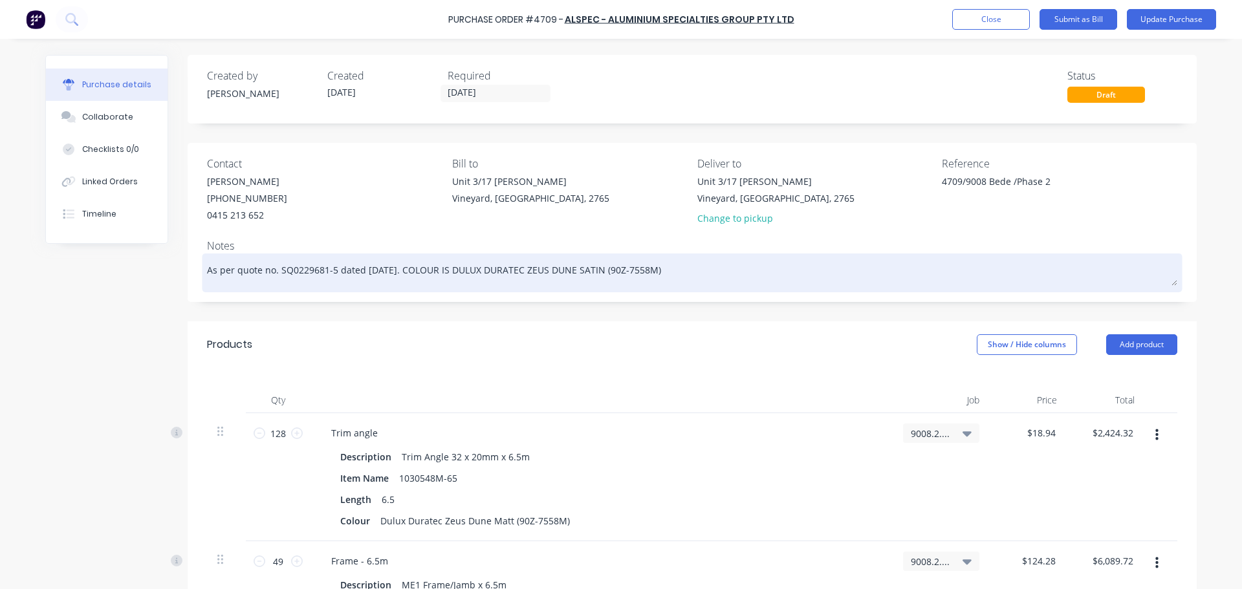
drag, startPoint x: 608, startPoint y: 274, endPoint x: 653, endPoint y: 270, distance: 45.4
click at [653, 270] on textarea "As per quote no. SQ0229681-5 dated [DATE]. COLOUR IS DULUX DURATEC ZEUS DUNE SA…" at bounding box center [692, 271] width 970 height 29
paste textarea "7558S"
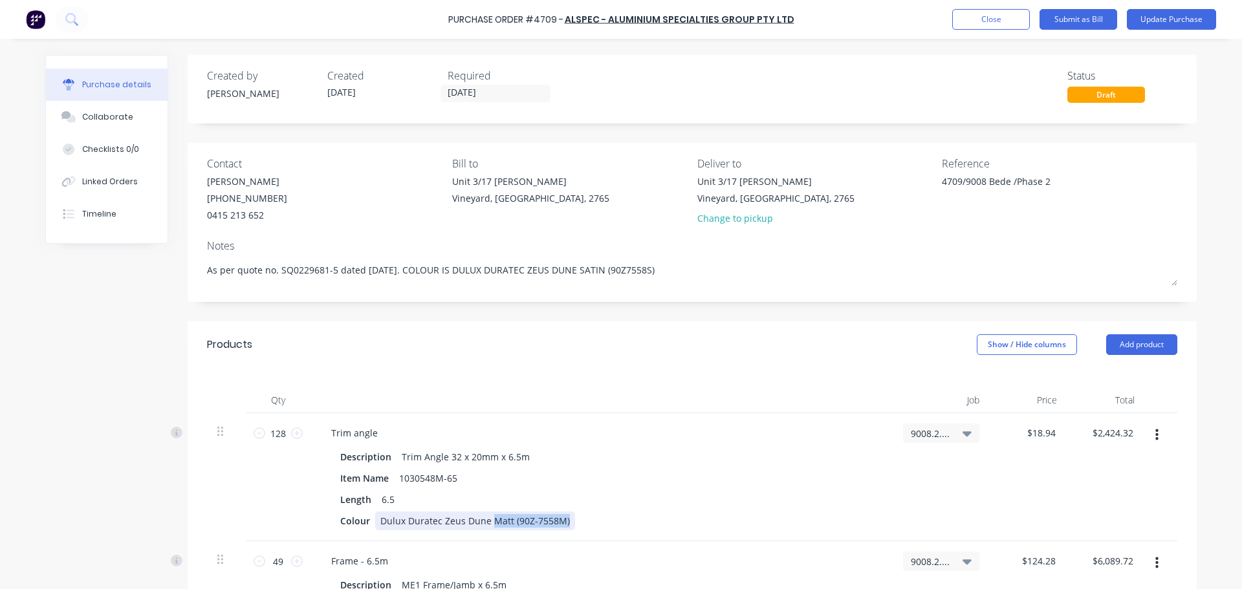
drag, startPoint x: 485, startPoint y: 524, endPoint x: 562, endPoint y: 524, distance: 76.3
click at [562, 524] on div "Dulux Duratec Zeus Dune Matt (90Z-7558M)" at bounding box center [475, 521] width 200 height 19
paste div
drag, startPoint x: 508, startPoint y: 523, endPoint x: 535, endPoint y: 453, distance: 74.7
click at [510, 523] on div "Dulux Duratec Zeus Dune Satin | 90Z7558S" at bounding box center [474, 521] width 198 height 19
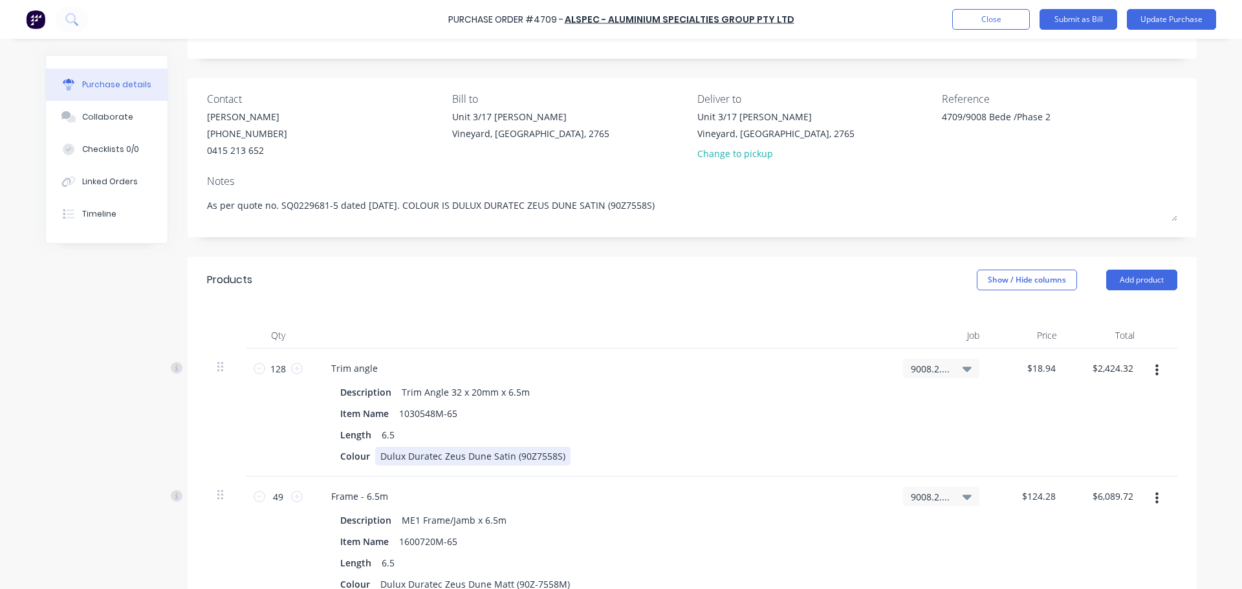
scroll to position [259, 0]
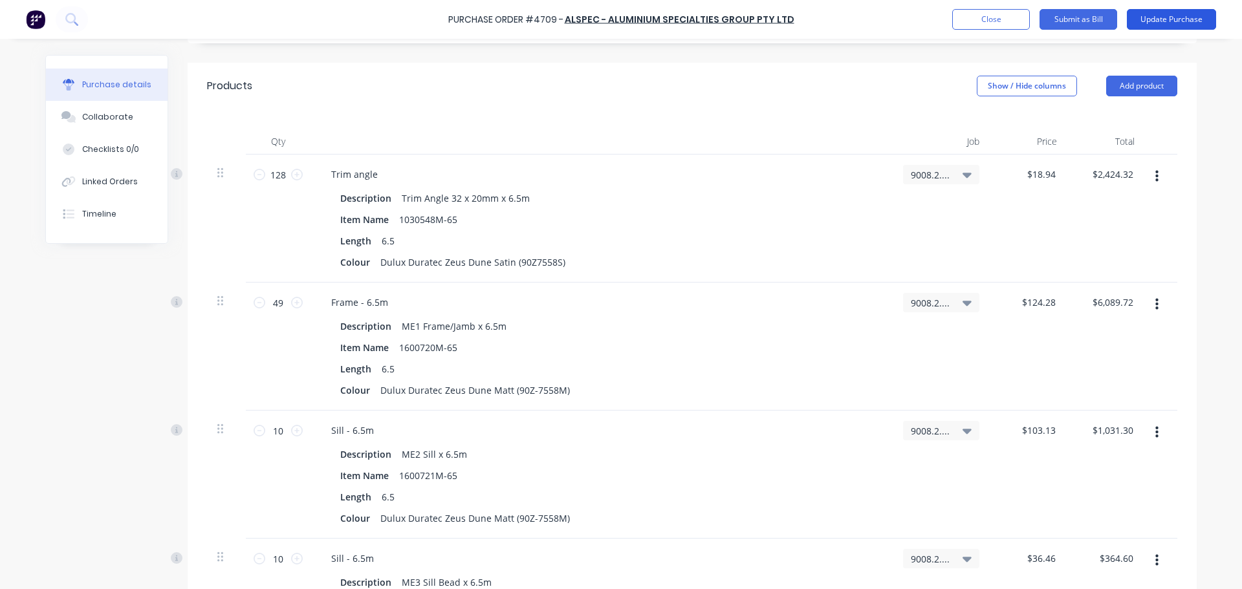
click at [1160, 16] on button "Update Purchase" at bounding box center [1171, 19] width 89 height 21
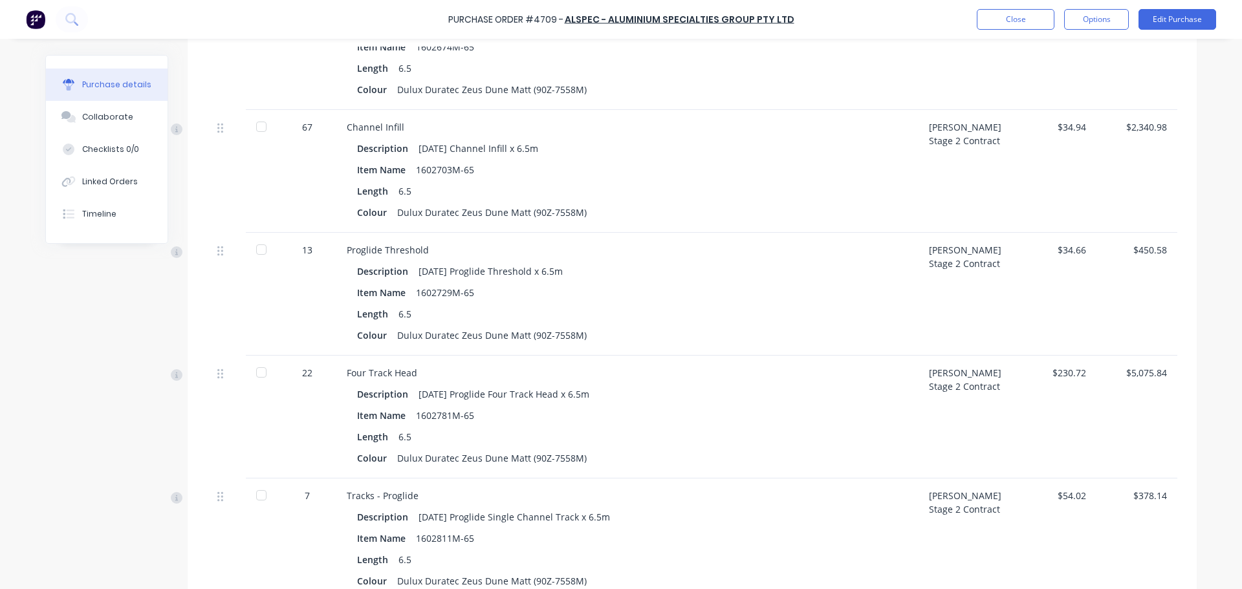
scroll to position [2394, 0]
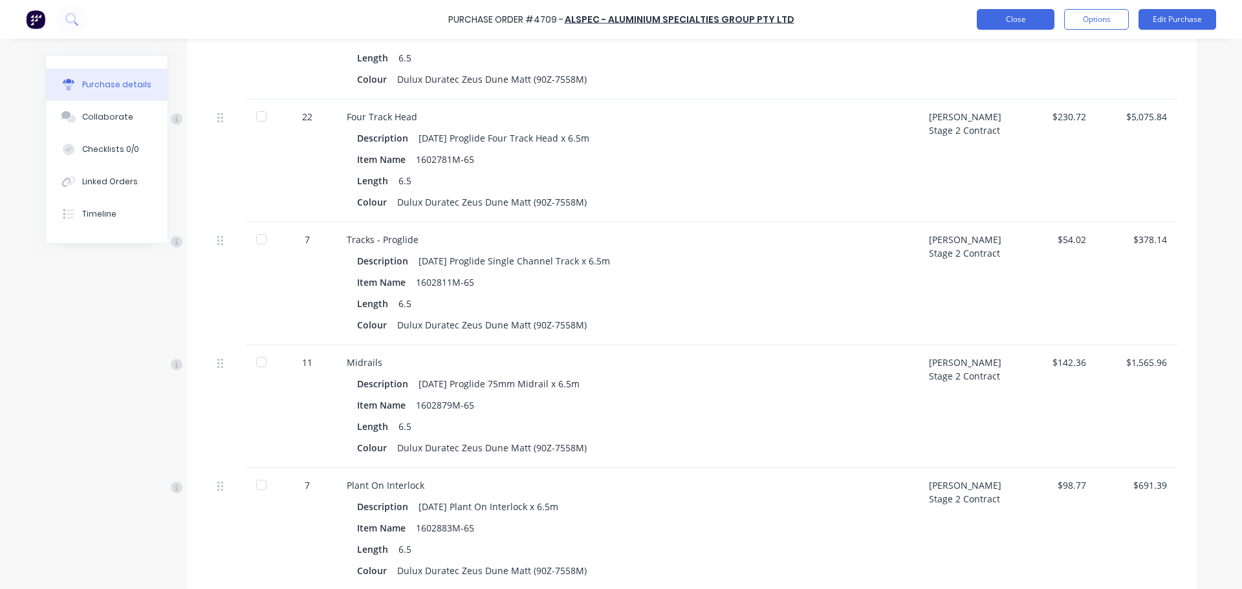
click at [1014, 19] on button "Close" at bounding box center [1016, 19] width 78 height 21
